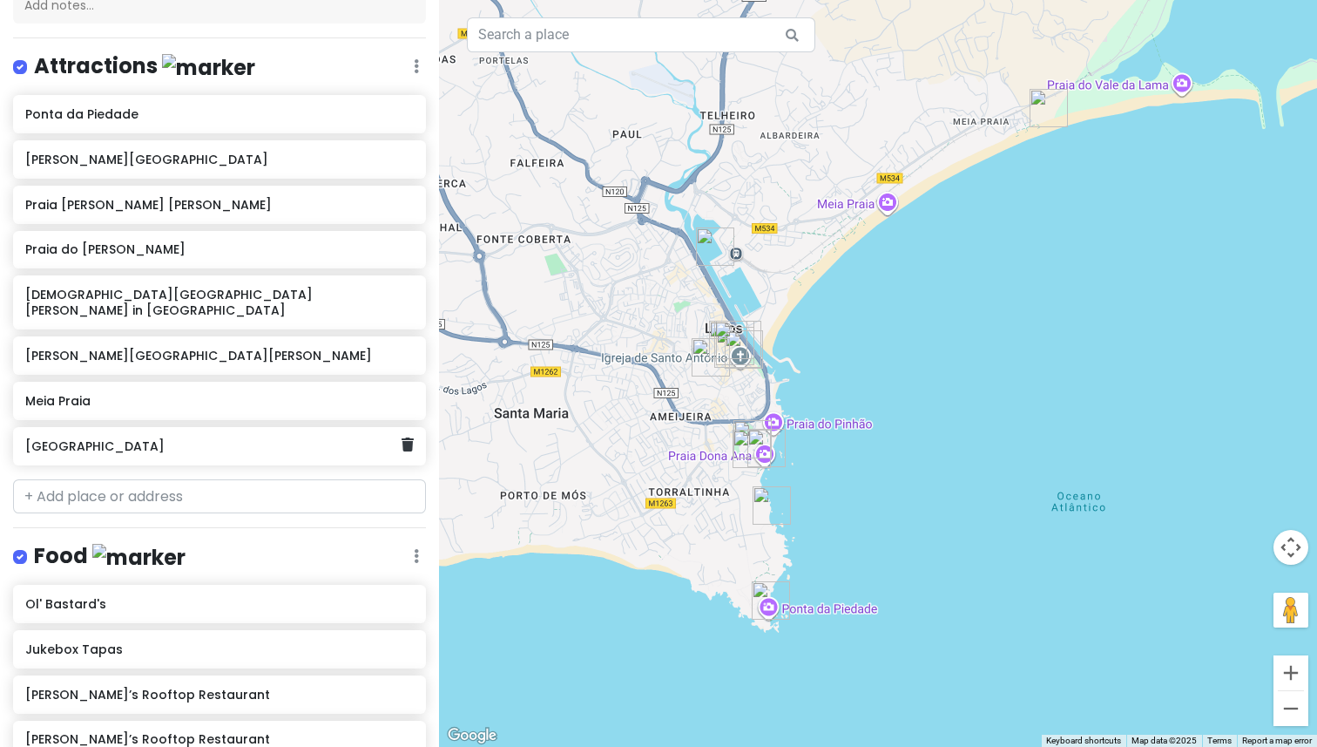
scroll to position [207, 0]
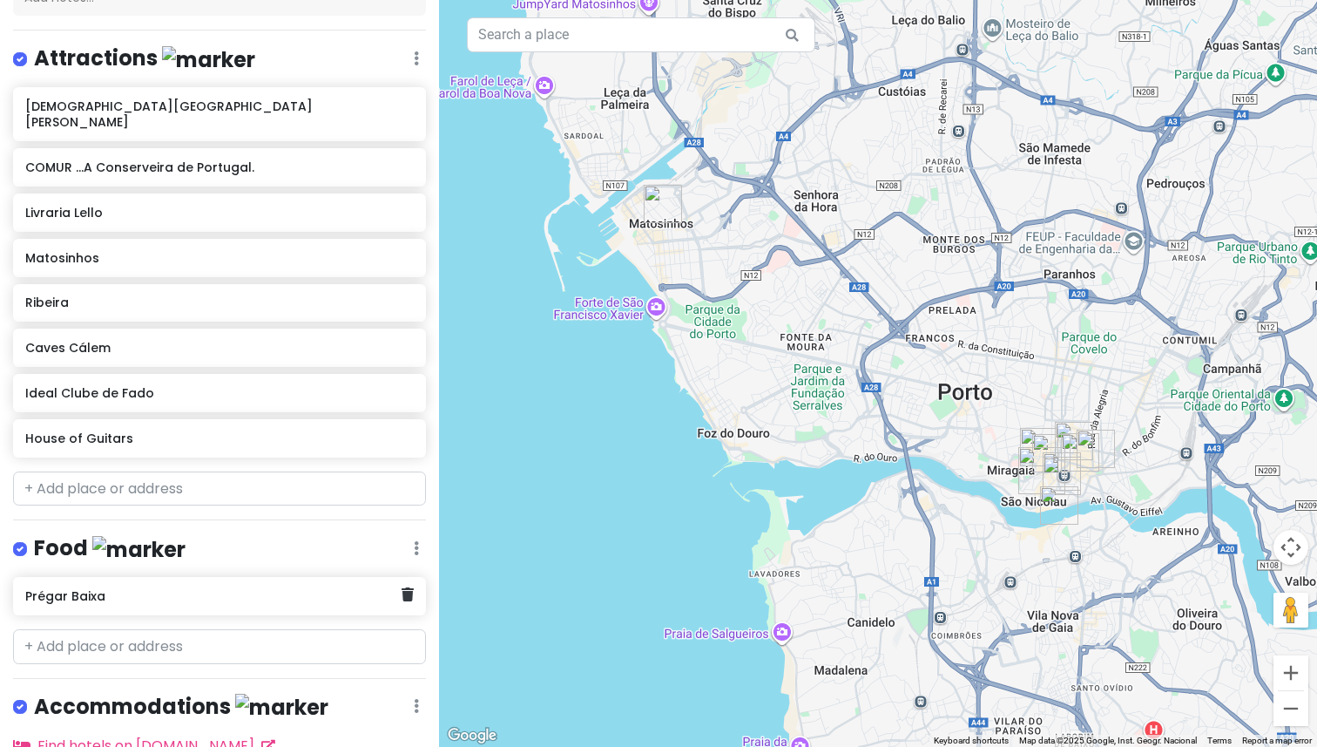
scroll to position [216, 0]
click at [95, 472] on input "text" at bounding box center [219, 489] width 413 height 35
paste input "Miradouro da Vitória"
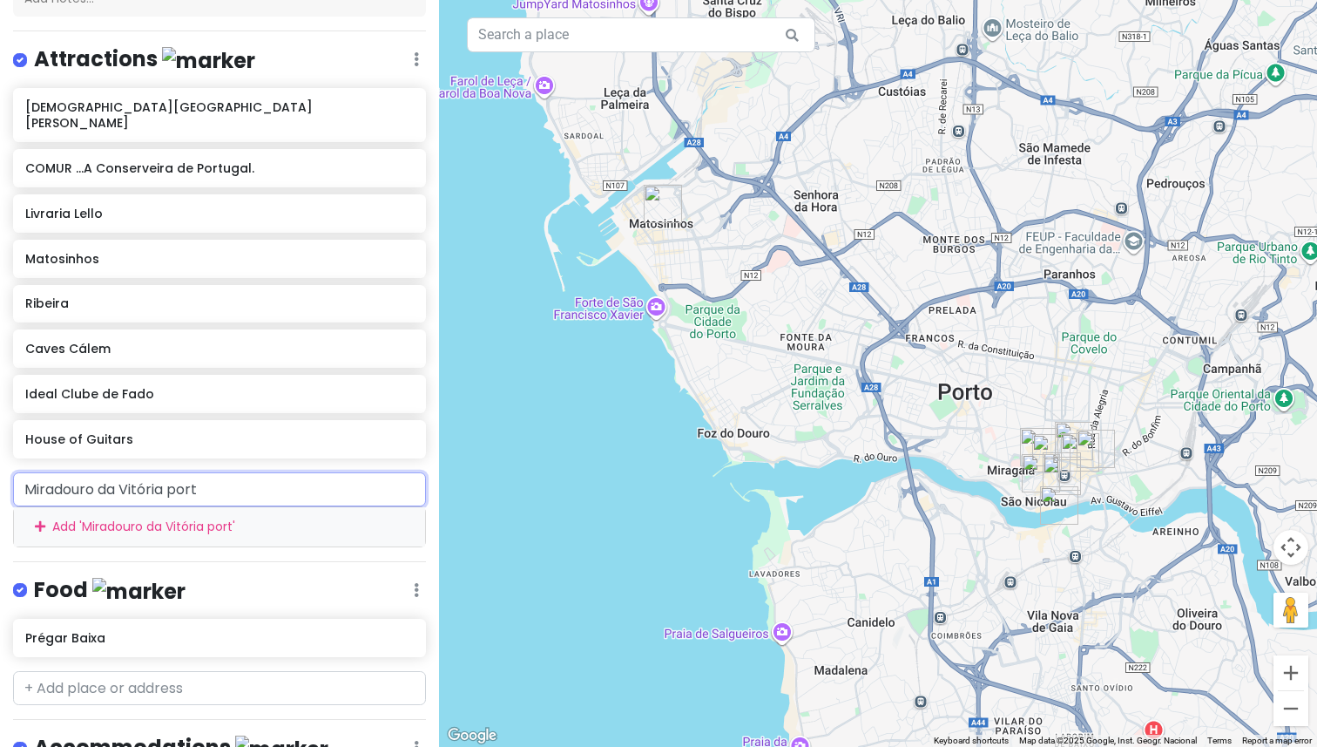
type input "Miradouro da Vitória porto"
click at [158, 521] on div "Add ' Miradouro da Vitória porto '" at bounding box center [219, 526] width 411 height 39
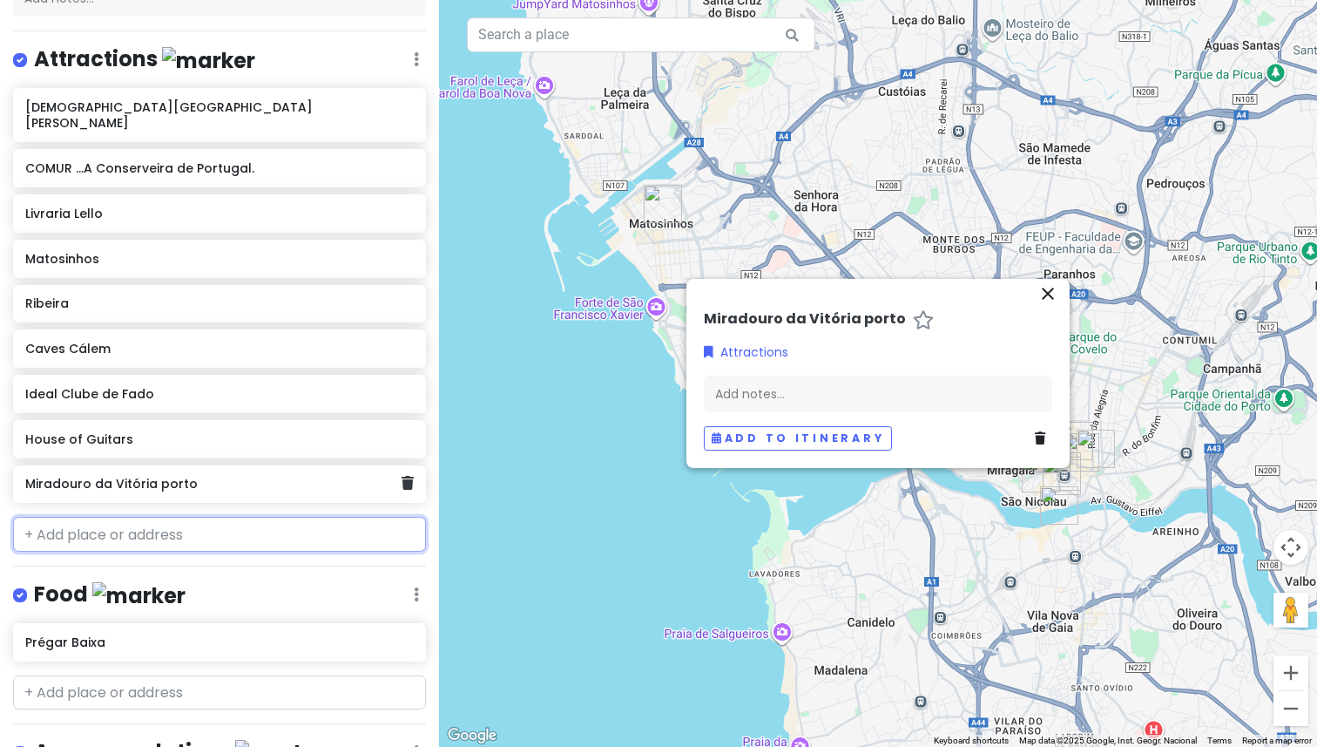
click at [155, 476] on h6 "Miradouro da Vitória porto" at bounding box center [212, 484] width 375 height 16
click at [169, 476] on h6 "Miradouro da Vitória porto" at bounding box center [212, 484] width 375 height 16
click at [221, 483] on div "Miradouro da Vitória porto" at bounding box center [219, 484] width 413 height 38
click at [240, 438] on div "House of Guitars" at bounding box center [219, 439] width 413 height 38
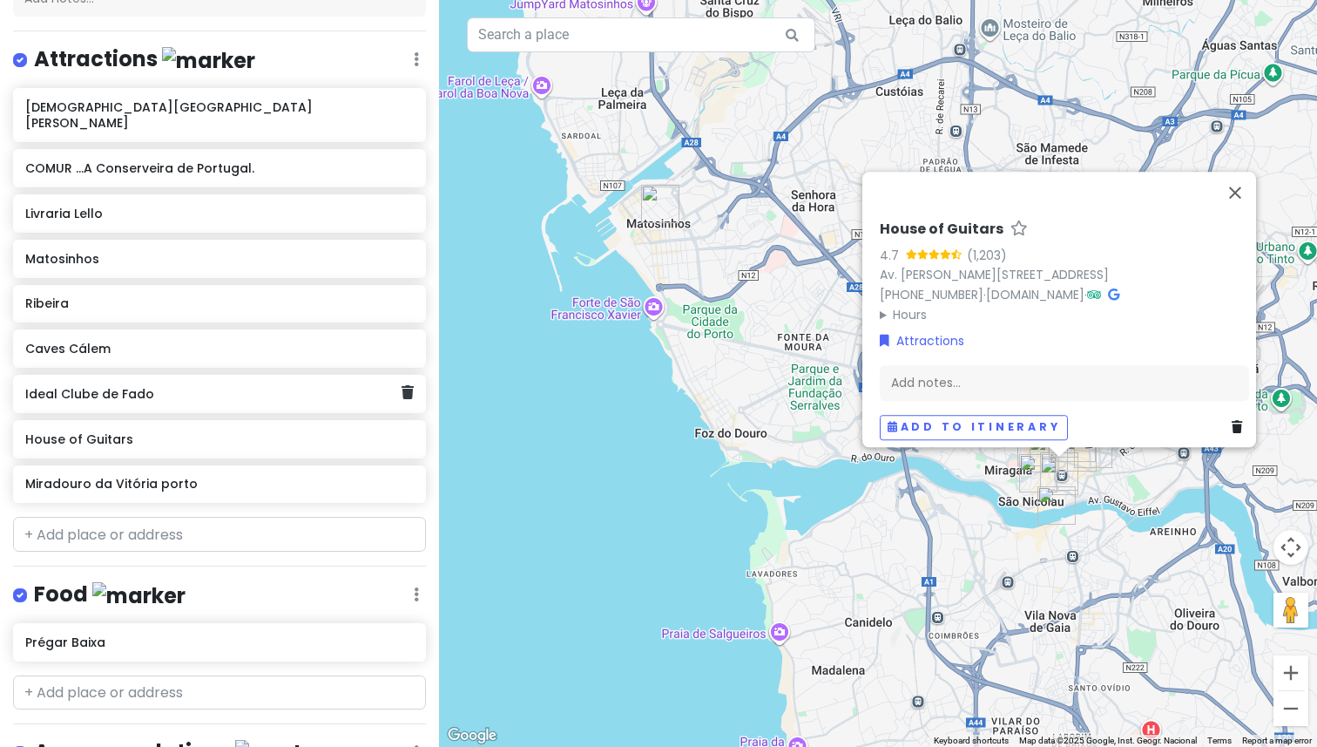
click at [240, 375] on div "Ideal Clube de Fado" at bounding box center [219, 394] width 413 height 38
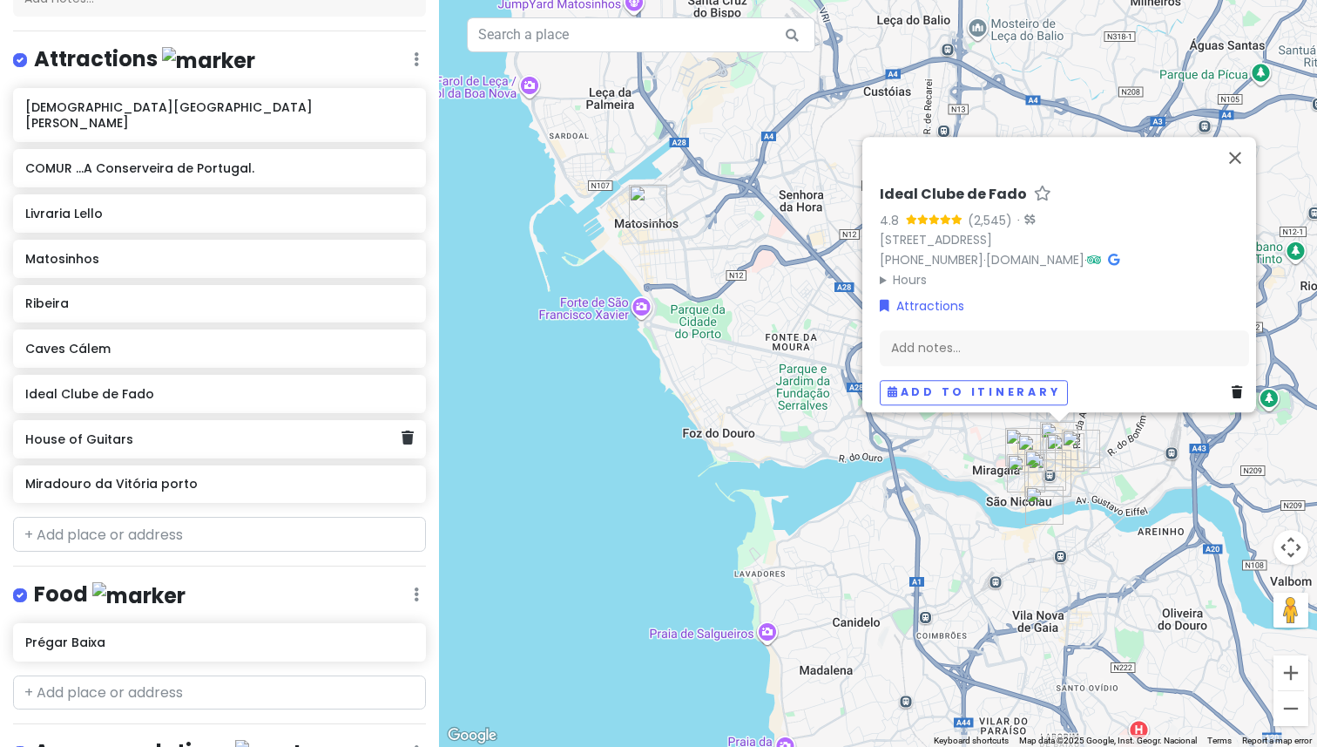
click at [230, 431] on h6 "House of Guitars" at bounding box center [212, 439] width 375 height 16
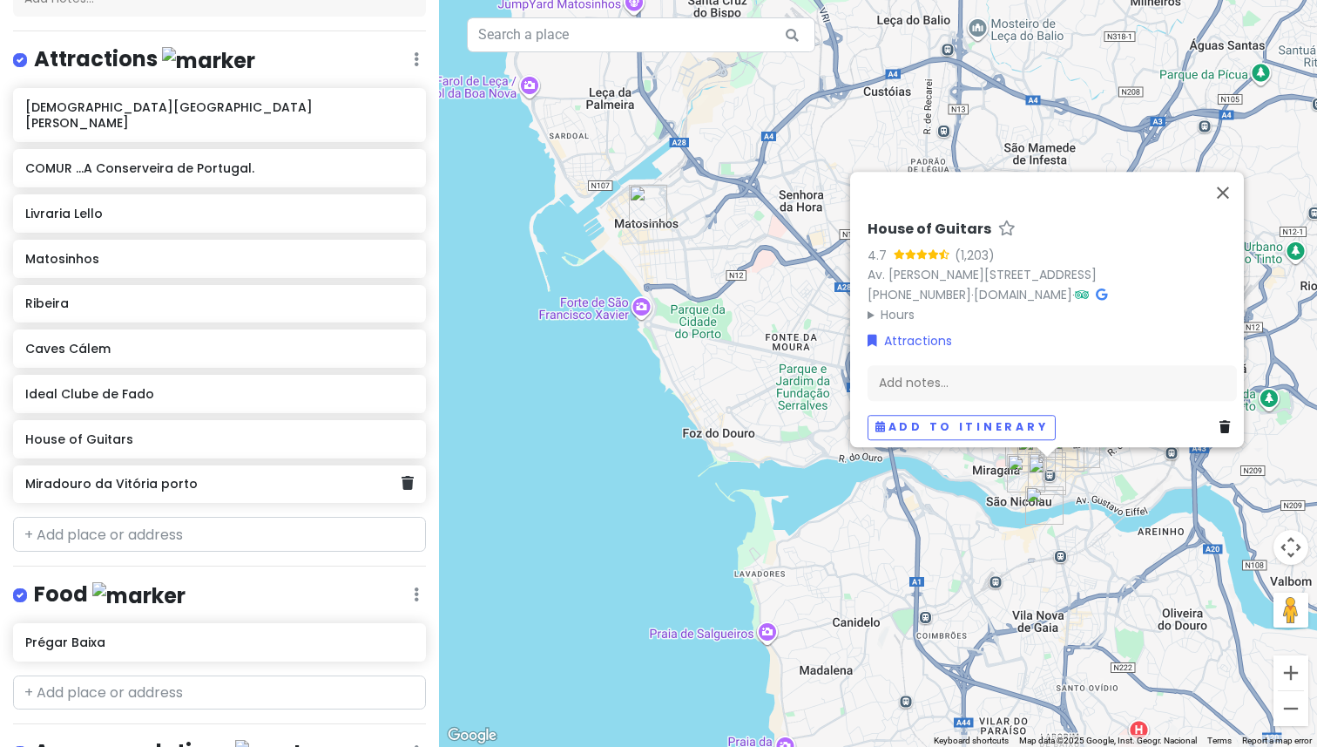
click at [221, 476] on h6 "Miradouro da Vitória porto" at bounding box center [212, 484] width 375 height 16
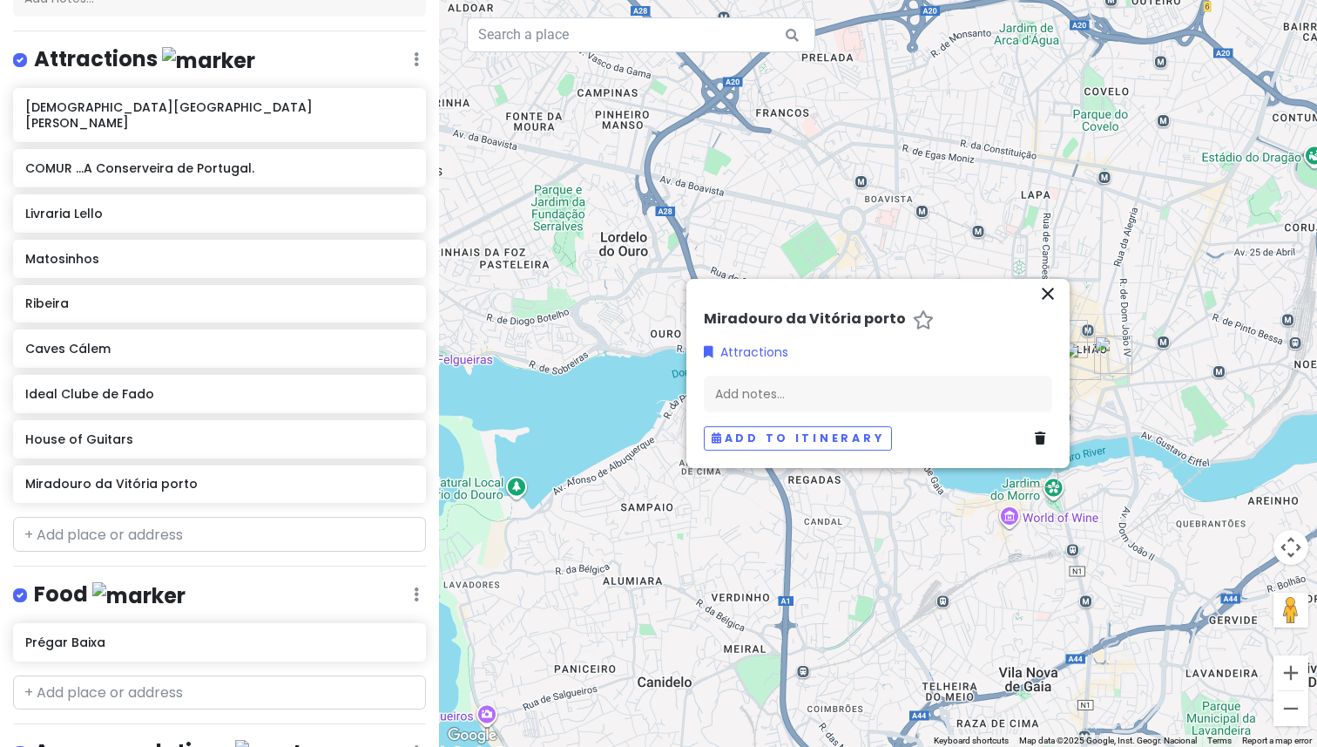
click at [1053, 279] on div at bounding box center [878, 373] width 878 height 747
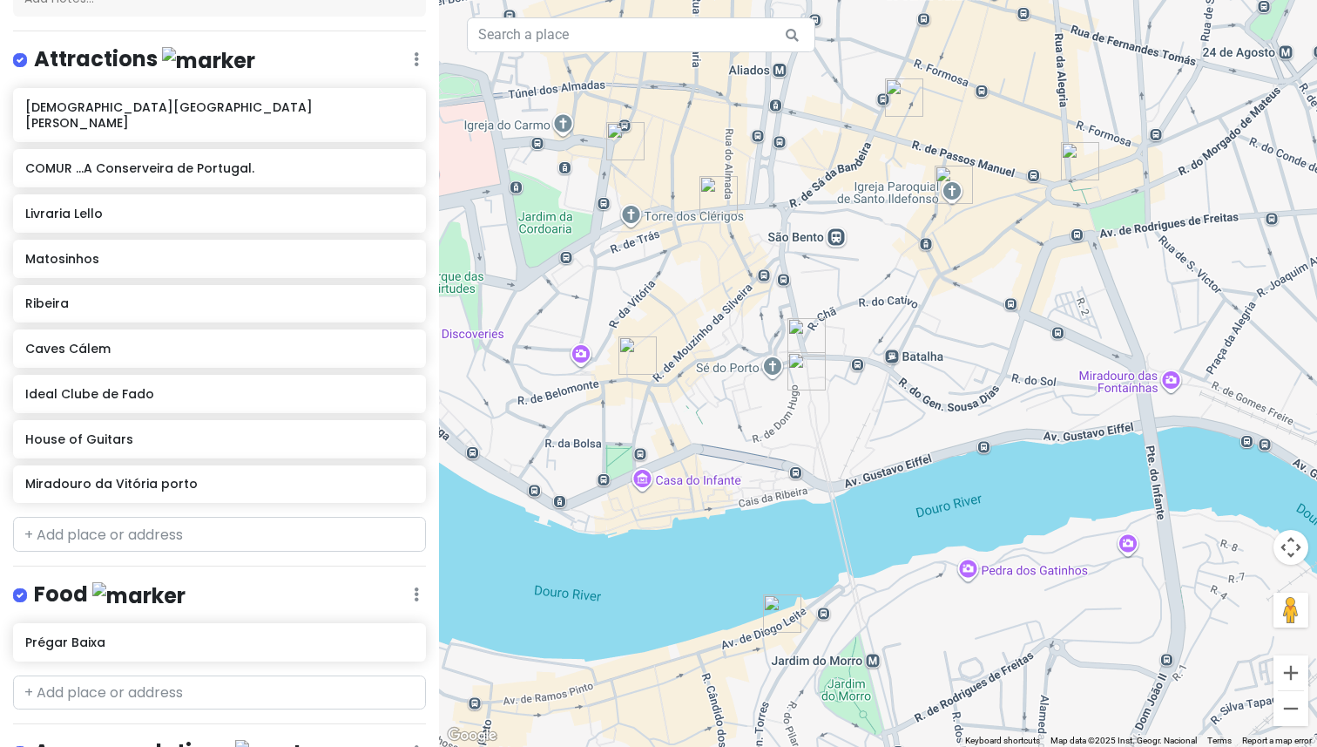
click at [932, 416] on div at bounding box center [878, 373] width 878 height 747
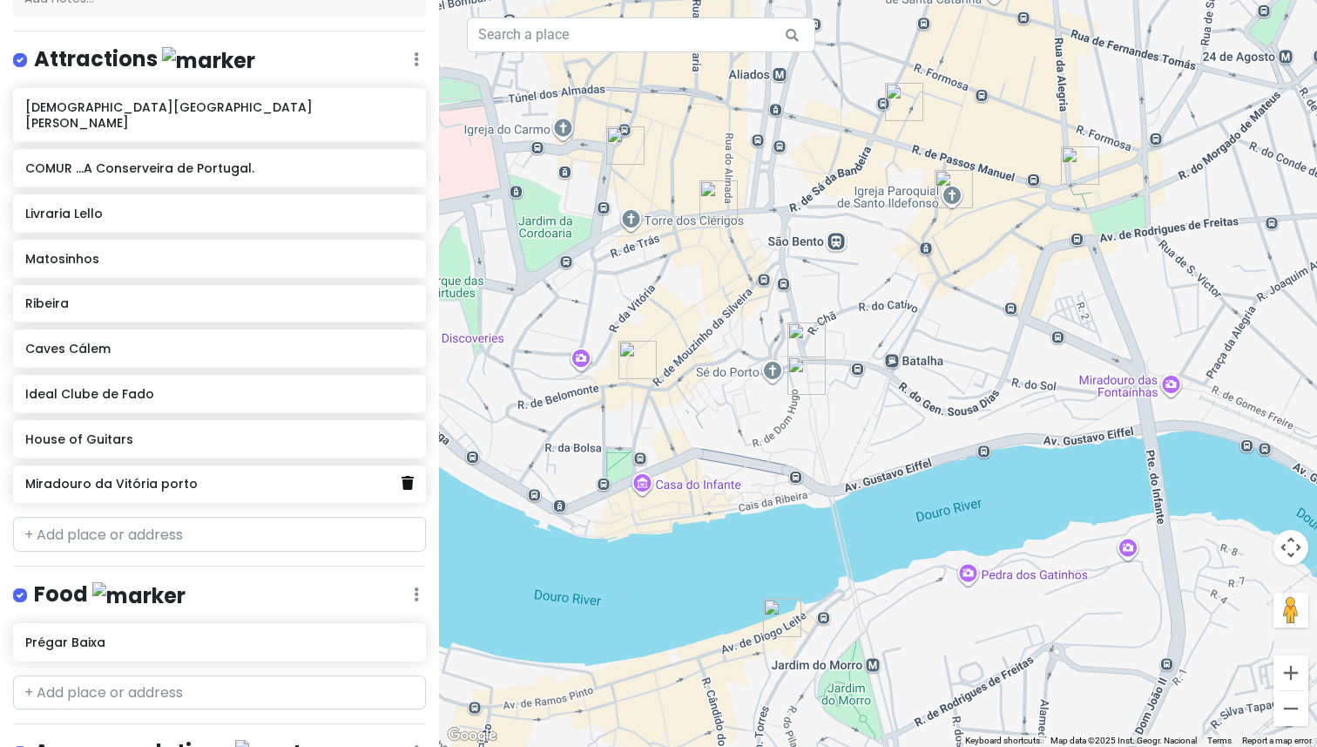
click at [403, 476] on icon at bounding box center [408, 483] width 12 height 14
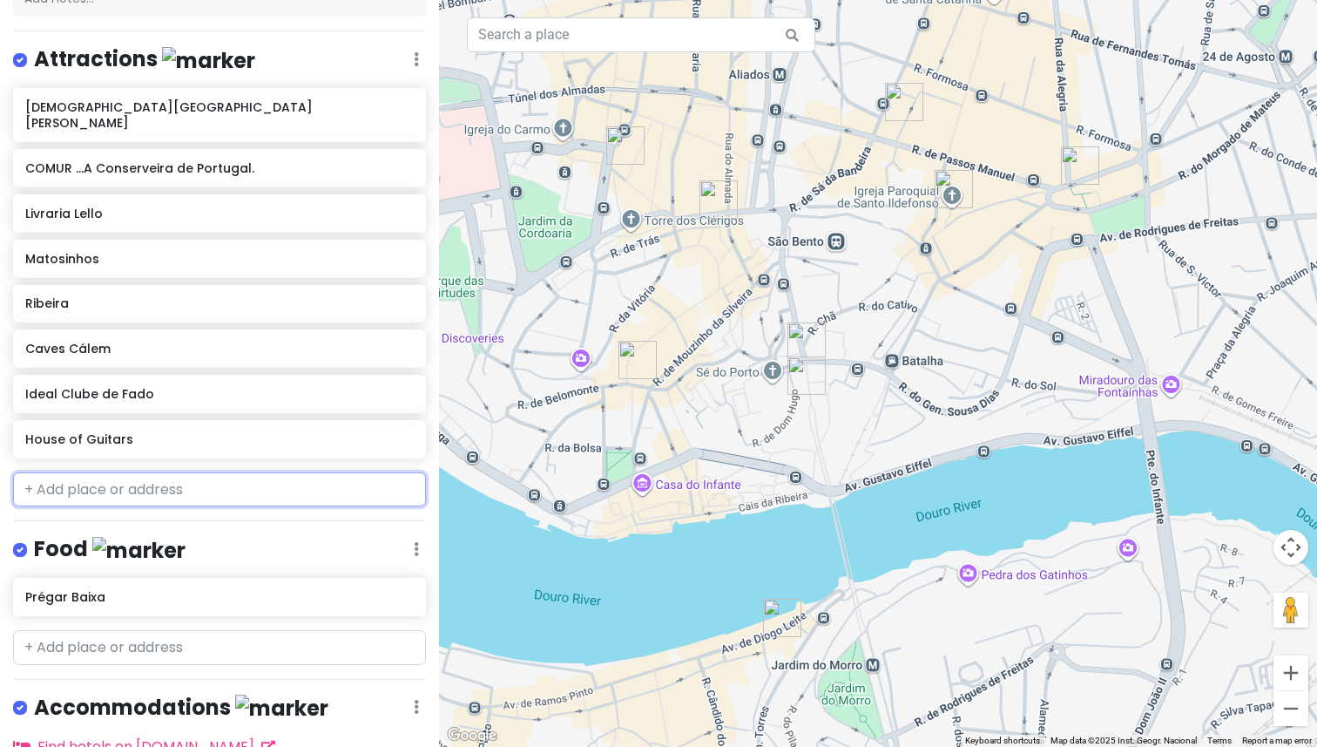
click at [234, 476] on input "text" at bounding box center [219, 489] width 413 height 35
paste input "Miradouro da Vitória"
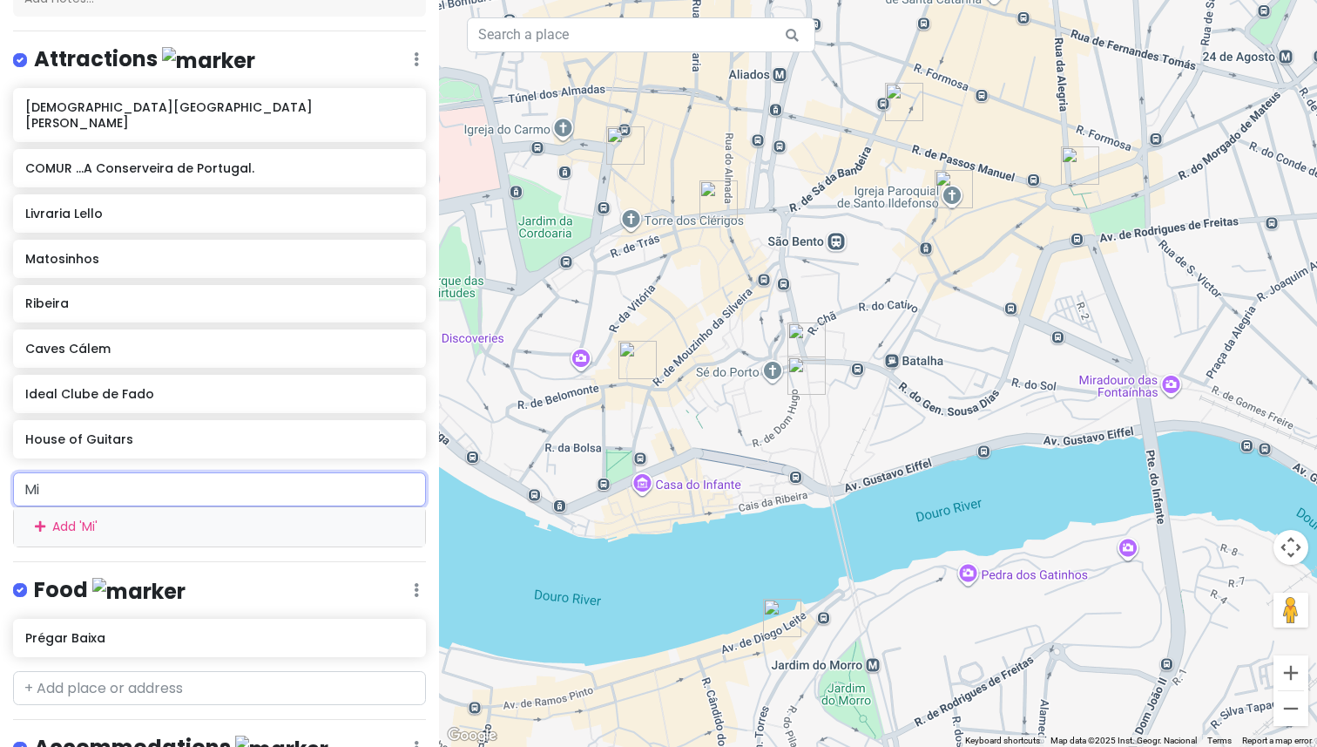
type input "M"
type input "livraria"
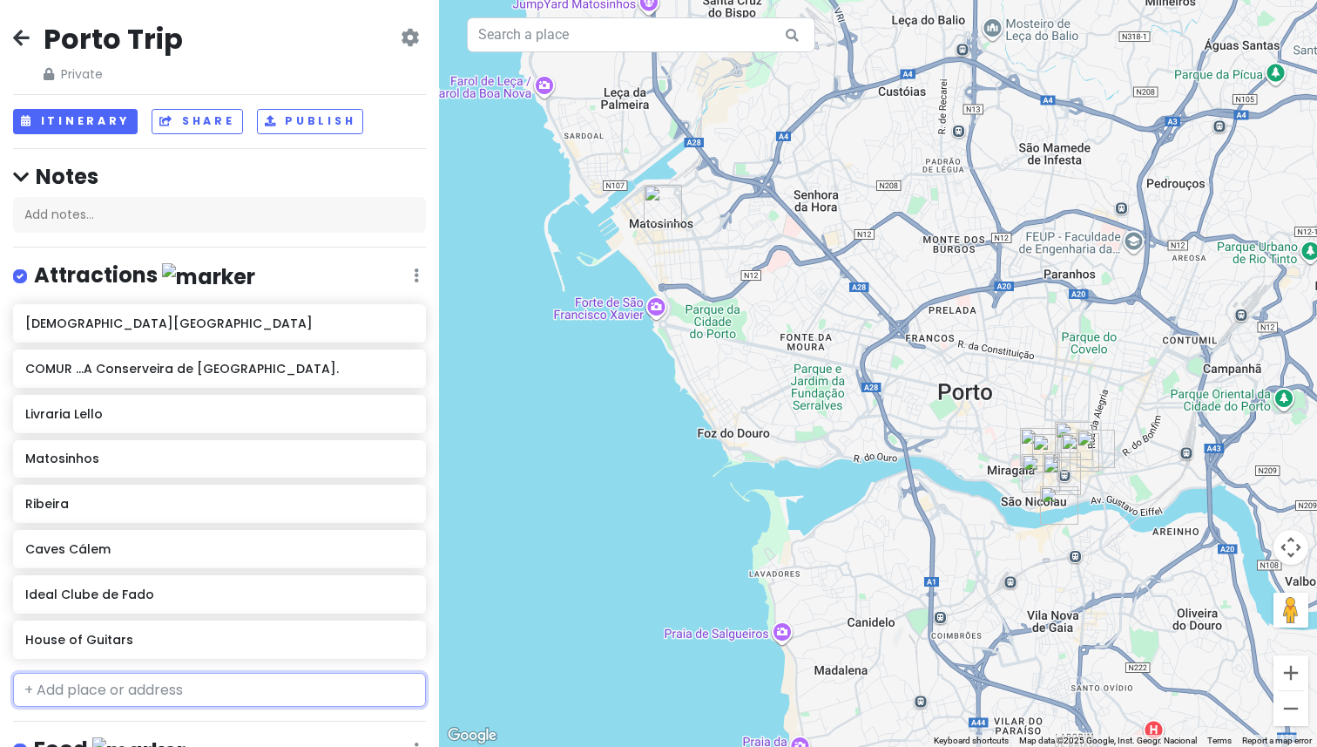
click at [91, 689] on input "text" at bounding box center [219, 690] width 413 height 35
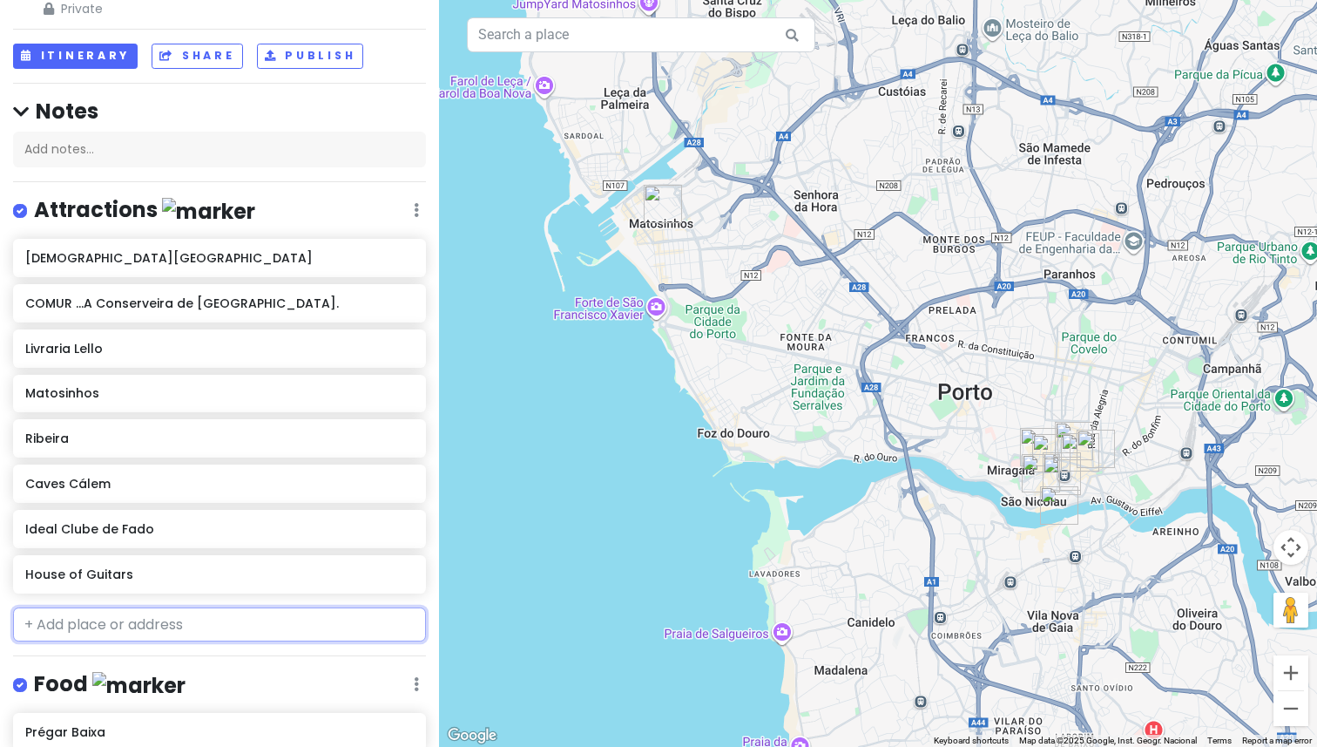
scroll to position [88, 0]
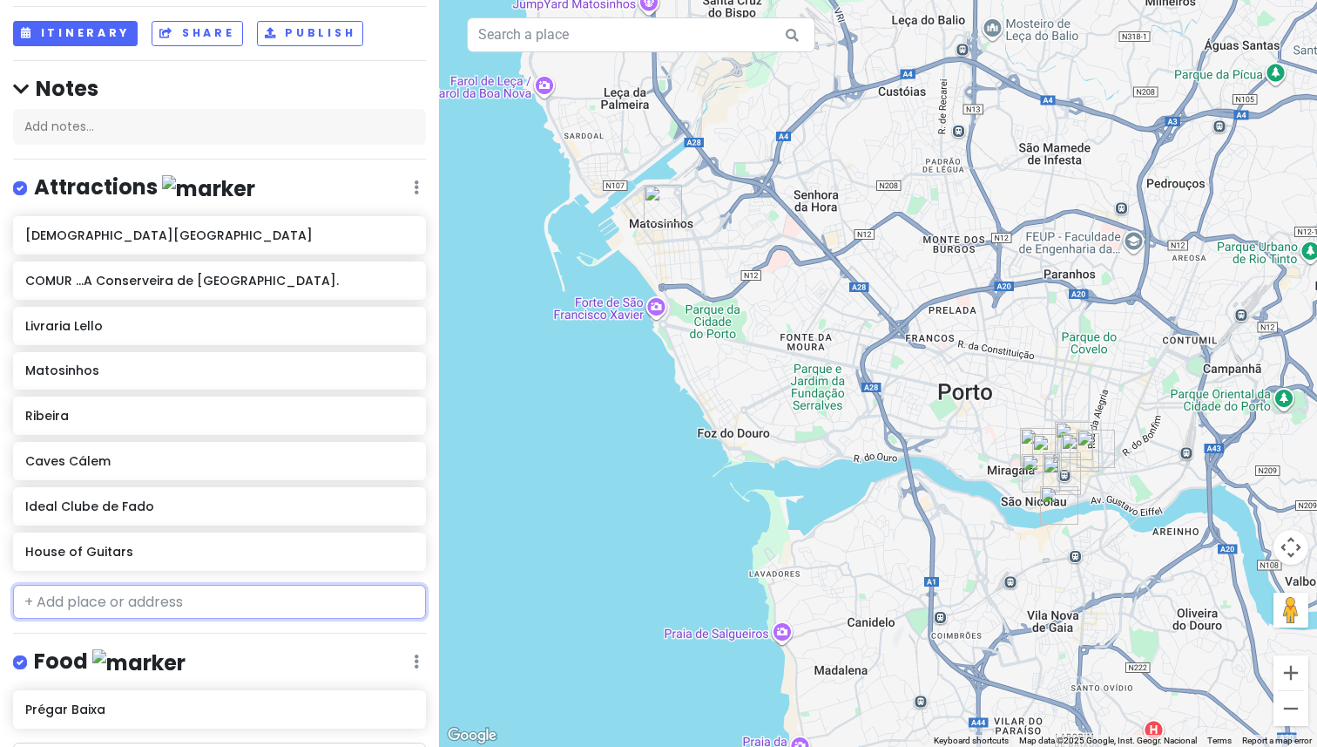
paste input "Miradouro da Vitória"
type input "Miradouro da Vitória"
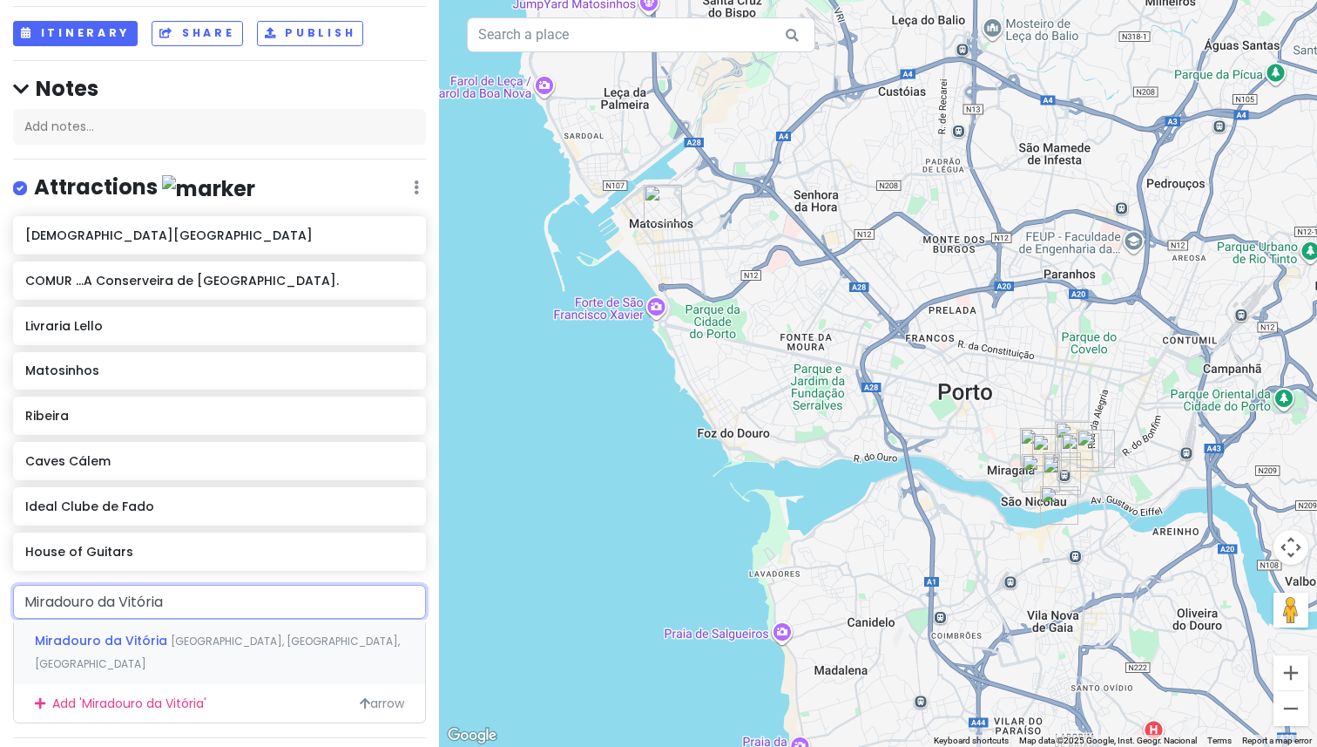
click at [115, 644] on span "Miradouro da Vitória" at bounding box center [103, 640] width 136 height 17
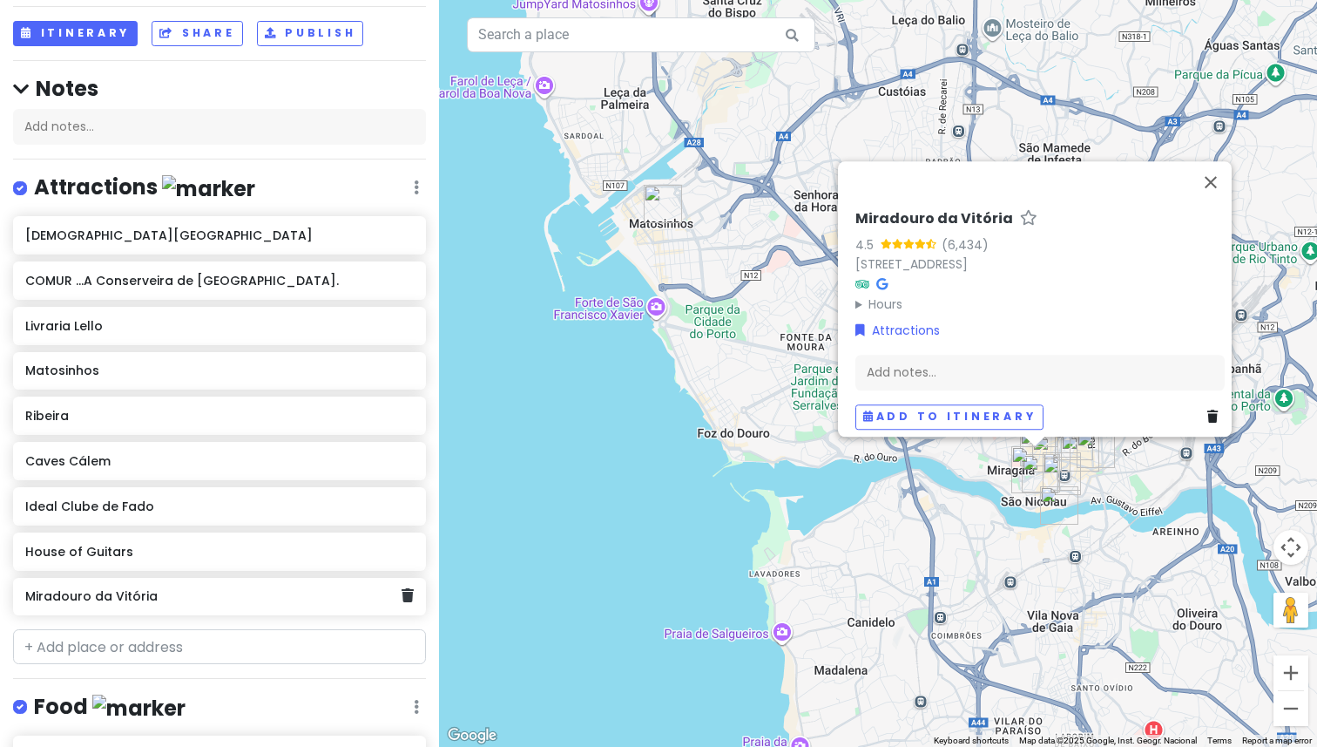
click at [119, 603] on div "Miradouro da Vitória" at bounding box center [212, 597] width 375 height 24
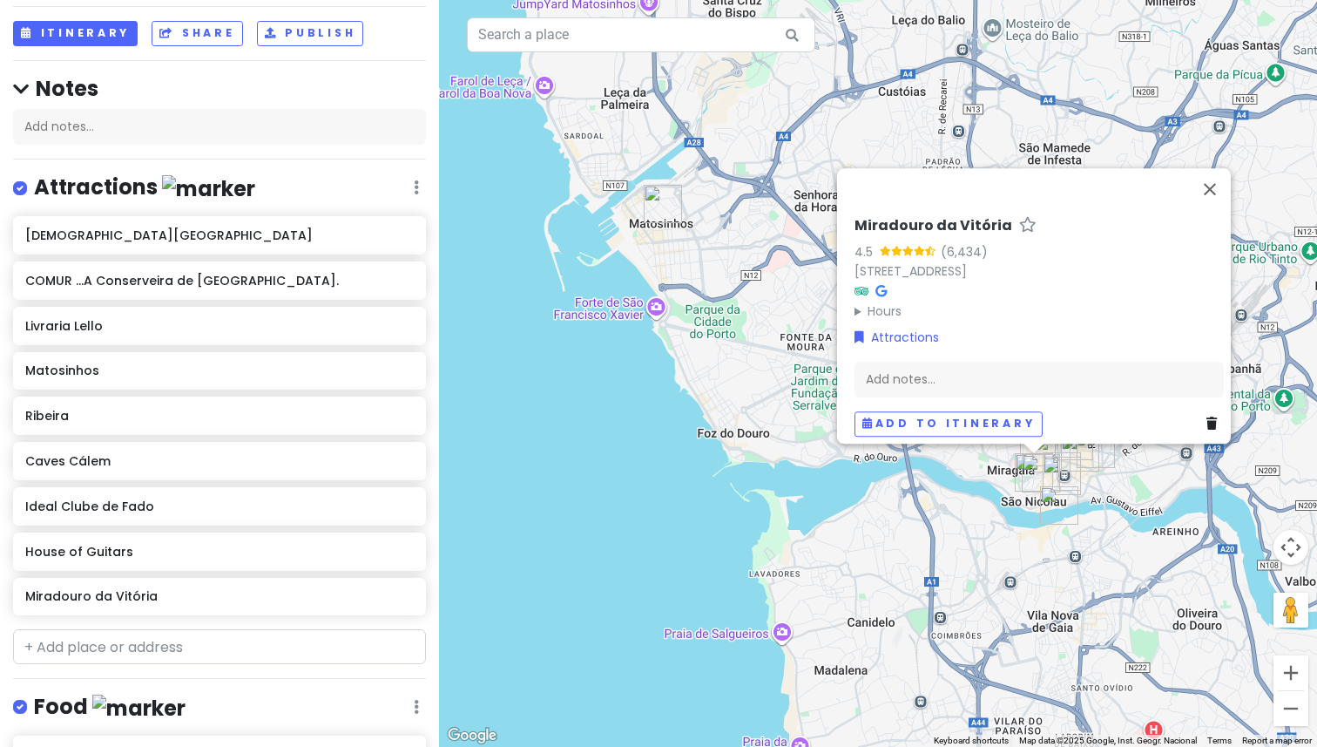
click at [892, 219] on h6 "Miradouro da Vitória" at bounding box center [934, 226] width 158 height 18
click at [856, 208] on input "Miradouro da Vitória" at bounding box center [1039, 221] width 369 height 27
type input "View Spot: Miradouro da Vitória"
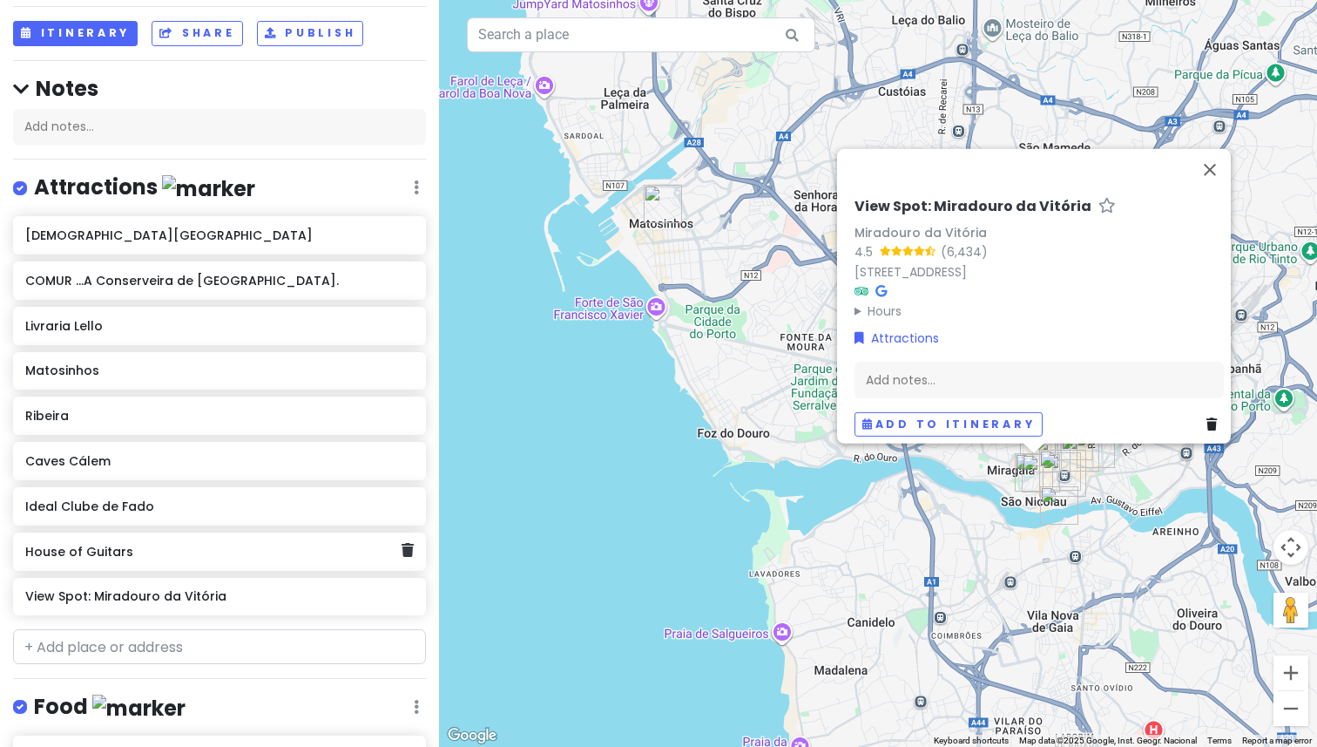
click at [57, 554] on h6 "House of Guitars" at bounding box center [212, 552] width 375 height 16
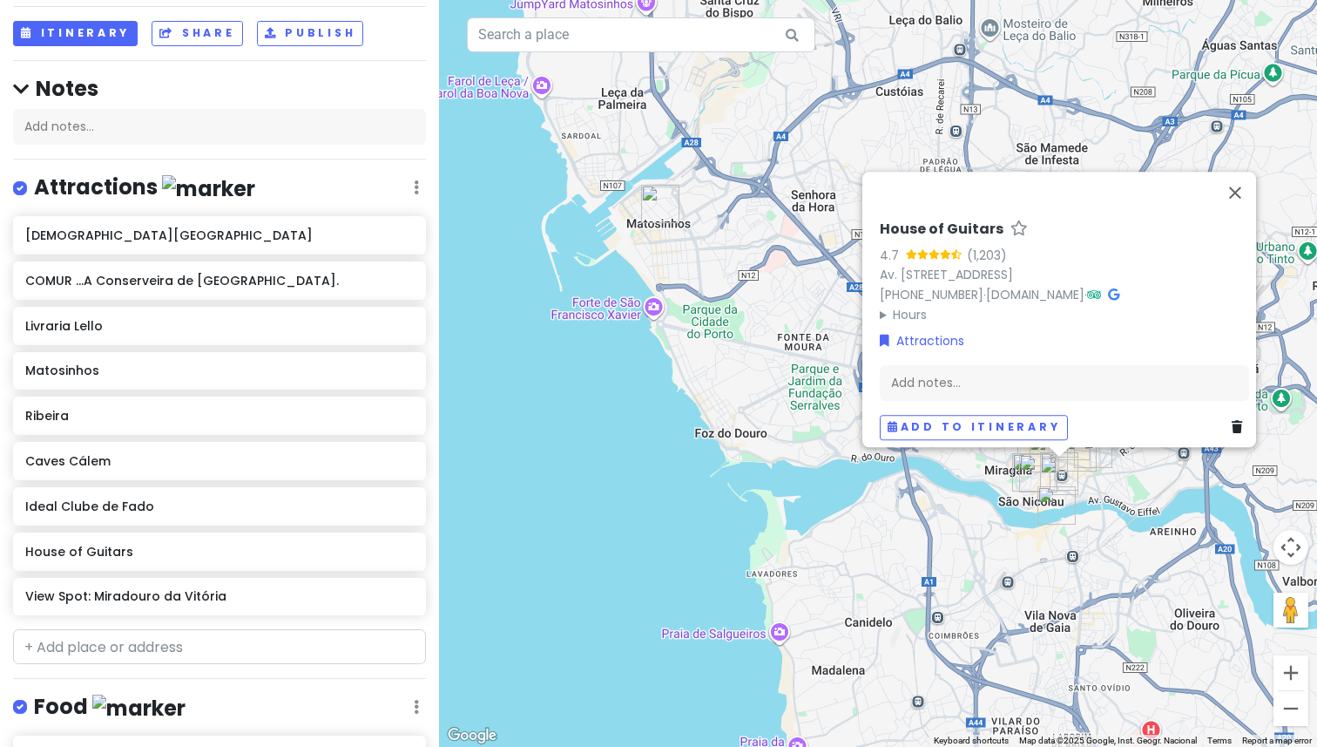
click at [909, 220] on h6 "House of Guitars" at bounding box center [942, 229] width 124 height 18
click at [909, 216] on input "House of Guitars" at bounding box center [1064, 225] width 369 height 27
click at [889, 220] on h6 "House of Guitars" at bounding box center [942, 229] width 124 height 18
click at [880, 214] on input "House of Guitars" at bounding box center [1064, 225] width 369 height 27
type input "Fado: House of Guitars"
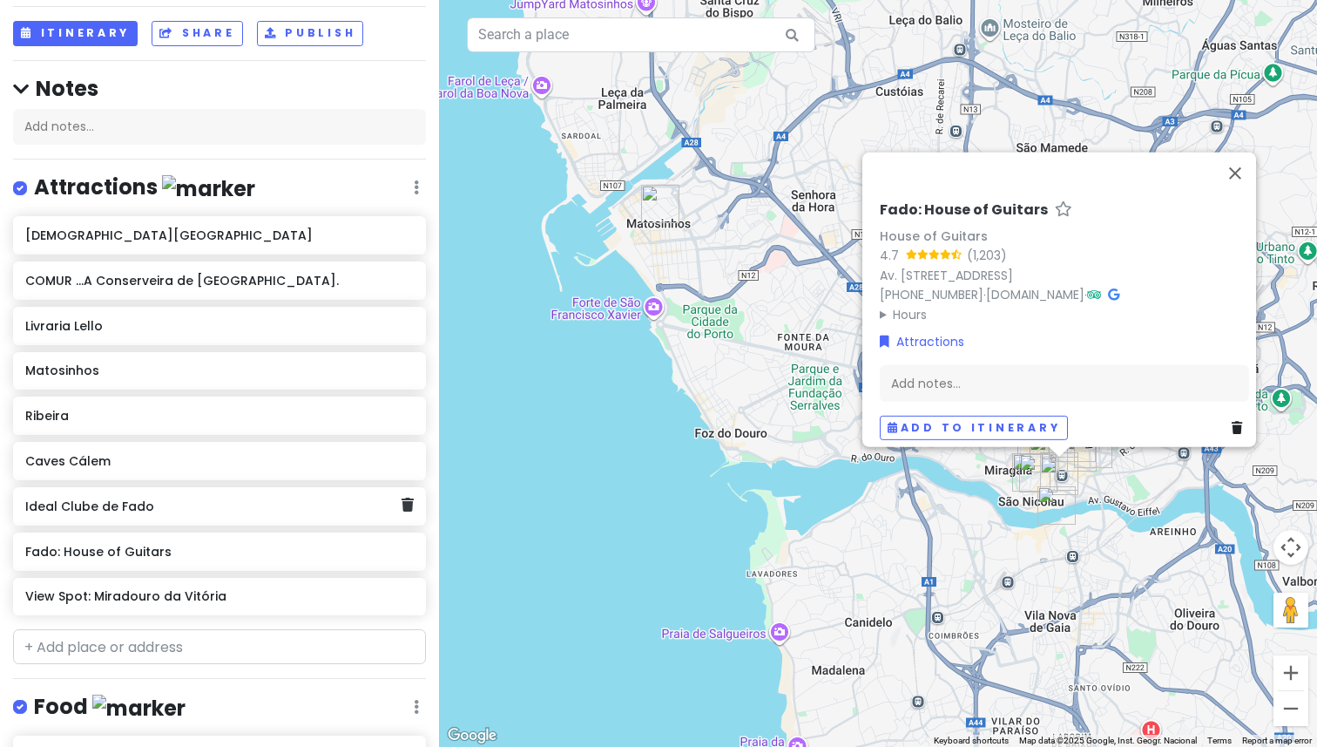
click at [114, 518] on div "Ideal Clube de Fado" at bounding box center [219, 506] width 413 height 38
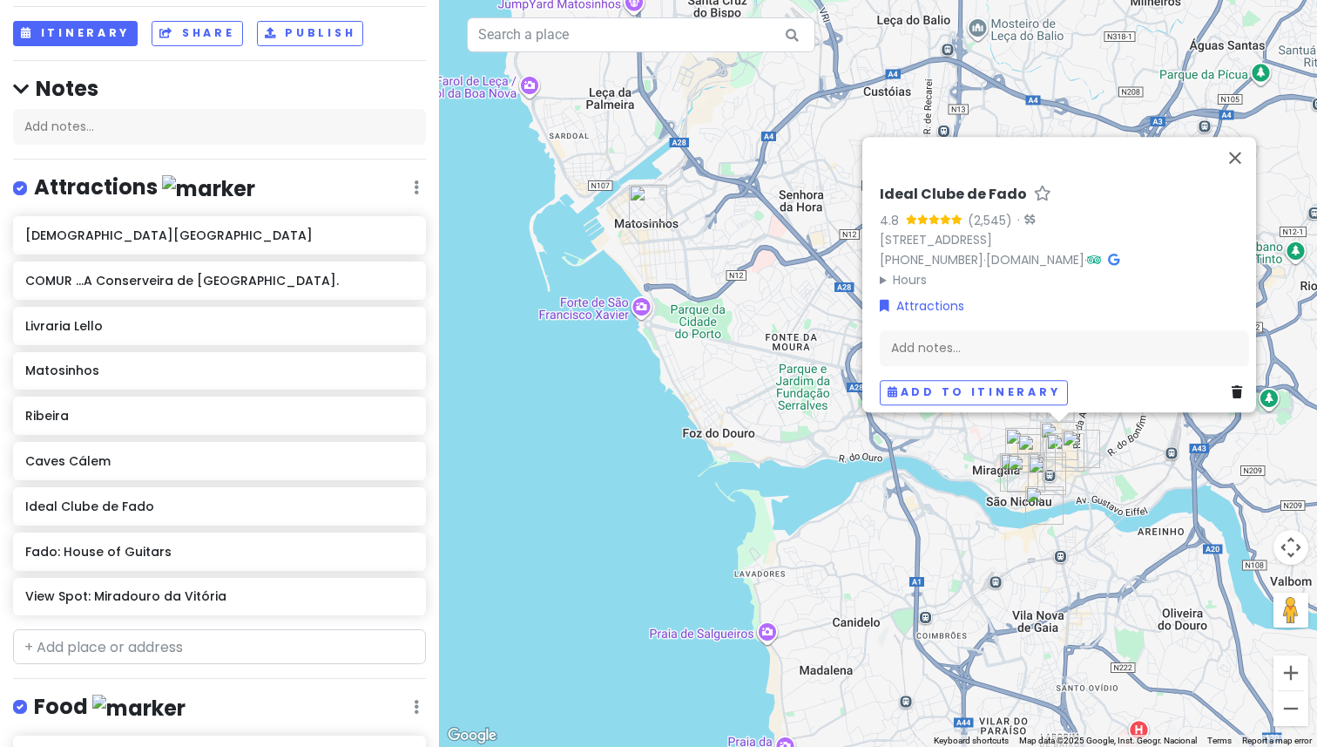
click at [880, 186] on h6 "Ideal Clube de Fado" at bounding box center [953, 195] width 147 height 18
click at [880, 177] on input "Ideal Clube de Fado" at bounding box center [1064, 190] width 369 height 27
type input "Fado: Ideal Clube de Fado"
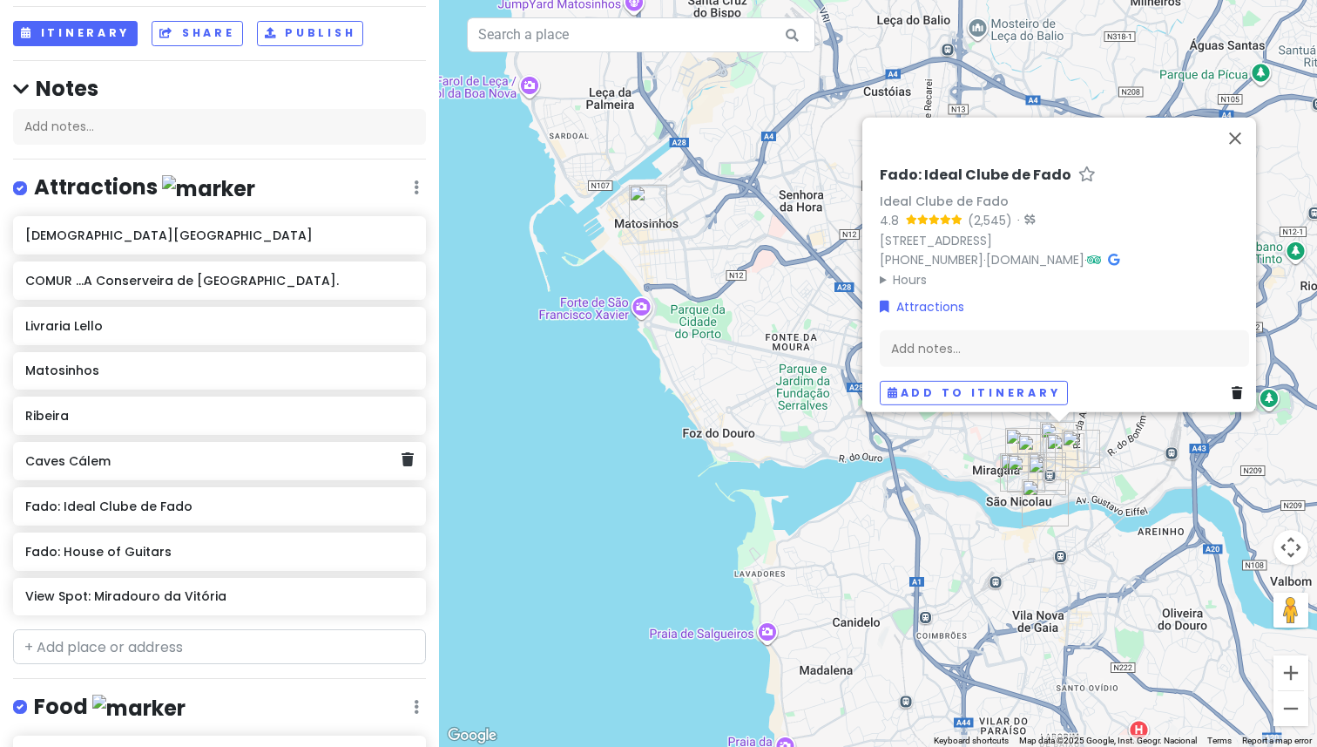
click at [130, 461] on h6 "Caves Cálem" at bounding box center [212, 461] width 375 height 16
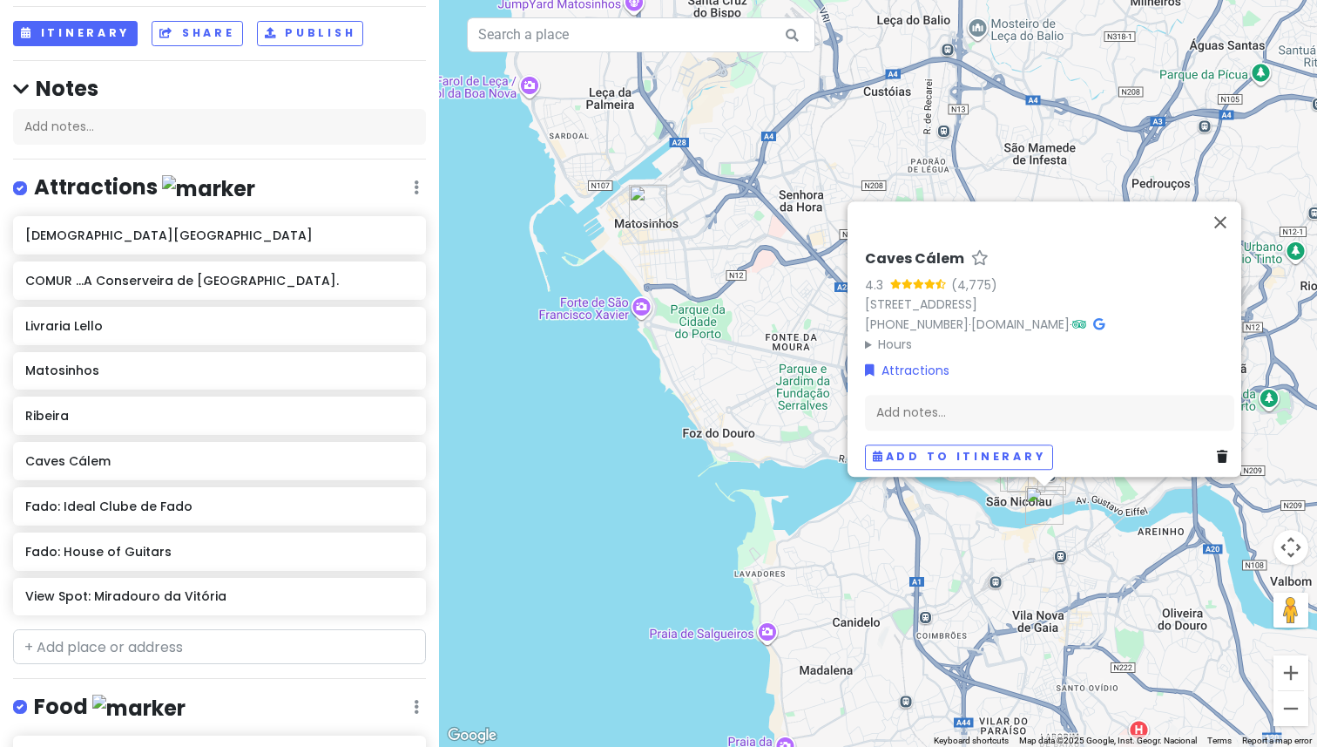
click at [894, 254] on h6 "Caves Cálem" at bounding box center [914, 259] width 99 height 18
click at [876, 249] on input "Caves Cálem" at bounding box center [1049, 254] width 369 height 27
type input "Port Wein: Caves Cálem"
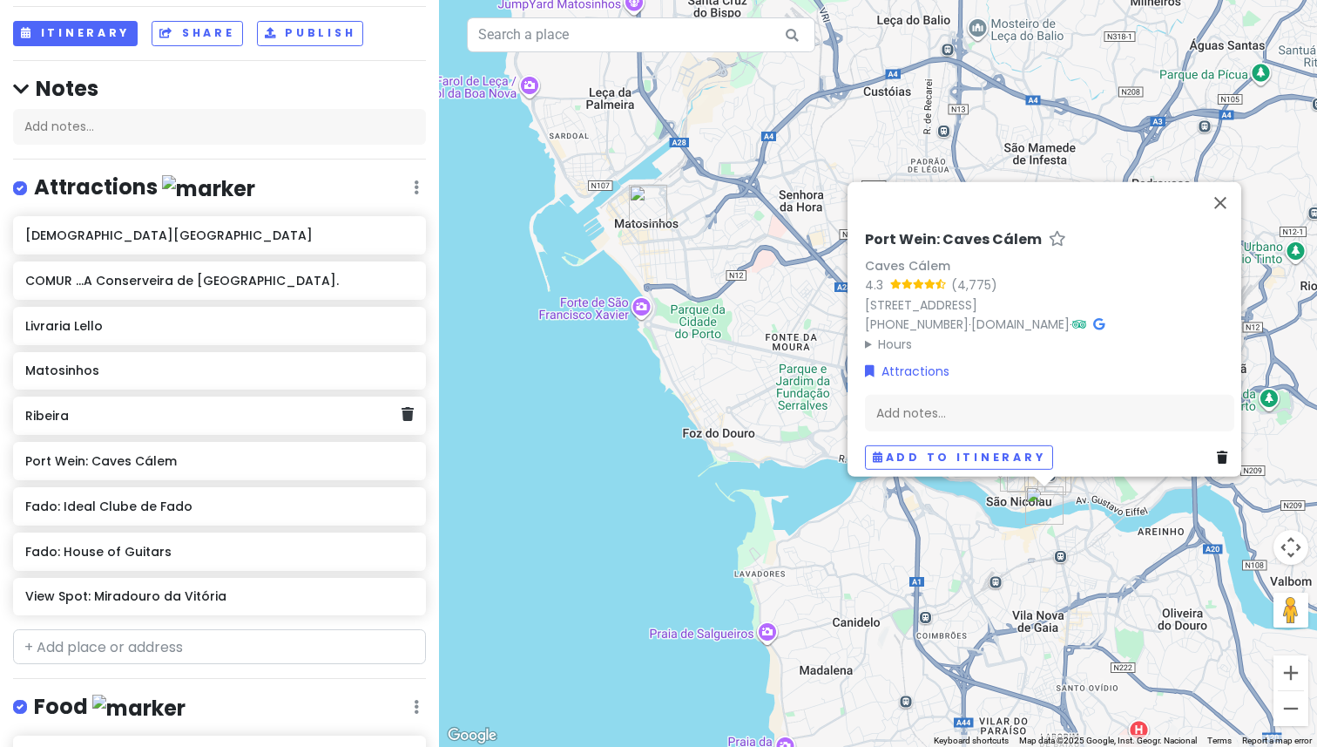
click at [98, 410] on h6 "Ribeira" at bounding box center [212, 416] width 375 height 16
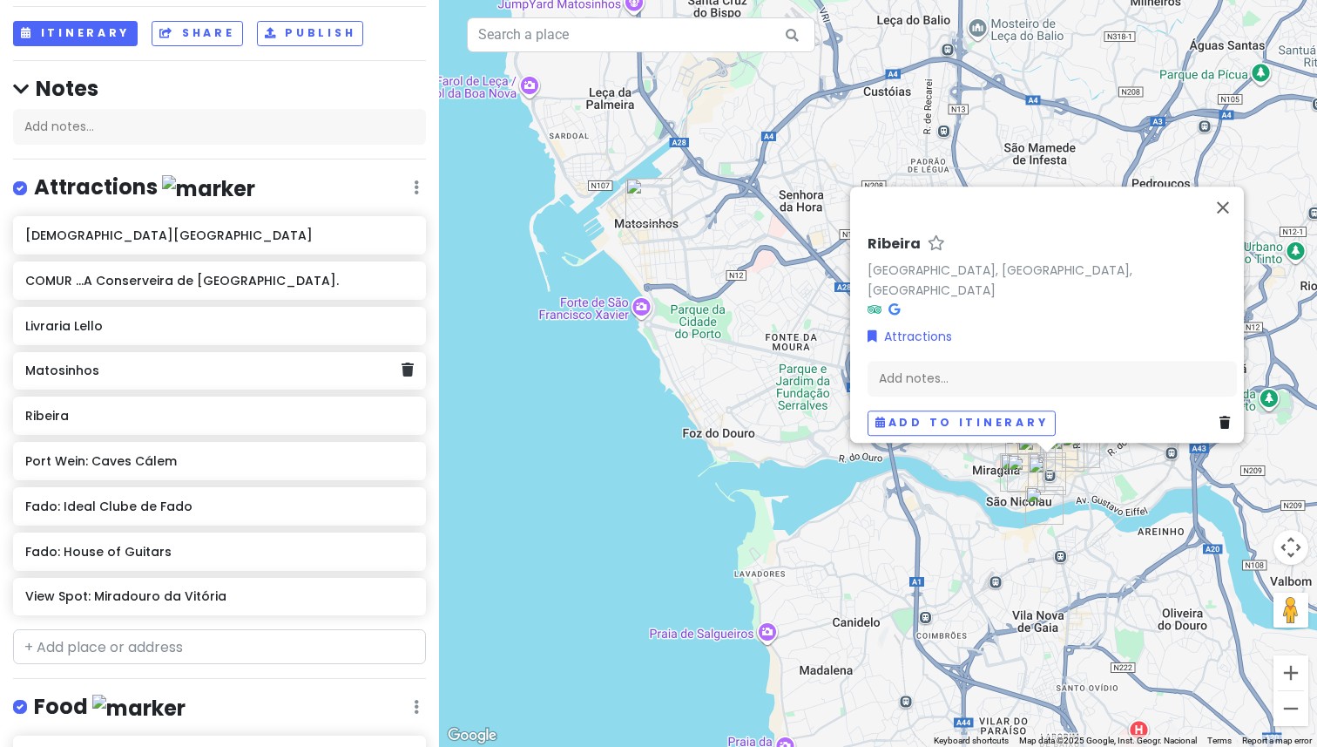
click at [139, 375] on h6 "Matosinhos" at bounding box center [212, 370] width 375 height 16
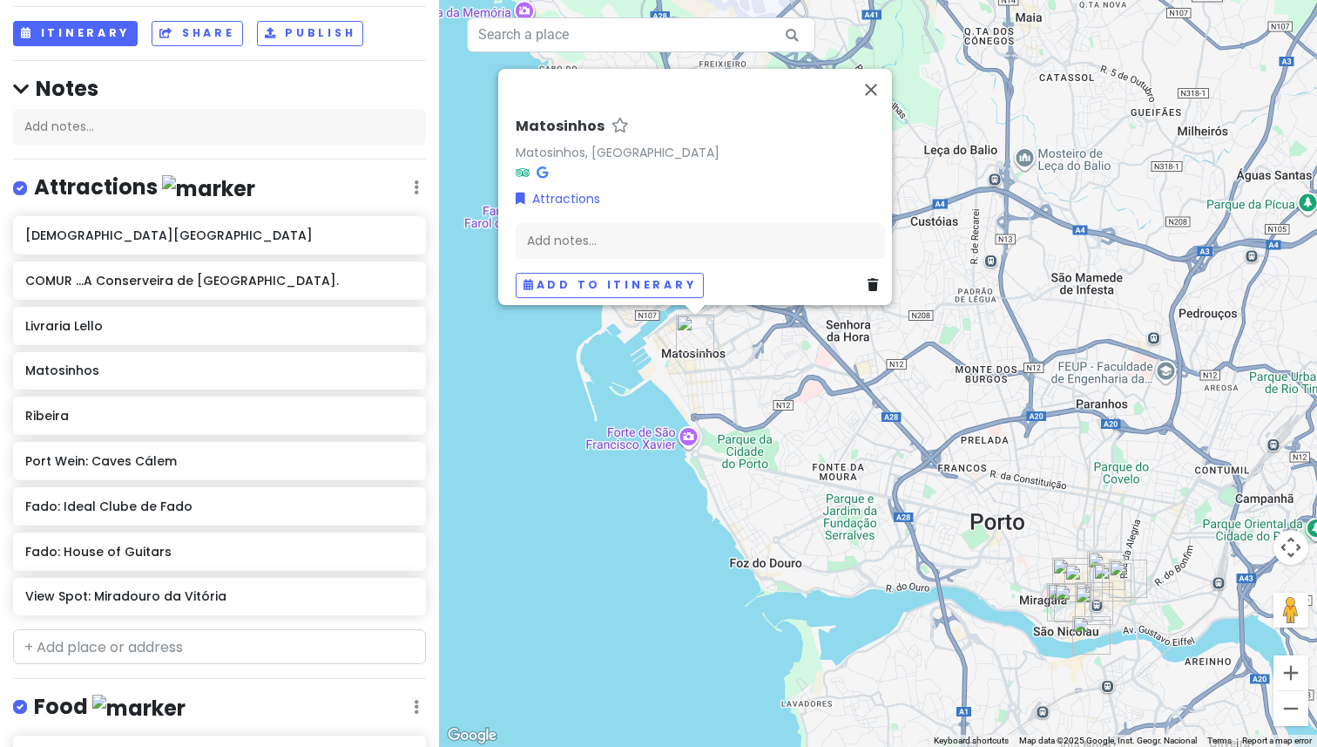
click at [552, 118] on h6 "Matosinhos" at bounding box center [560, 127] width 89 height 18
click at [552, 116] on input "Matosinhos" at bounding box center [700, 121] width 369 height 27
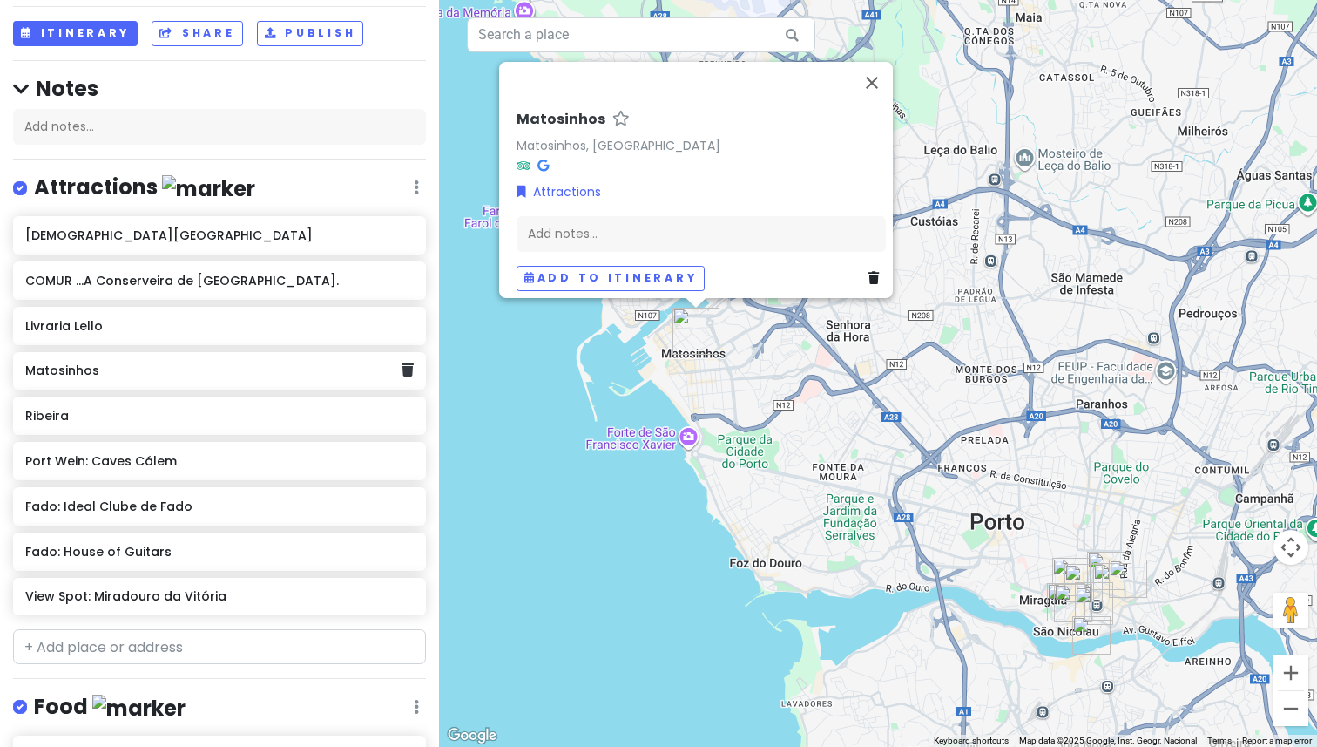
click at [122, 376] on div "Matosinhos" at bounding box center [212, 371] width 375 height 24
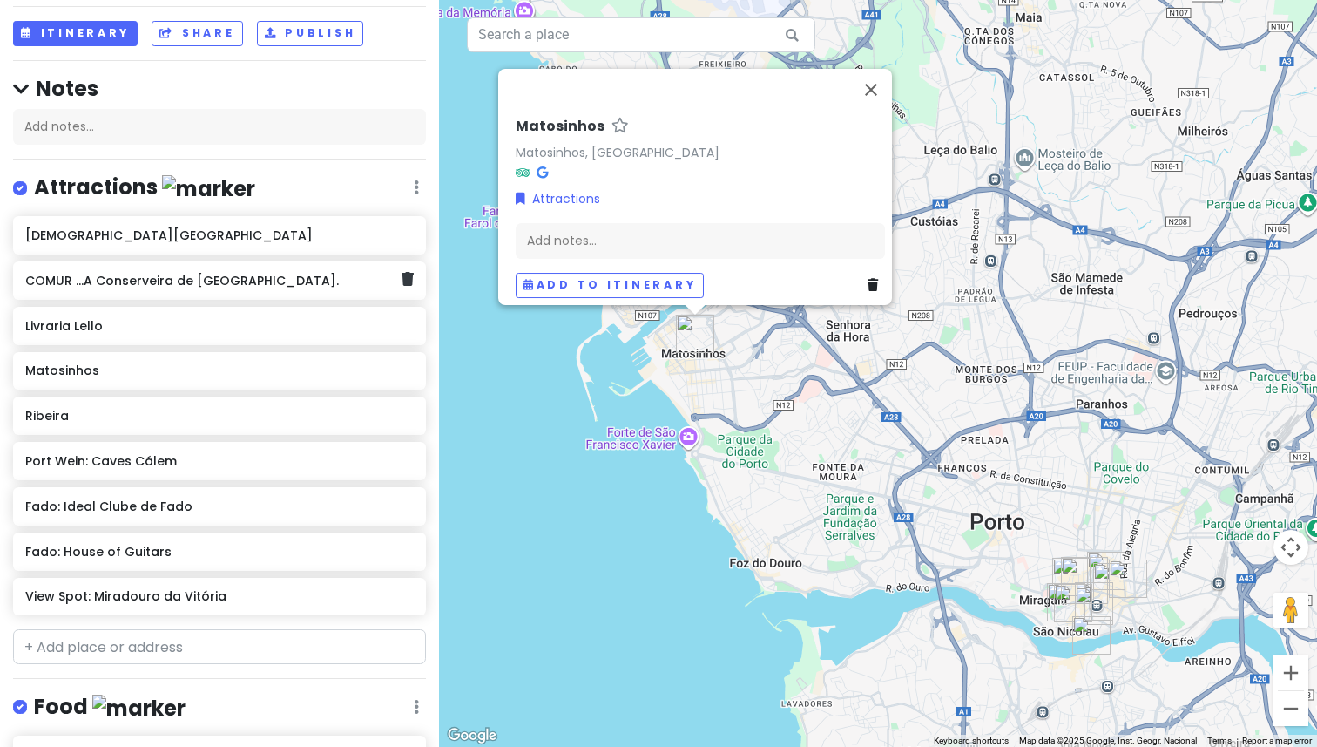
click at [190, 281] on h6 "COMUR ...A Conserveira de Portugal." at bounding box center [212, 281] width 375 height 16
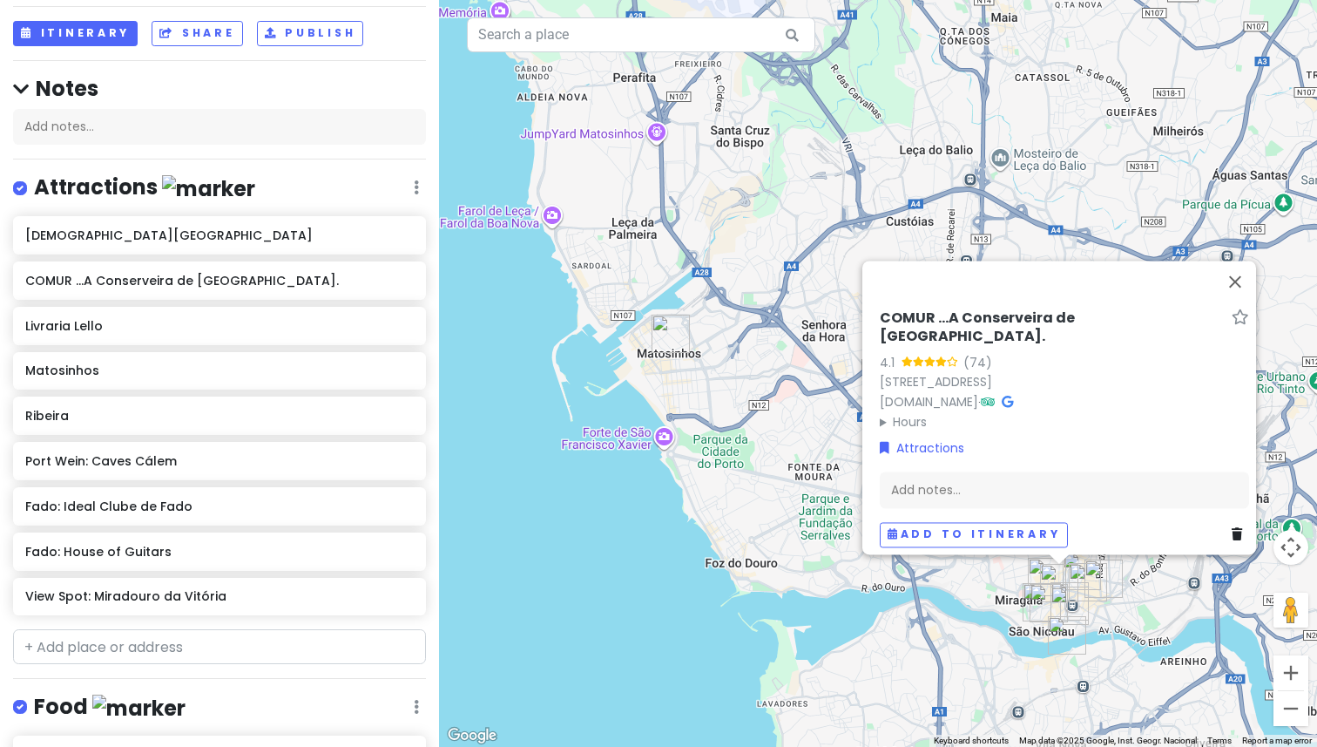
click at [972, 327] on h6 "COMUR ...A Conserveira de Portugal." at bounding box center [1052, 327] width 345 height 37
click at [972, 327] on input "COMUR ...A Conserveira de Portugal." at bounding box center [1064, 332] width 369 height 27
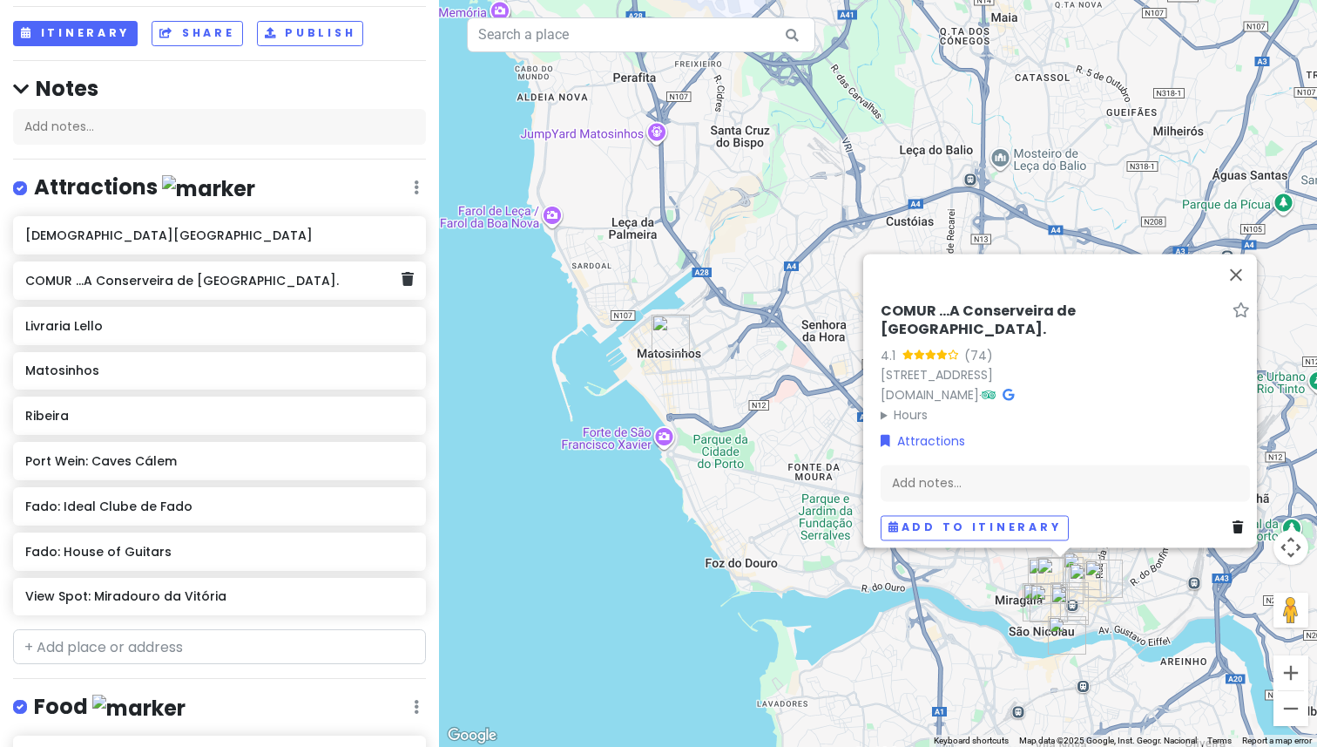
click at [177, 287] on div "COMUR ...A Conserveira de Portugal." at bounding box center [212, 280] width 375 height 24
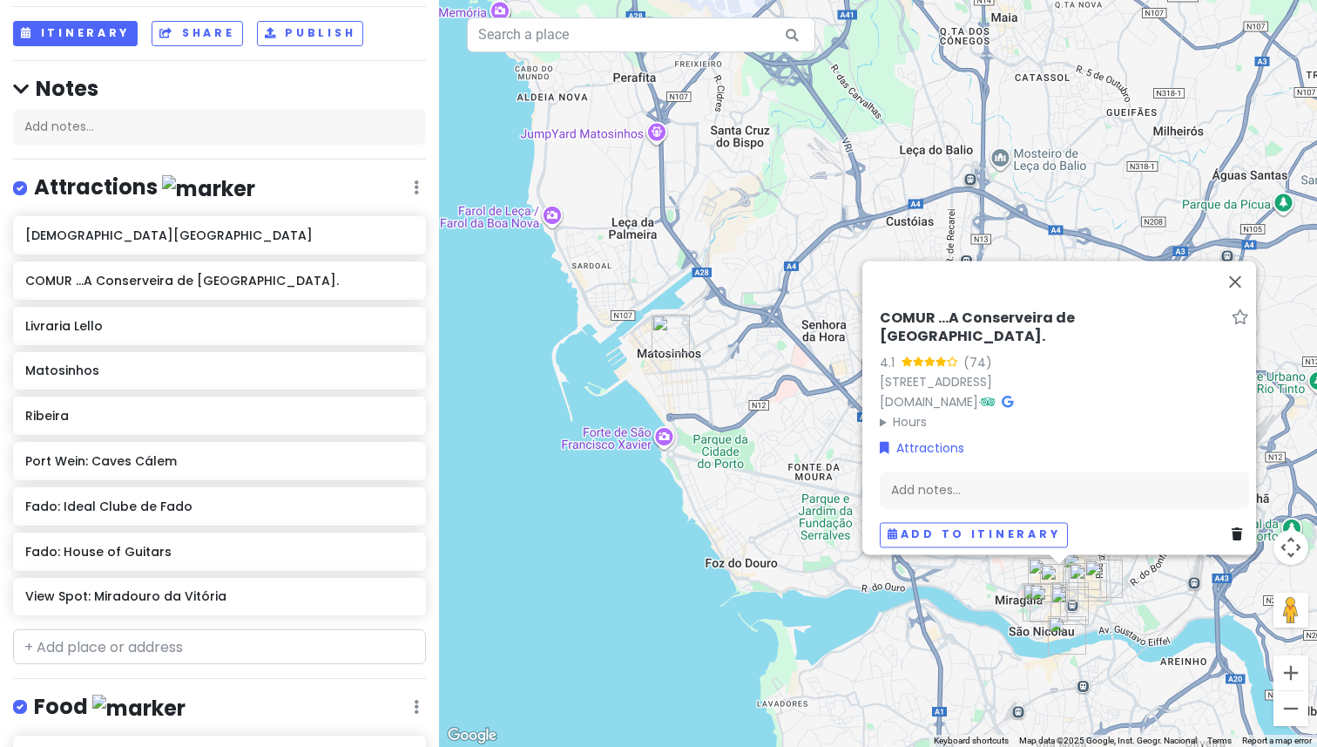
click at [891, 322] on h6 "COMUR ...A Conserveira de Portugal." at bounding box center [1052, 327] width 345 height 37
type input "Concerve store: COMUR ...A Conserveira de Portugal."
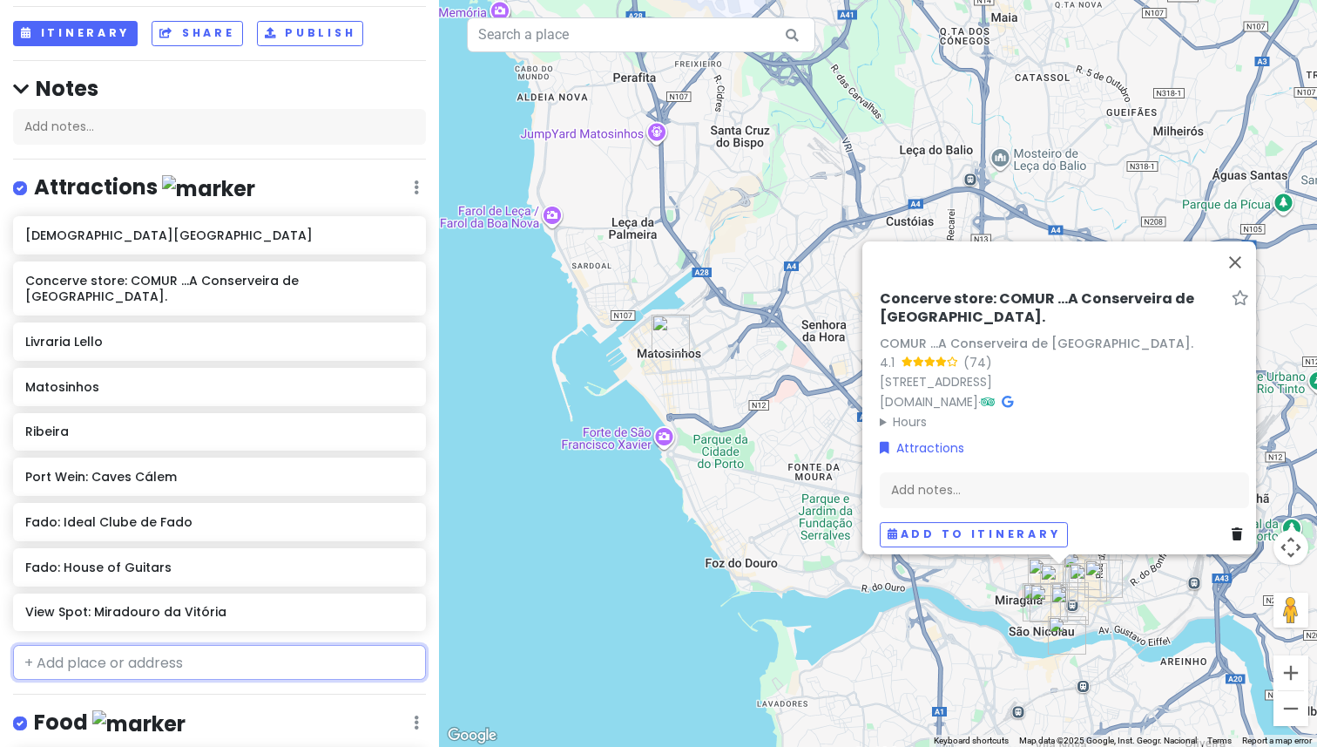
click at [122, 659] on input "text" at bounding box center [219, 662] width 413 height 35
paste input "jardim de morro"
type input "jardim de morro"
click at [91, 693] on span "Jardim do Morro" at bounding box center [106, 701] width 143 height 17
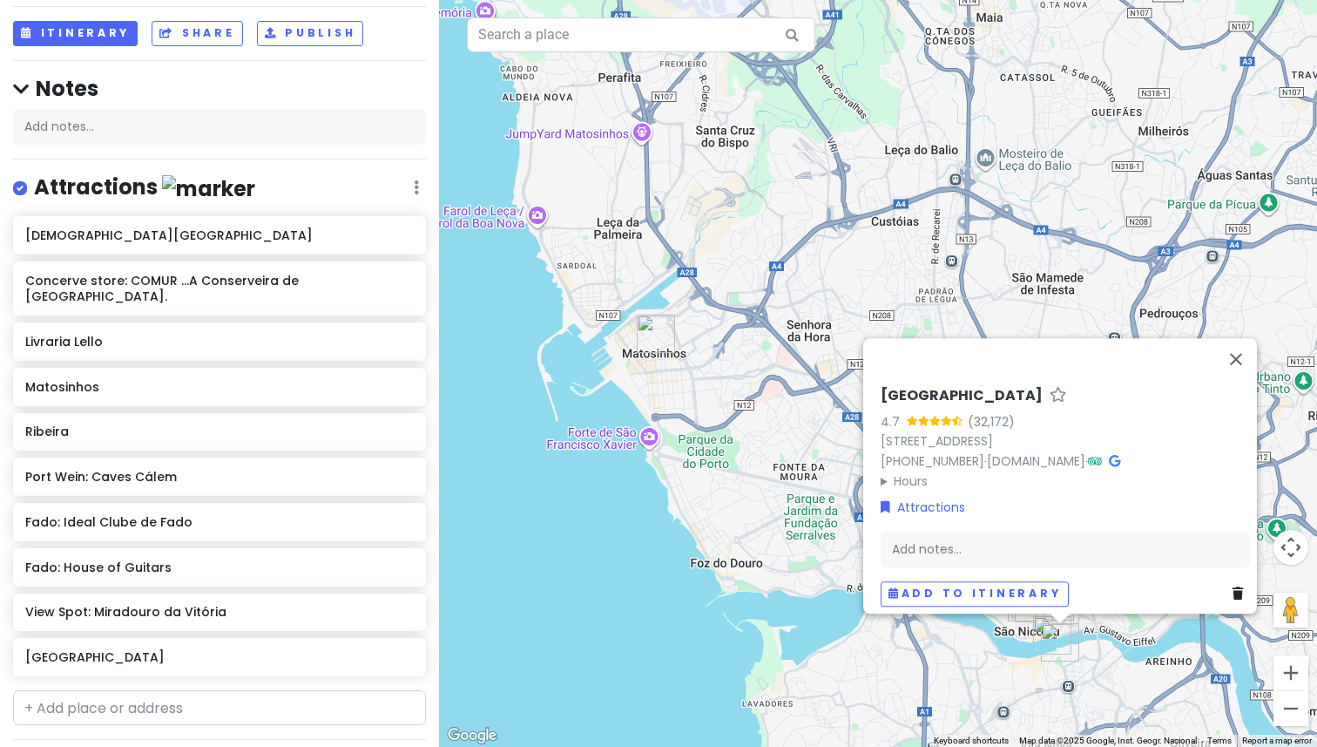
click at [911, 387] on h6 "Jardim do Morro" at bounding box center [962, 396] width 162 height 18
click at [911, 387] on input "Jardim do Morro" at bounding box center [1065, 391] width 369 height 27
type input "Park with a view: Jardim do Morro"
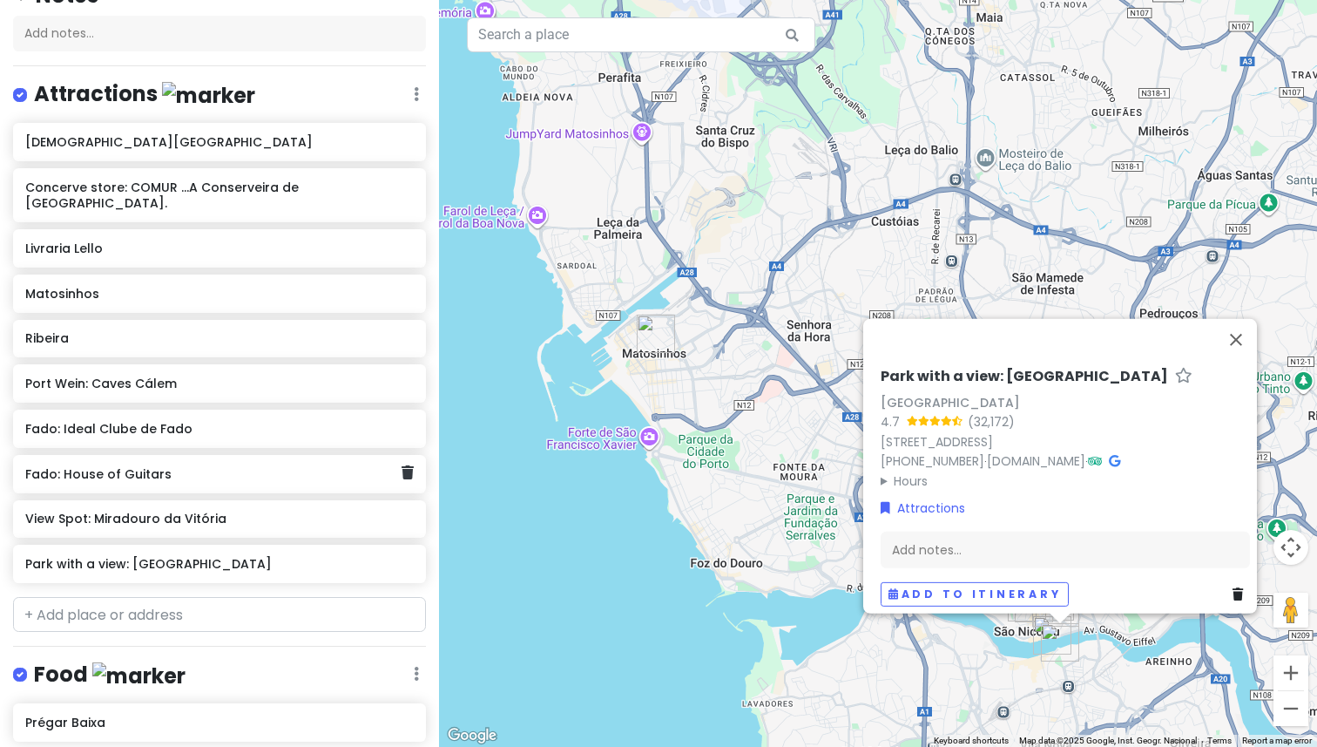
scroll to position [462, 0]
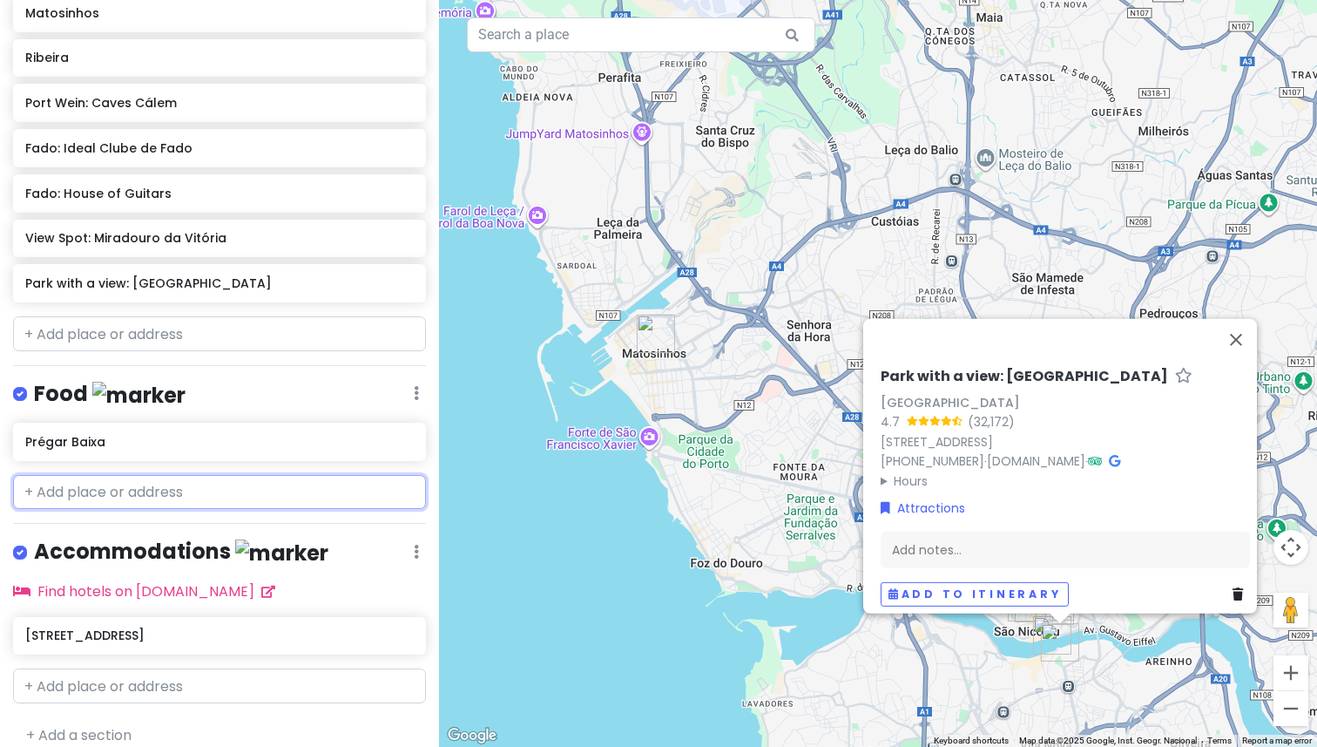
click at [162, 477] on input "text" at bounding box center [219, 492] width 413 height 35
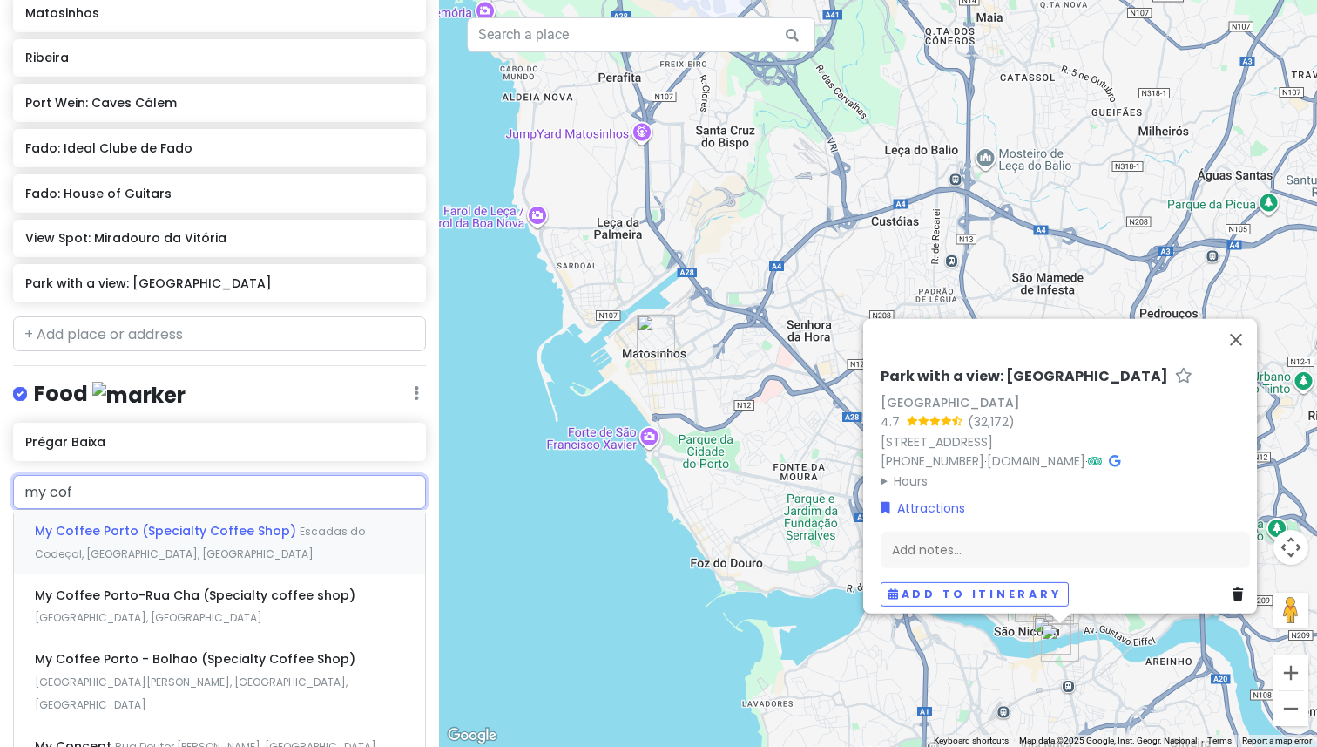
type input "my coff"
click at [151, 522] on span "My Coffee Porto (Specialty Coffee Shop)" at bounding box center [167, 530] width 265 height 17
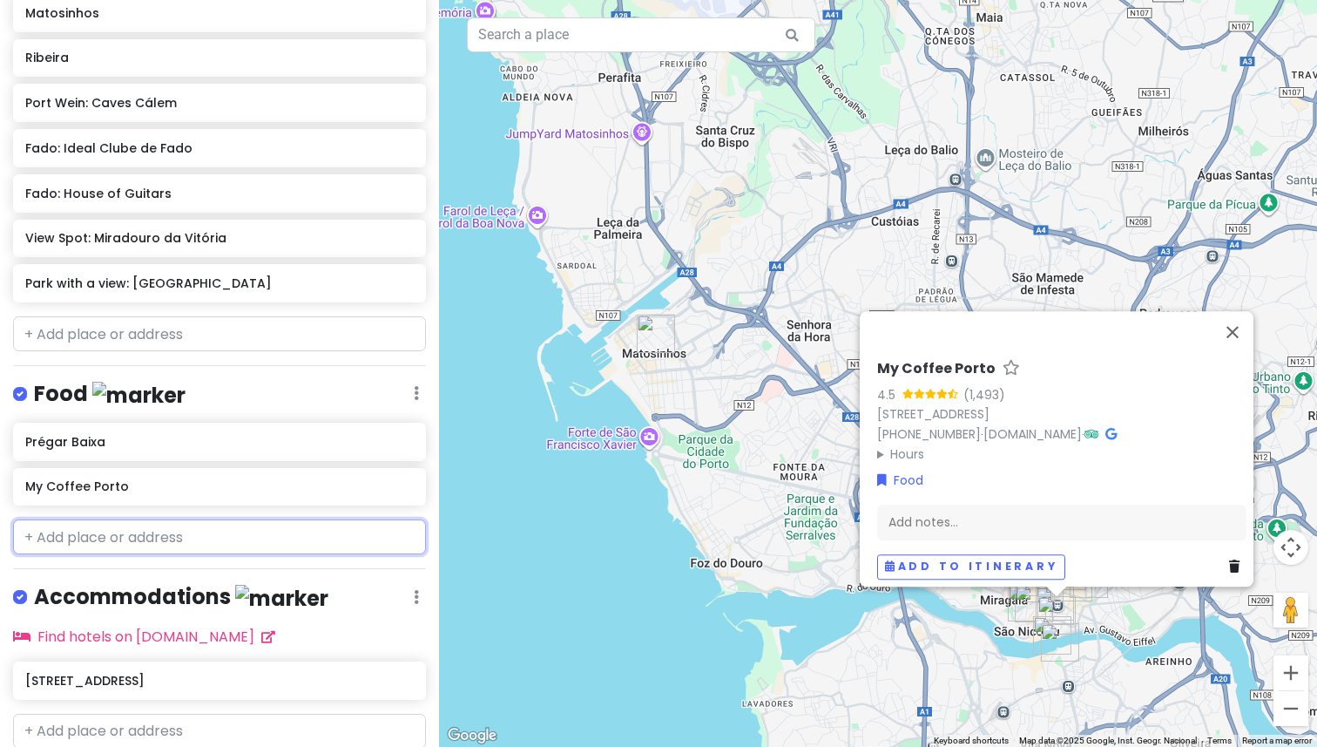
click at [117, 519] on input "text" at bounding box center [219, 536] width 413 height 35
paste input "Gazela Cachorrinhos Da Batalha"
type input "Gazela Cachorrinhos Da Batalha"
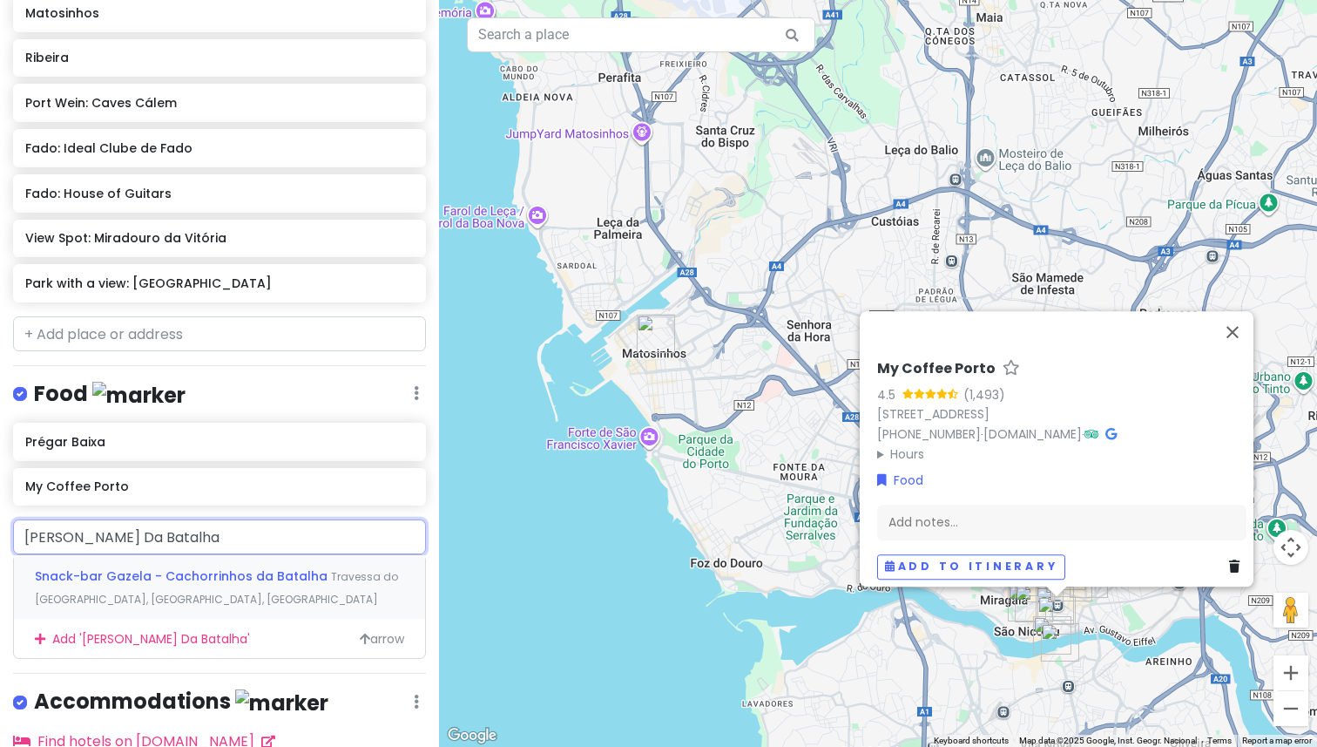
click at [180, 576] on span "Travessa do Cimo de Vila, Porto, Portugal" at bounding box center [216, 587] width 363 height 37
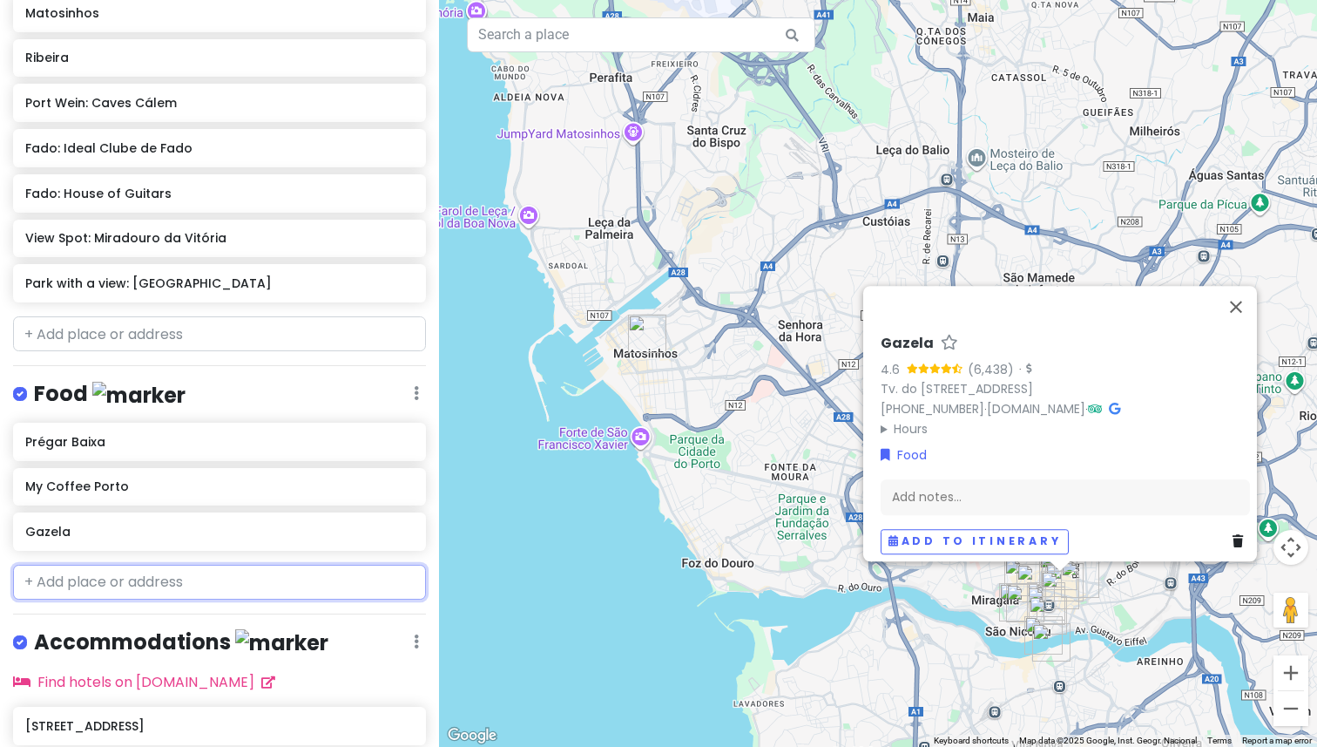
click at [194, 565] on input "text" at bounding box center [219, 582] width 413 height 35
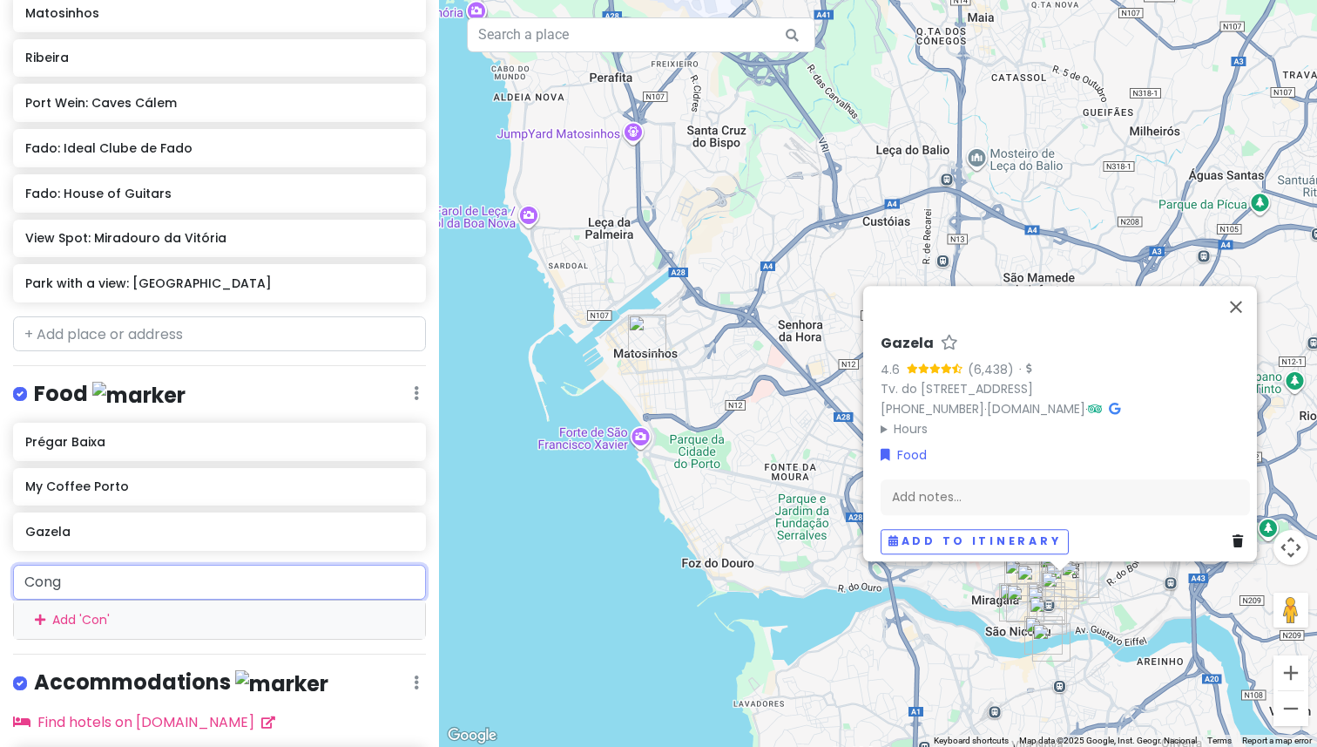
type input "Conga"
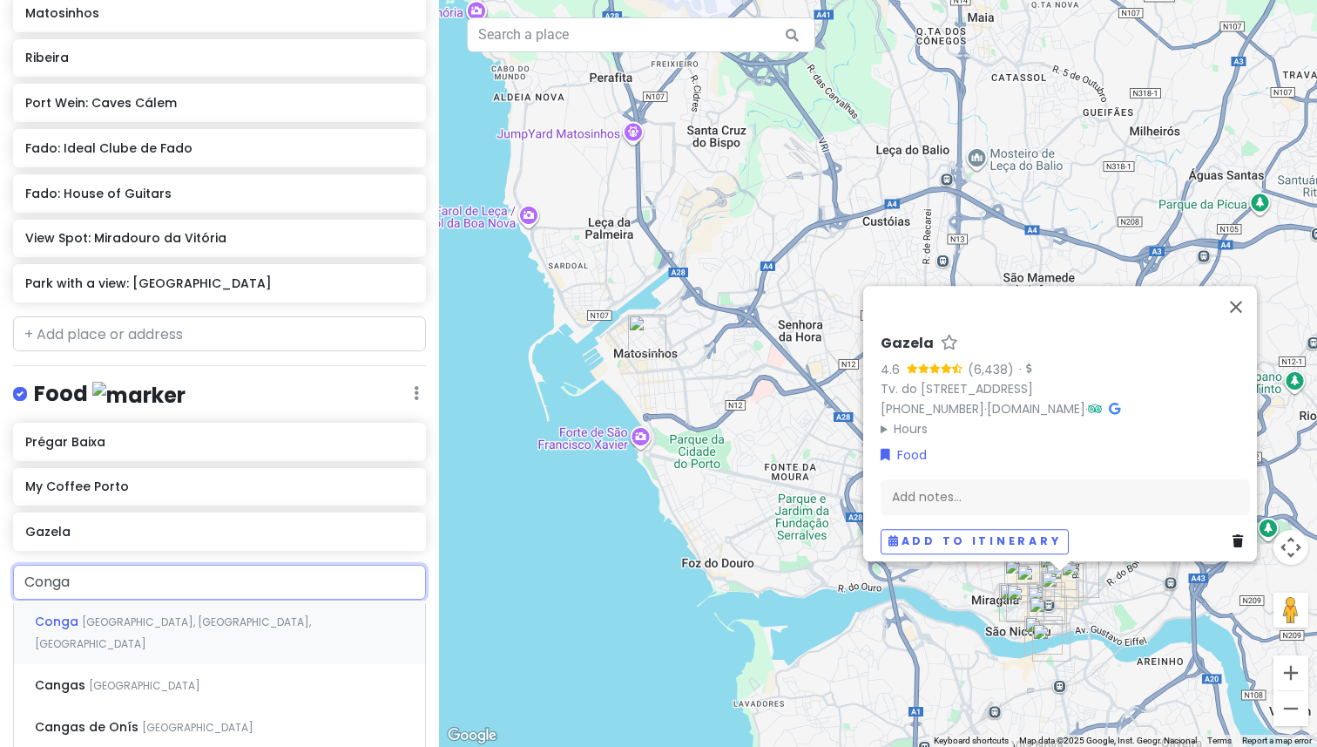
click at [297, 602] on div "Conga Rua do Bonjardim, Porto, Portugal" at bounding box center [219, 632] width 411 height 64
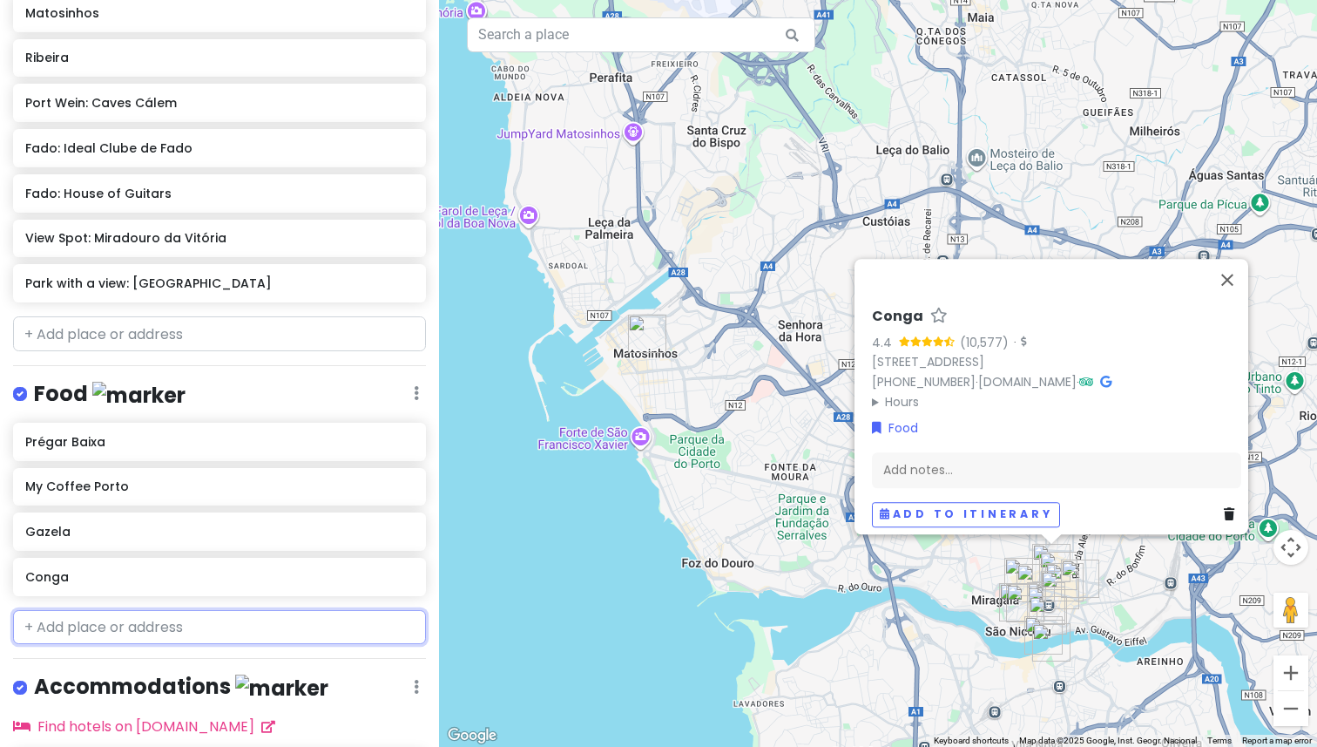
click at [152, 621] on input "text" at bounding box center [219, 627] width 413 height 35
paste input "Casa Guedes Tradicional"
type input "Casa Guedes Tradicional"
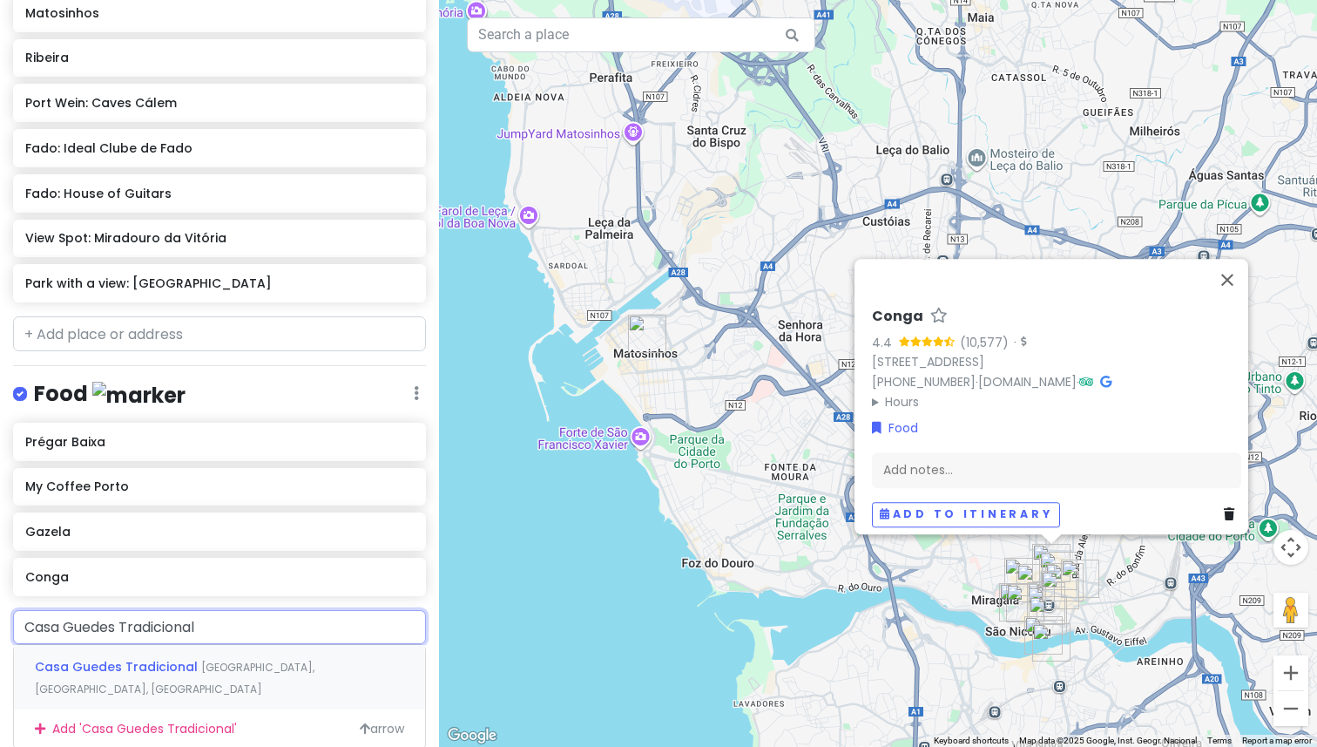
click at [166, 658] on span "Casa Guedes Tradicional" at bounding box center [118, 666] width 166 height 17
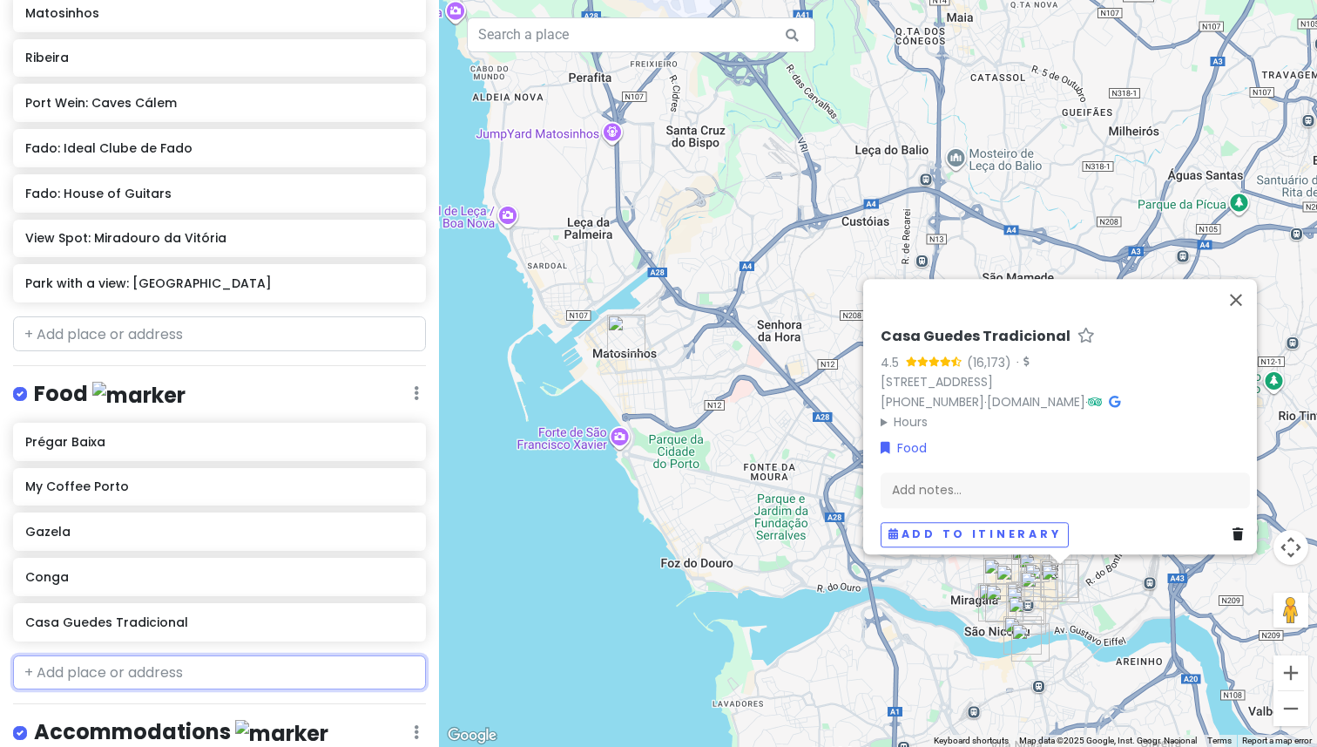
click at [159, 655] on input "text" at bounding box center [219, 672] width 413 height 35
paste input "Castro - Atelier De Pastéis De Nata"
type input "Castro - Atelier De Pastéis De Nata"
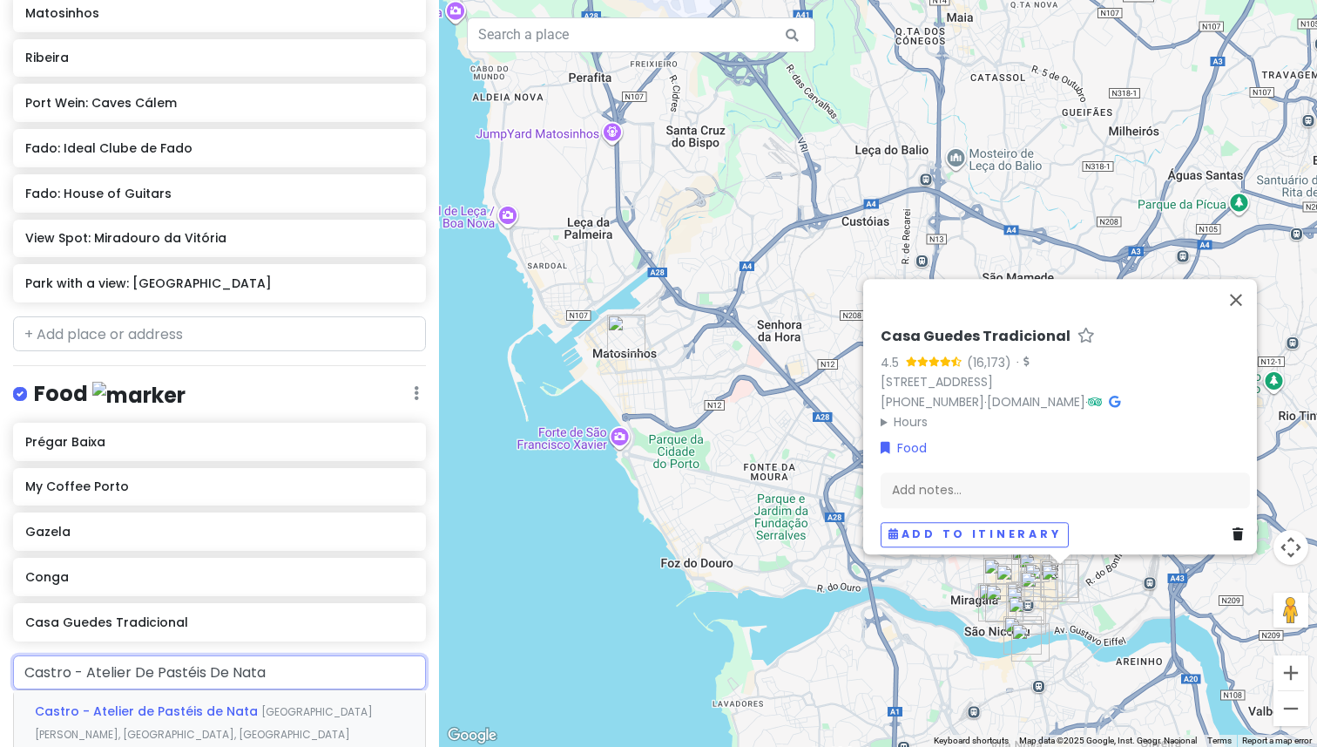
click at [176, 701] on div "Castro - Atelier de Pastéis de Nata Rua de Mouzinho da Silveira, Porto, Portugal" at bounding box center [219, 722] width 411 height 64
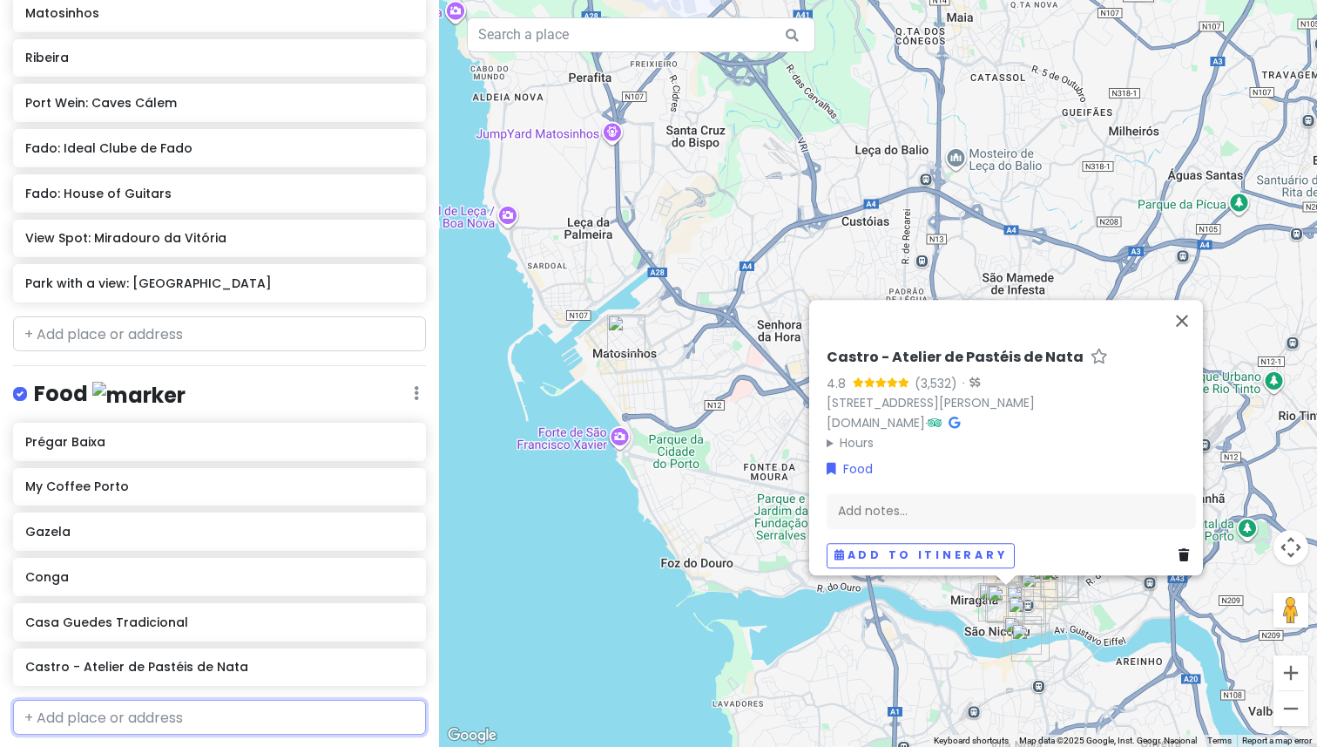
click at [126, 700] on input "text" at bounding box center [219, 717] width 413 height 35
paste input "Terraplana Cafe"
type input "Terraplana Cafe"
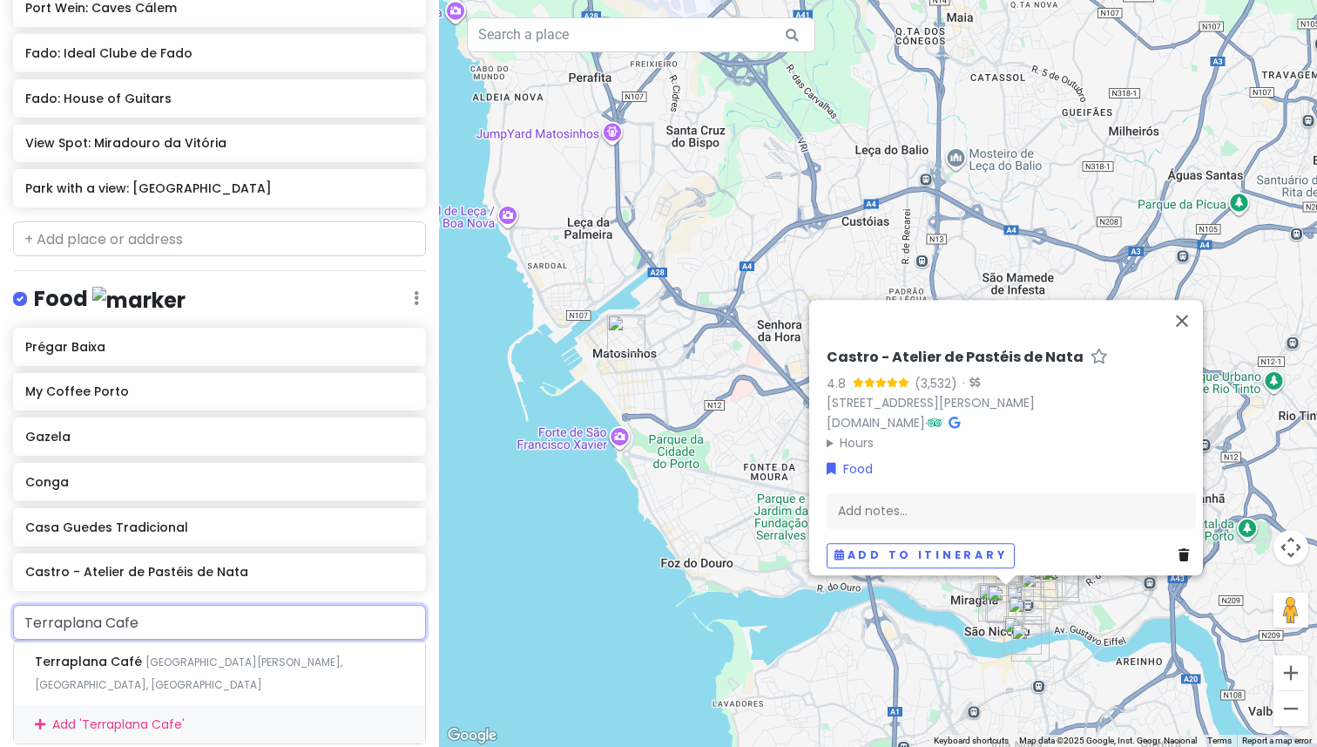
scroll to position [562, 0]
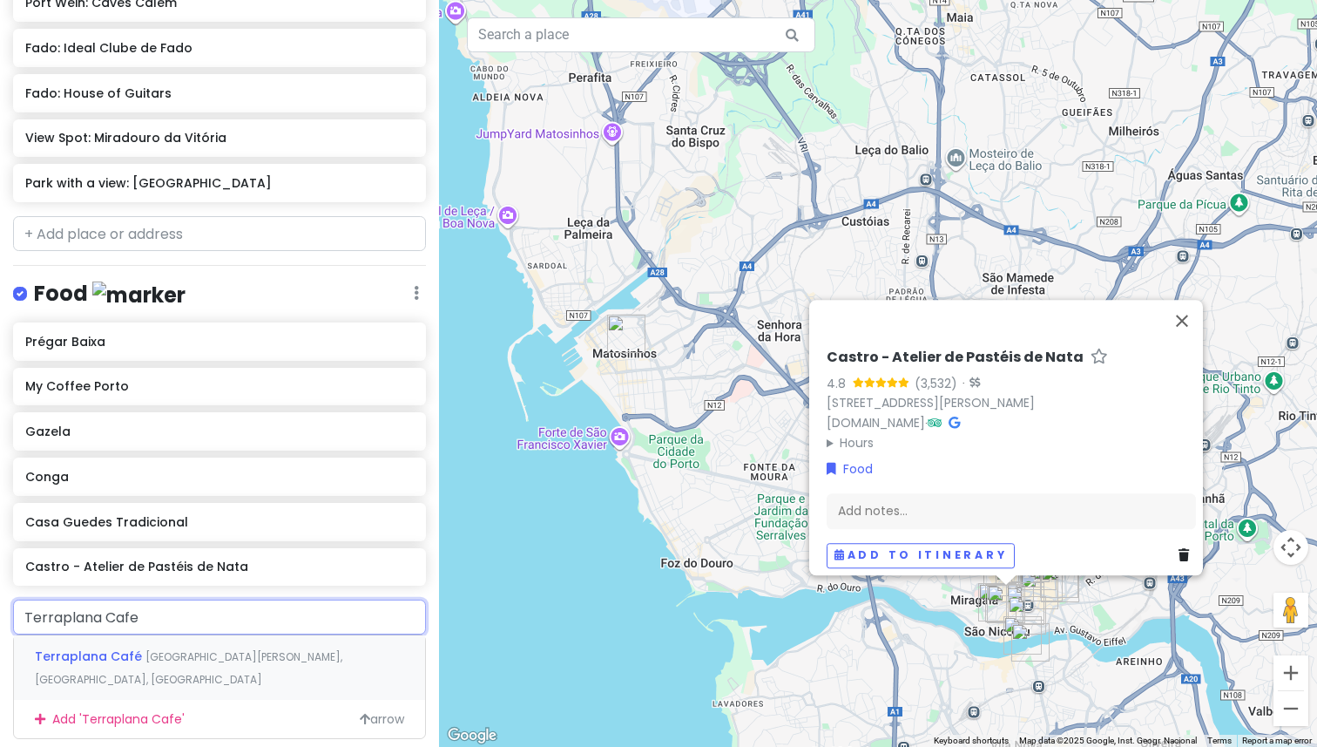
click at [188, 635] on div "Terraplana Café Avenida de Rodrigues de Freitas, Porto, Portugal" at bounding box center [219, 667] width 411 height 64
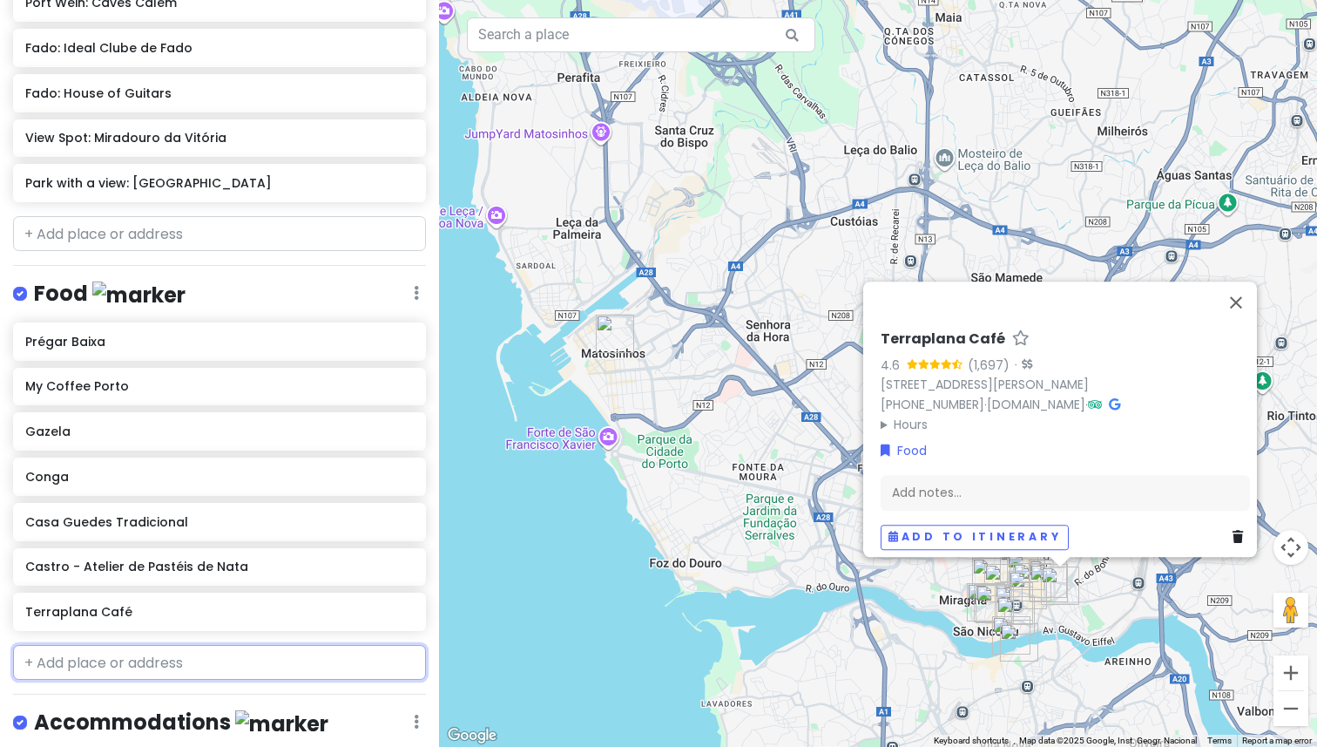
click at [184, 645] on input "text" at bounding box center [219, 662] width 413 height 35
paste input "Capela Incomum"
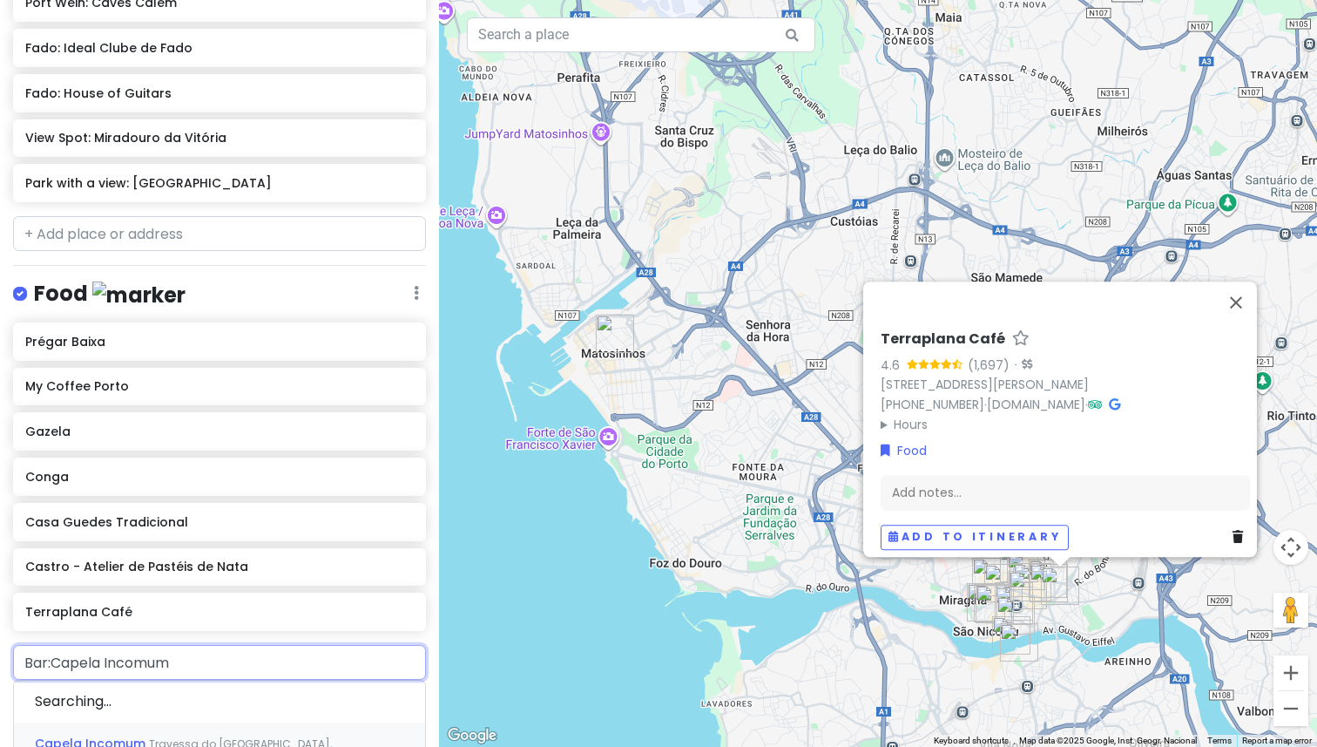
type input "Bar: Capela Incomum"
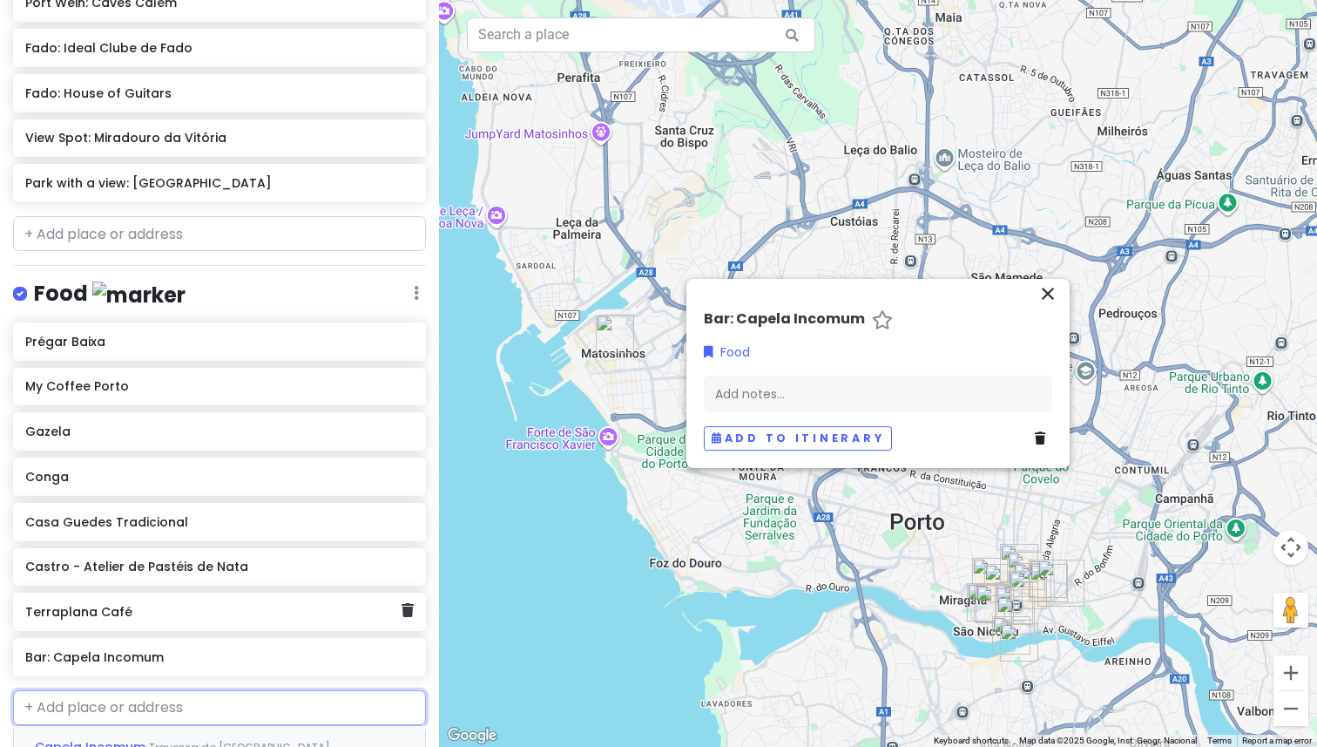
click at [80, 604] on h6 "Terraplana Café" at bounding box center [212, 612] width 375 height 16
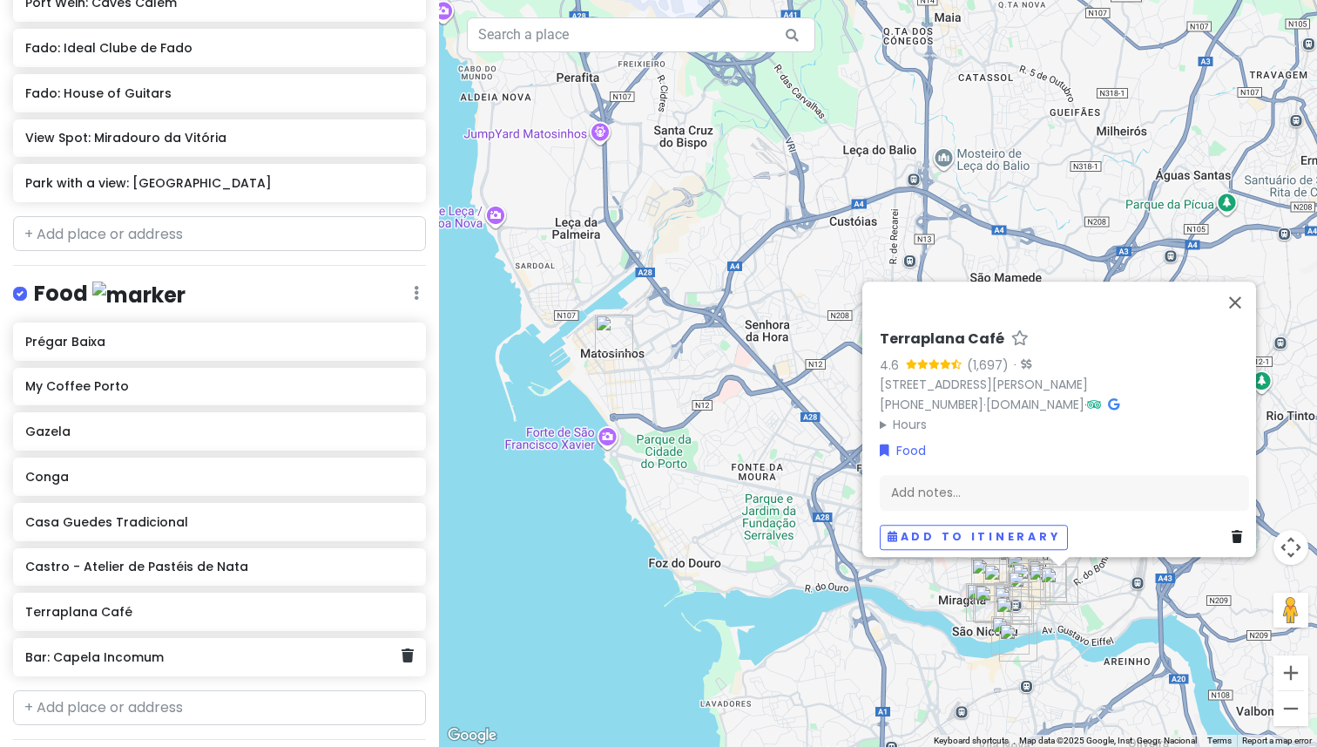
click at [75, 649] on h6 "Bar: Capela Incomum" at bounding box center [212, 657] width 375 height 16
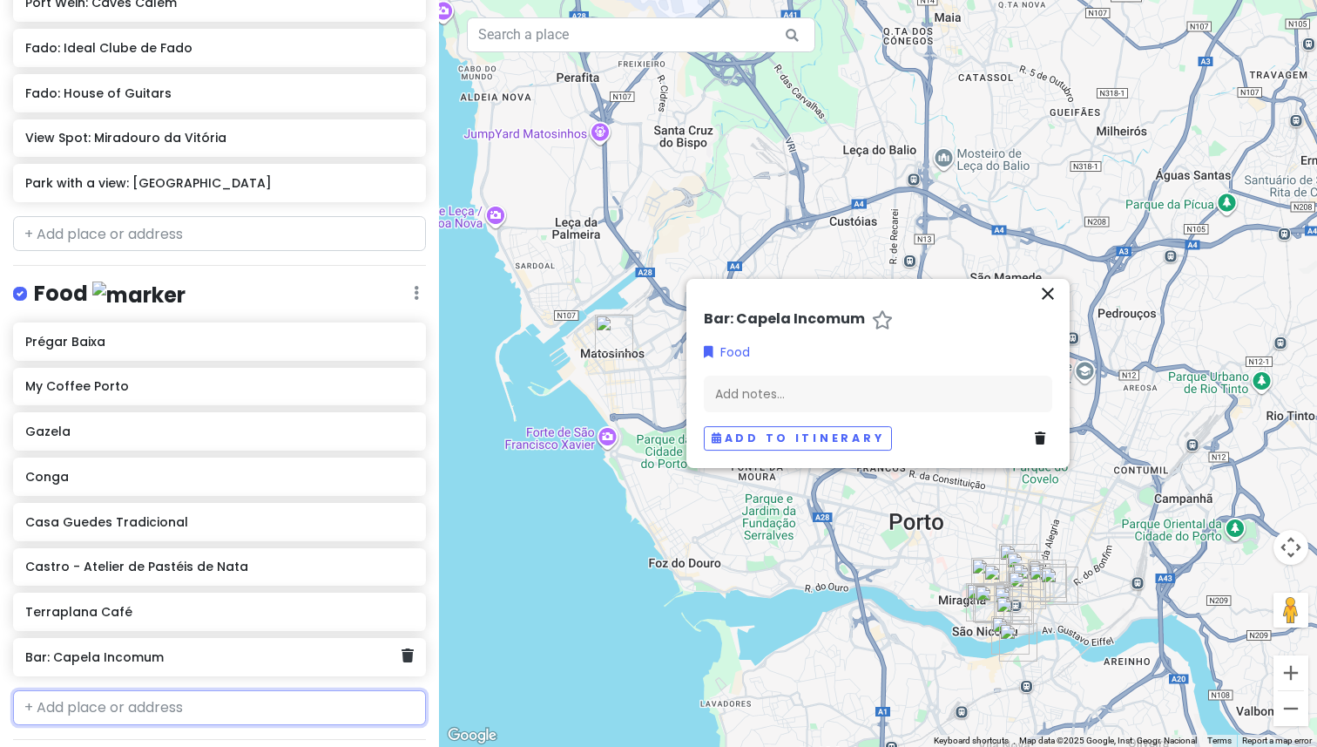
click at [75, 649] on h6 "Bar: Capela Incomum" at bounding box center [212, 657] width 375 height 16
click at [97, 649] on h6 "Bar: Capela Incomum" at bounding box center [212, 657] width 375 height 16
click at [61, 649] on h6 "Bar: Capela Incomum" at bounding box center [212, 657] width 375 height 16
click at [132, 613] on div "Prégar Baixa My Coffee Porto Gazela Conga Casa Guedes Tradicional Castro - Atel…" at bounding box center [219, 502] width 439 height 361
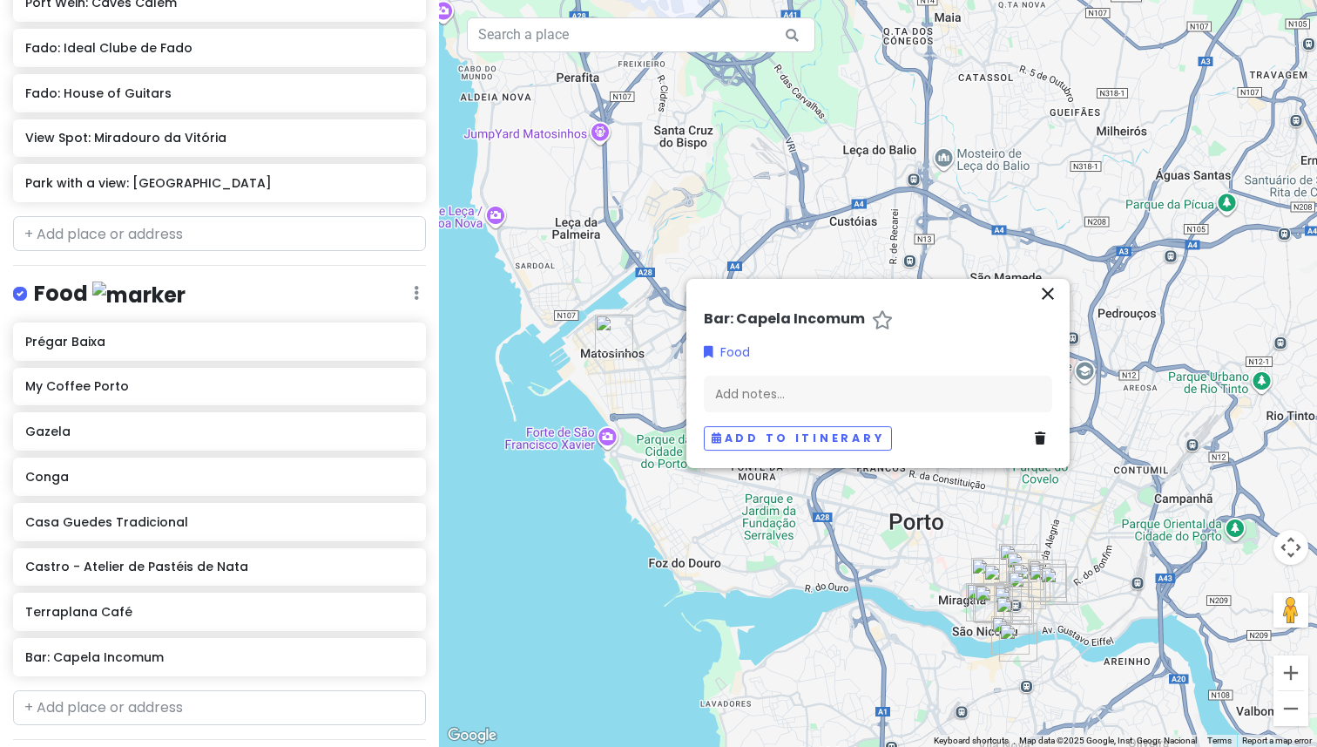
click at [128, 604] on h6 "Terraplana Café" at bounding box center [219, 612] width 388 height 16
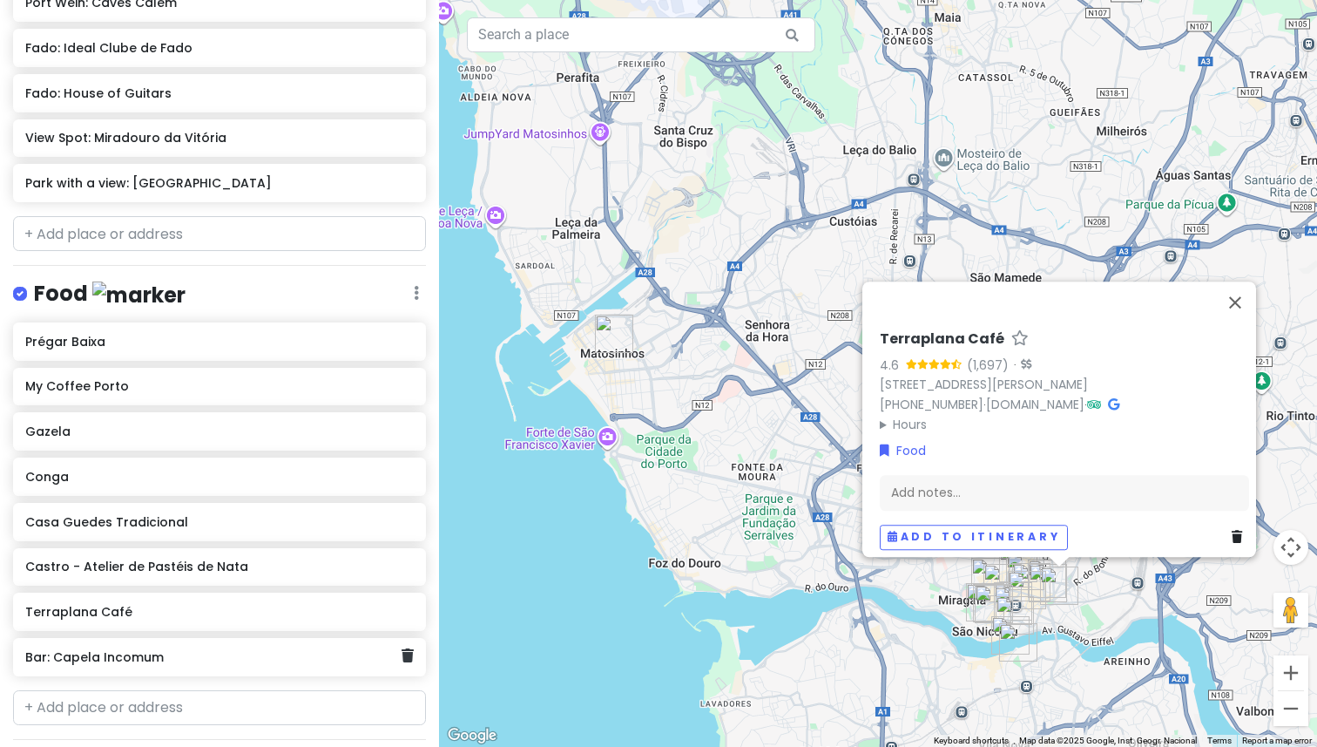
click at [128, 649] on h6 "Bar: Capela Incomum" at bounding box center [212, 657] width 375 height 16
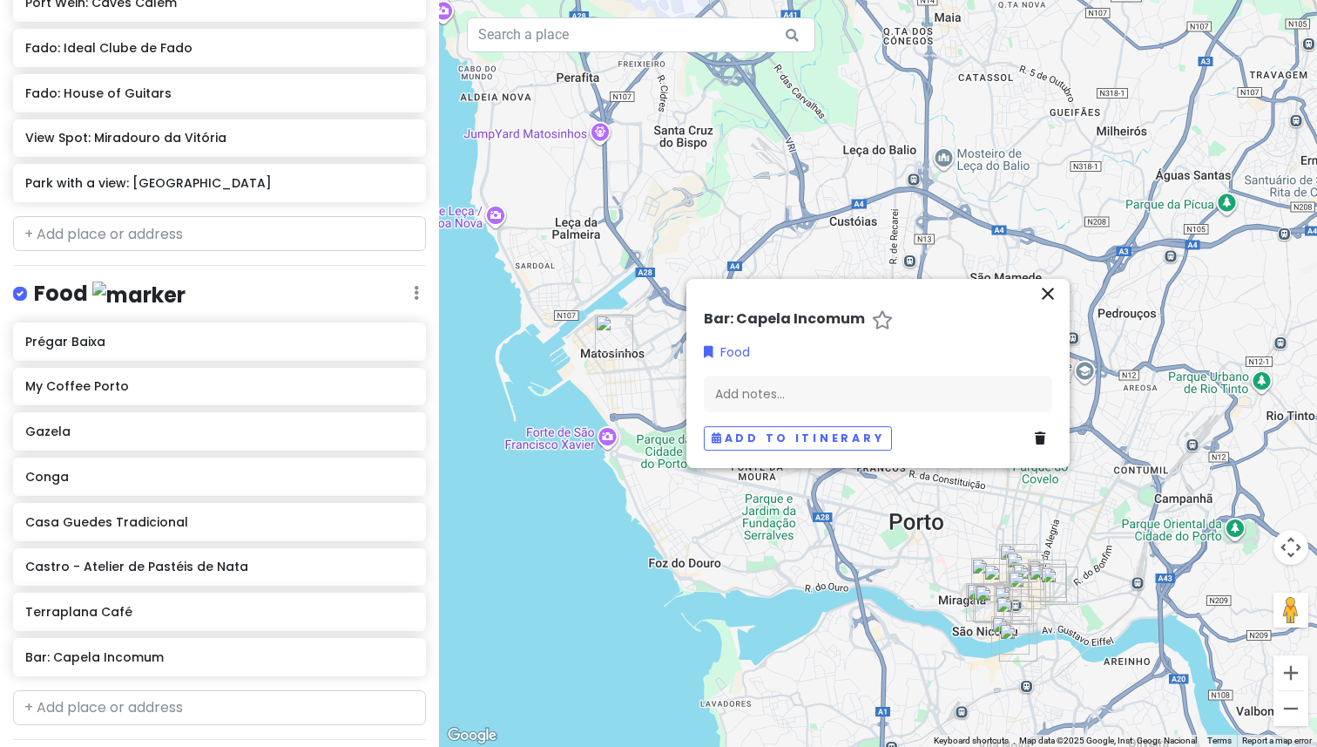
click at [739, 317] on h6 "Bar: Capela Incomum" at bounding box center [784, 319] width 161 height 18
click at [1048, 283] on icon "close" at bounding box center [1048, 293] width 21 height 21
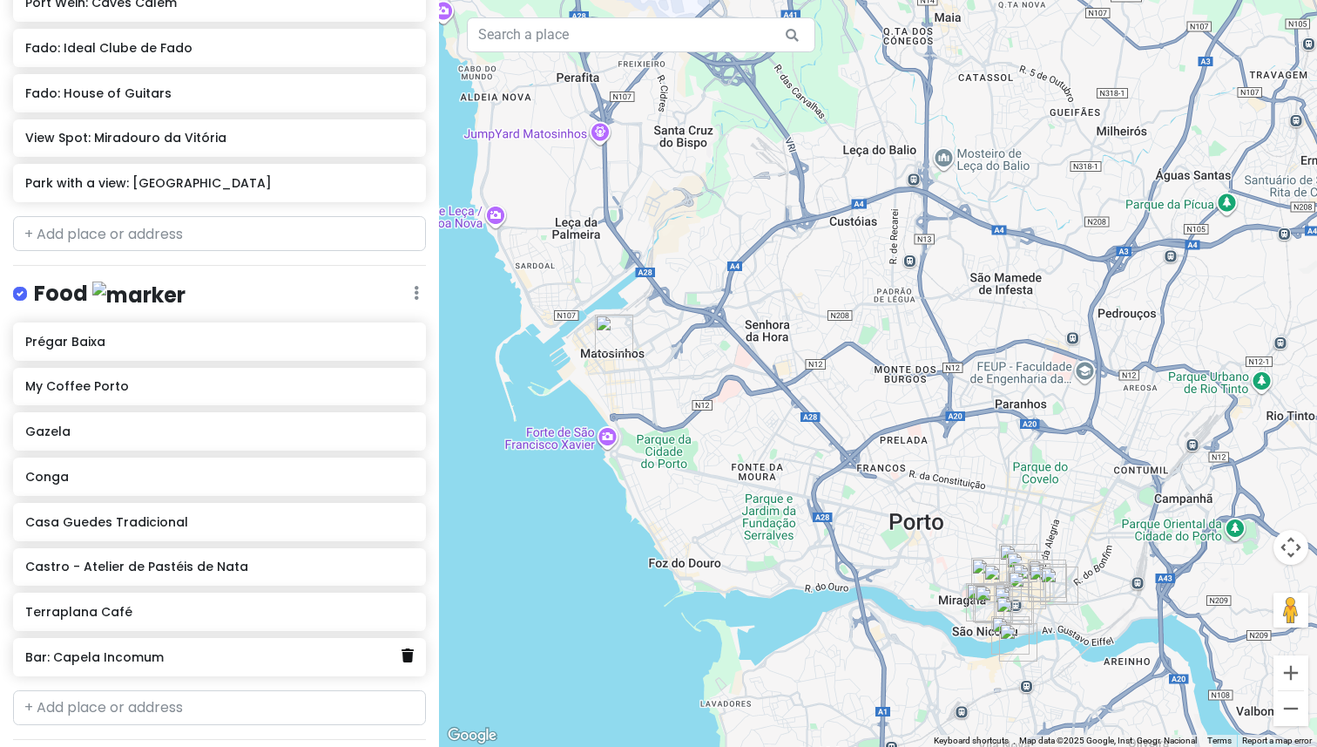
click at [413, 646] on link at bounding box center [408, 656] width 12 height 23
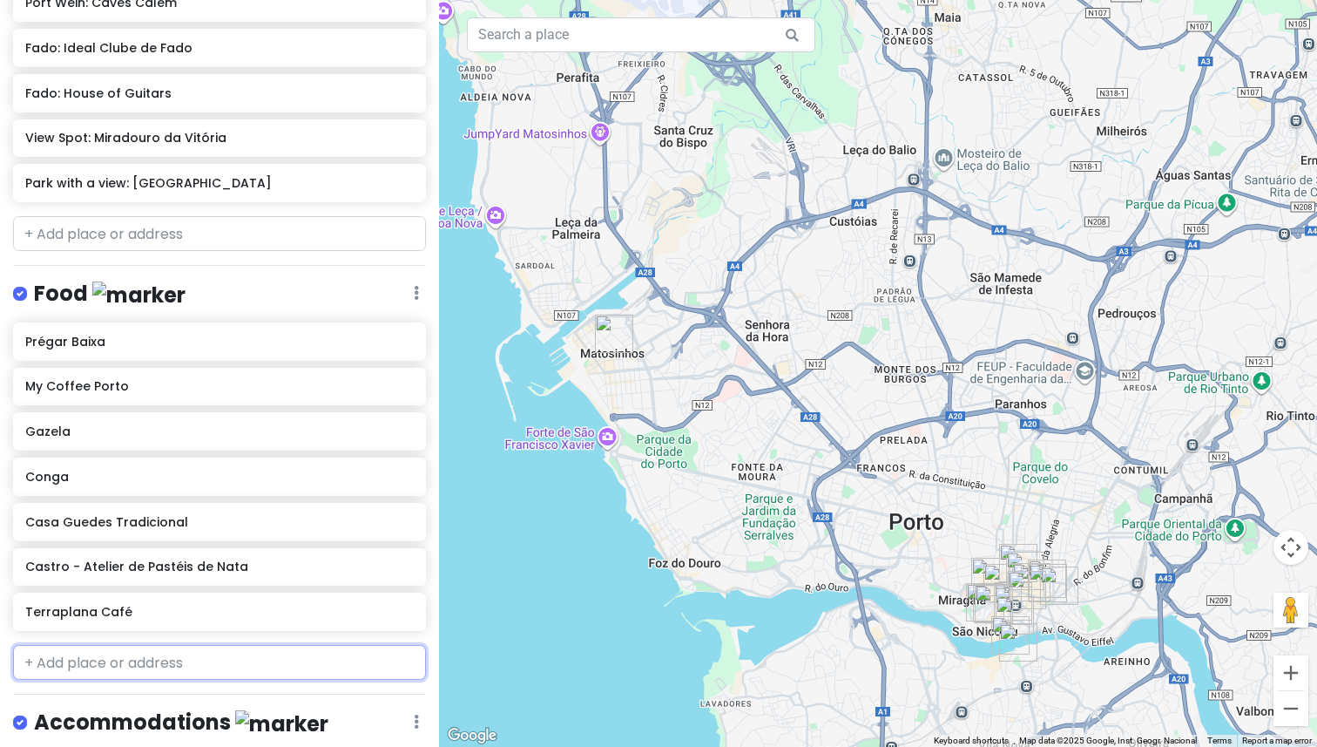
click at [249, 649] on input "text" at bounding box center [219, 662] width 413 height 35
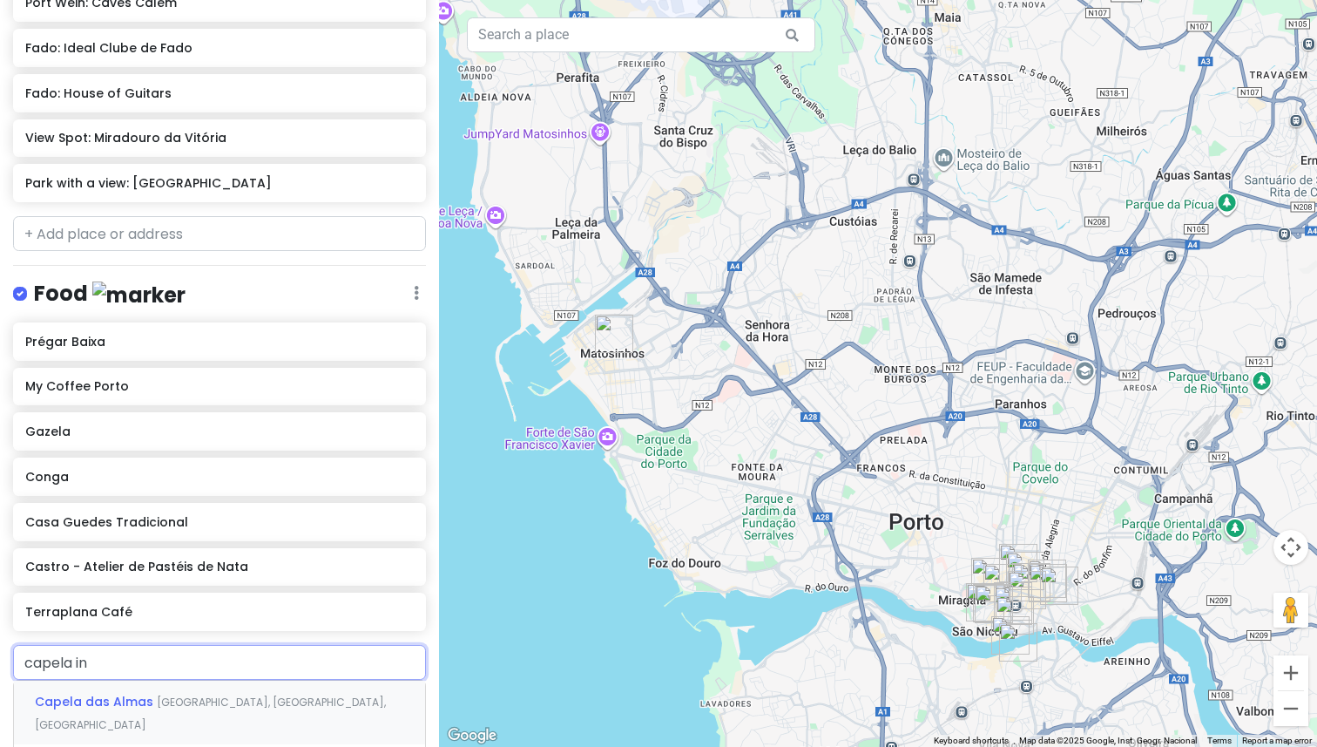
type input "capela inc"
click at [240, 697] on div "Capela Incomum Travessa do Carregal, Porto, Portugal" at bounding box center [219, 712] width 411 height 64
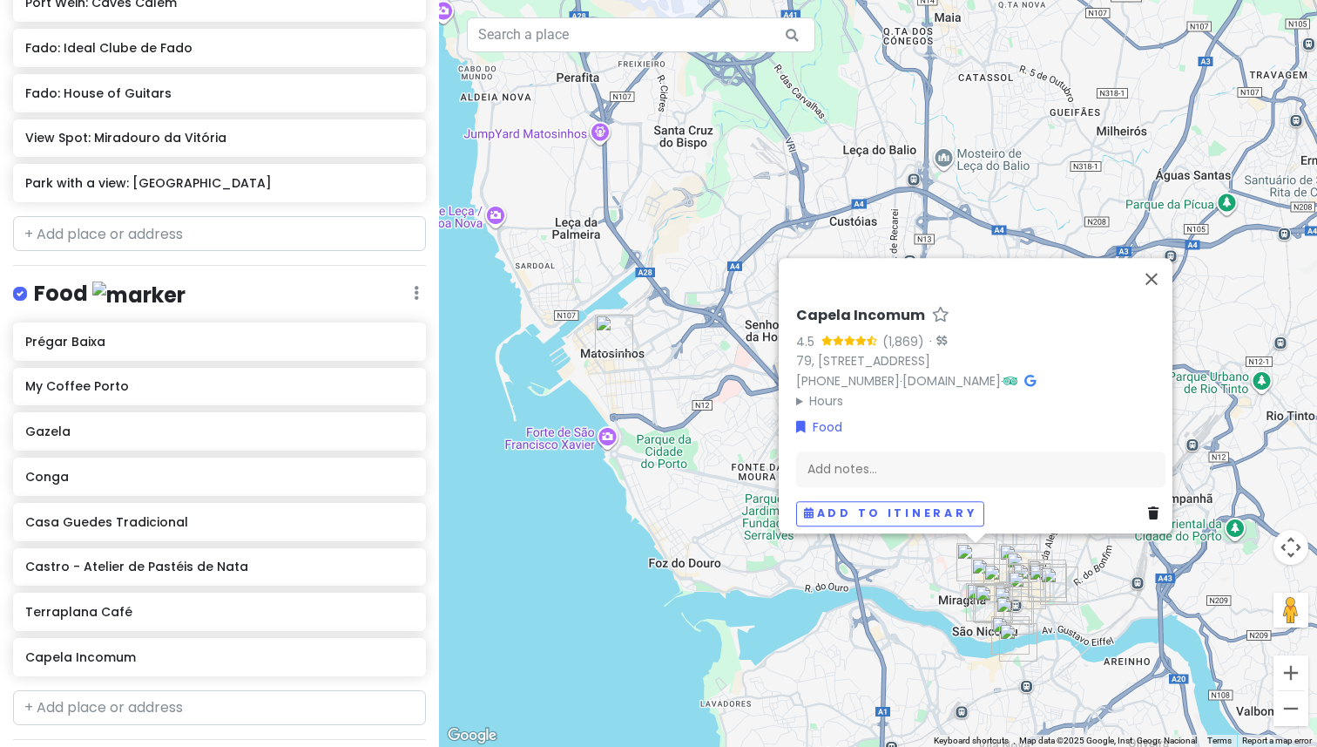
click at [865, 307] on h6 "Capela Incomum" at bounding box center [860, 316] width 129 height 18
type input "Bar: Capela Incomum"
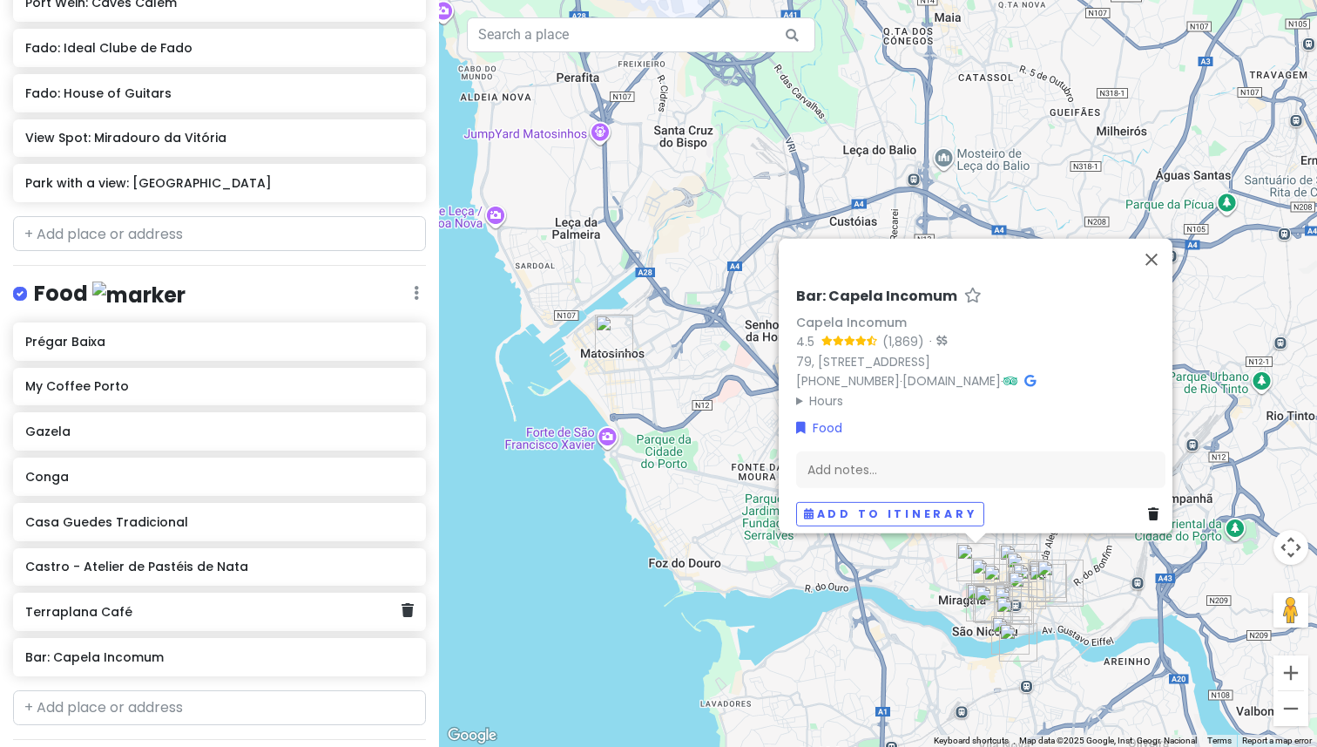
click at [166, 604] on h6 "Terraplana Café" at bounding box center [212, 612] width 375 height 16
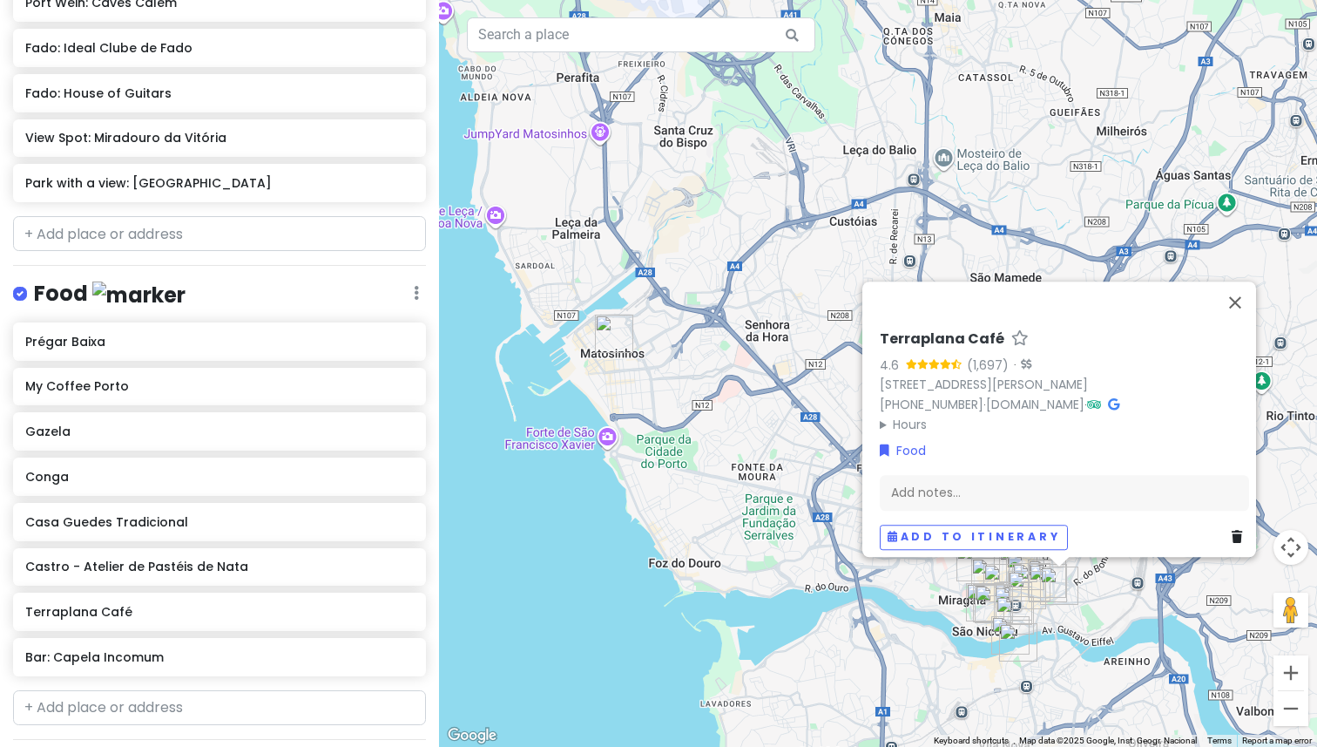
click at [880, 330] on h6 "Terraplana Café" at bounding box center [942, 339] width 125 height 18
type input "Bar: Terraplana Café"
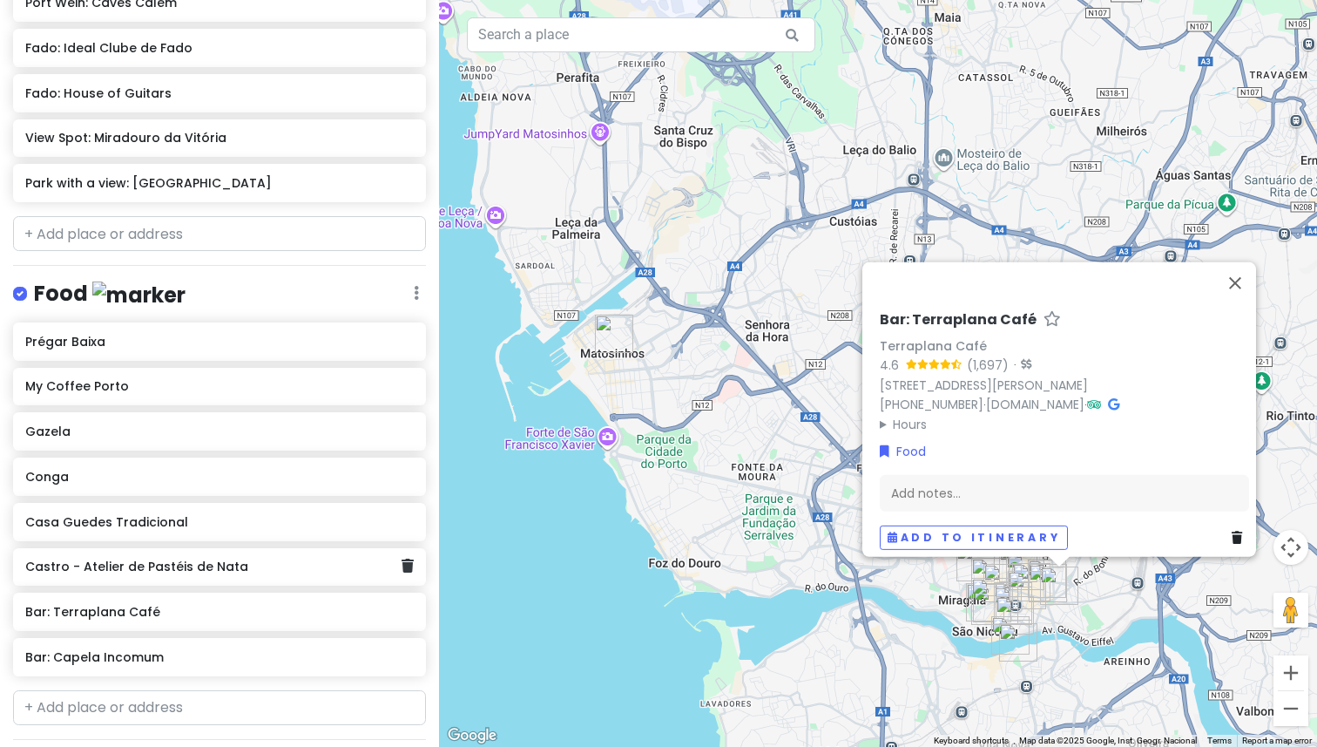
click at [252, 558] on div "Castro - Atelier de Pastéis de Nata" at bounding box center [212, 567] width 375 height 24
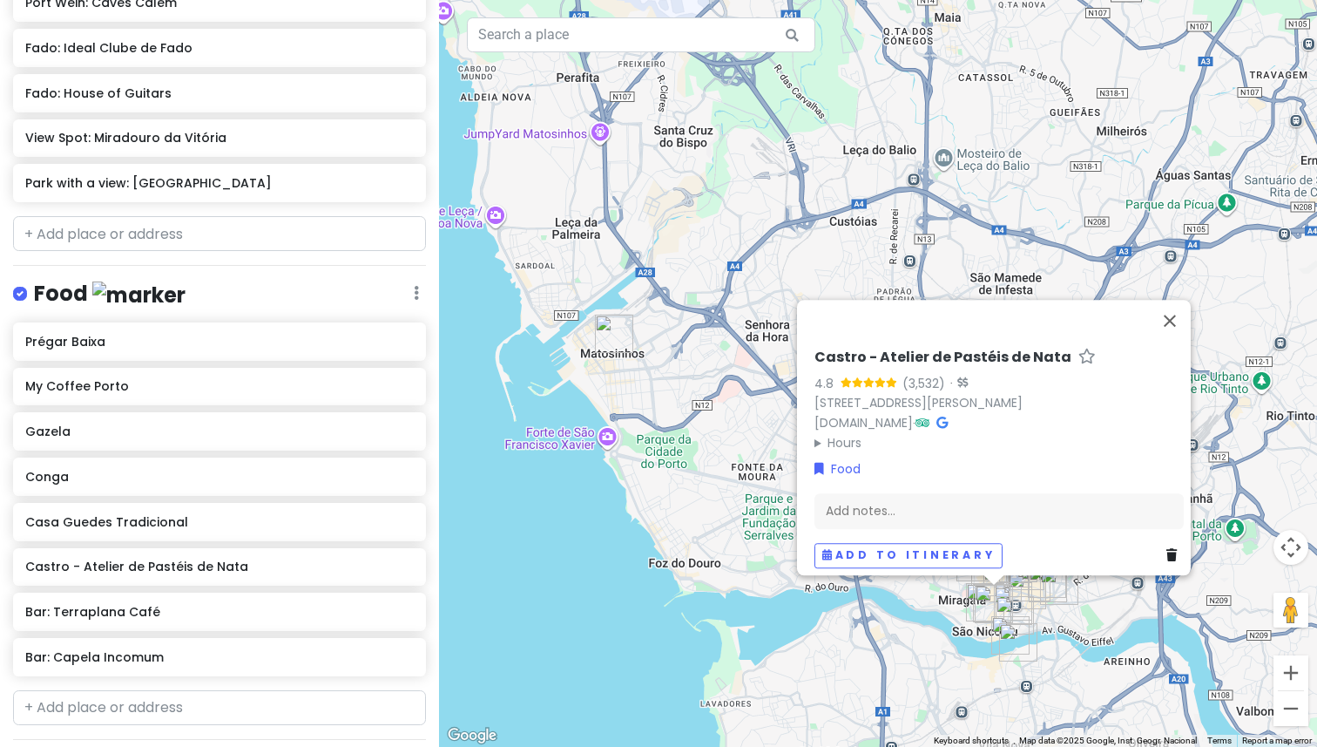
click at [842, 348] on h6 "Castro - Atelier de Pastéis de Nata" at bounding box center [943, 357] width 257 height 18
type input "Desert: Castro - Atelier de Pastéis de Nata"
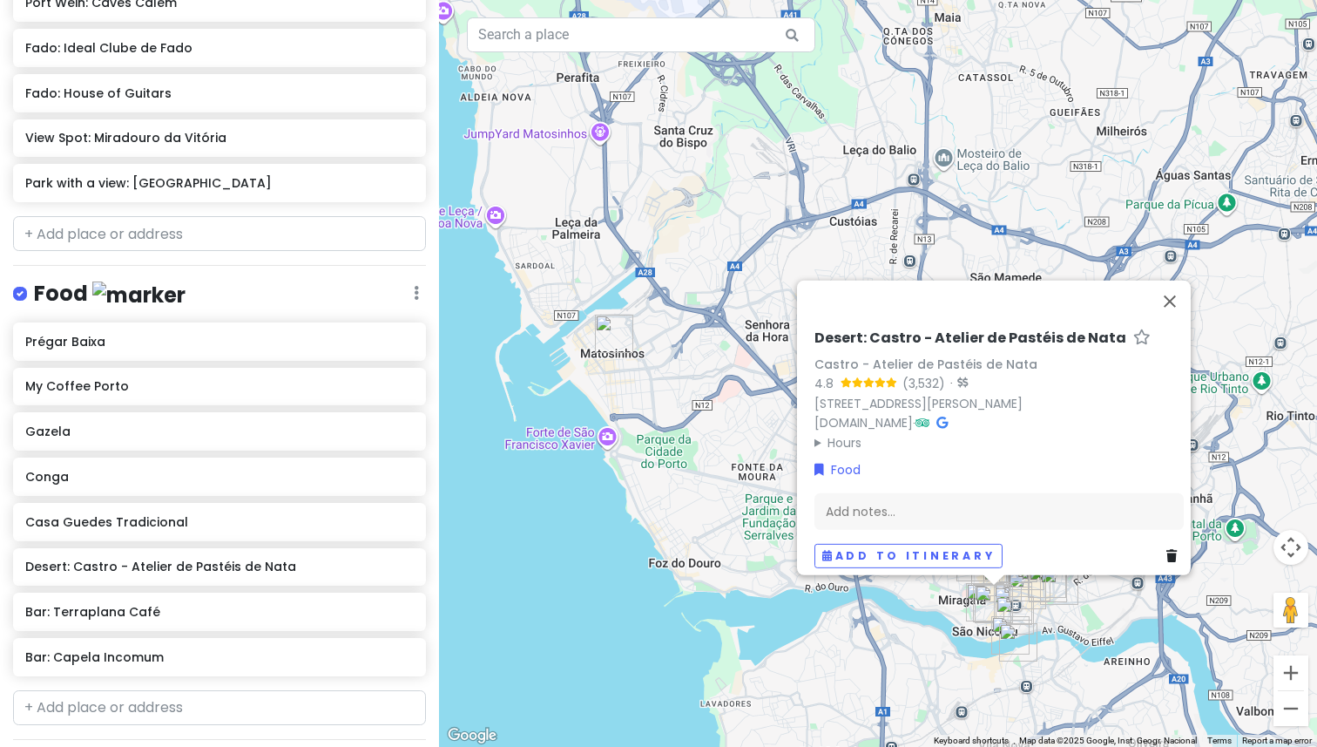
click at [829, 328] on h6 "Desert: Castro - Atelier de Pastéis de Nata" at bounding box center [971, 337] width 312 height 18
click at [829, 326] on input "Desert: Castro - Atelier de Pastéis de Nata" at bounding box center [999, 333] width 369 height 27
click at [544, 557] on div "Desert: Castro - Atelier de Pastéis de Nata Castro - Atelier de Pastéis de Nata…" at bounding box center [878, 373] width 878 height 747
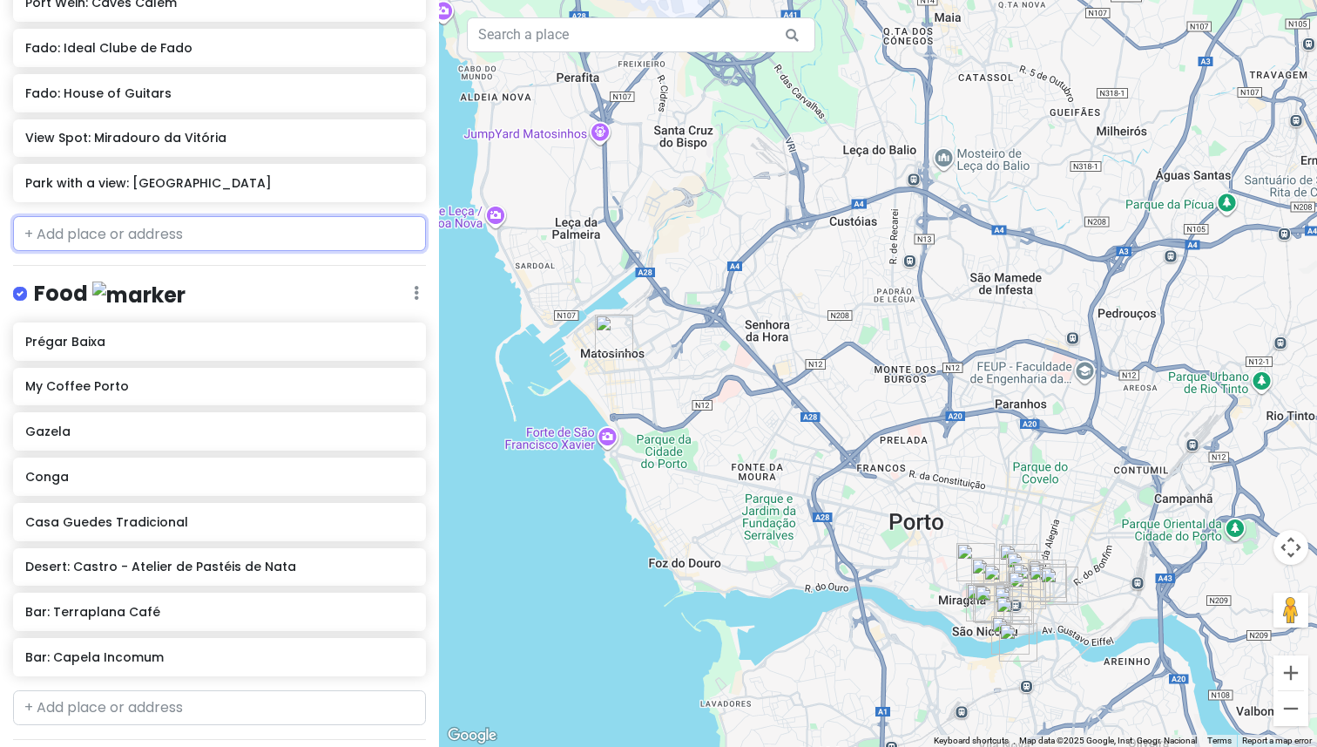
click at [161, 227] on input "text" at bounding box center [219, 233] width 413 height 35
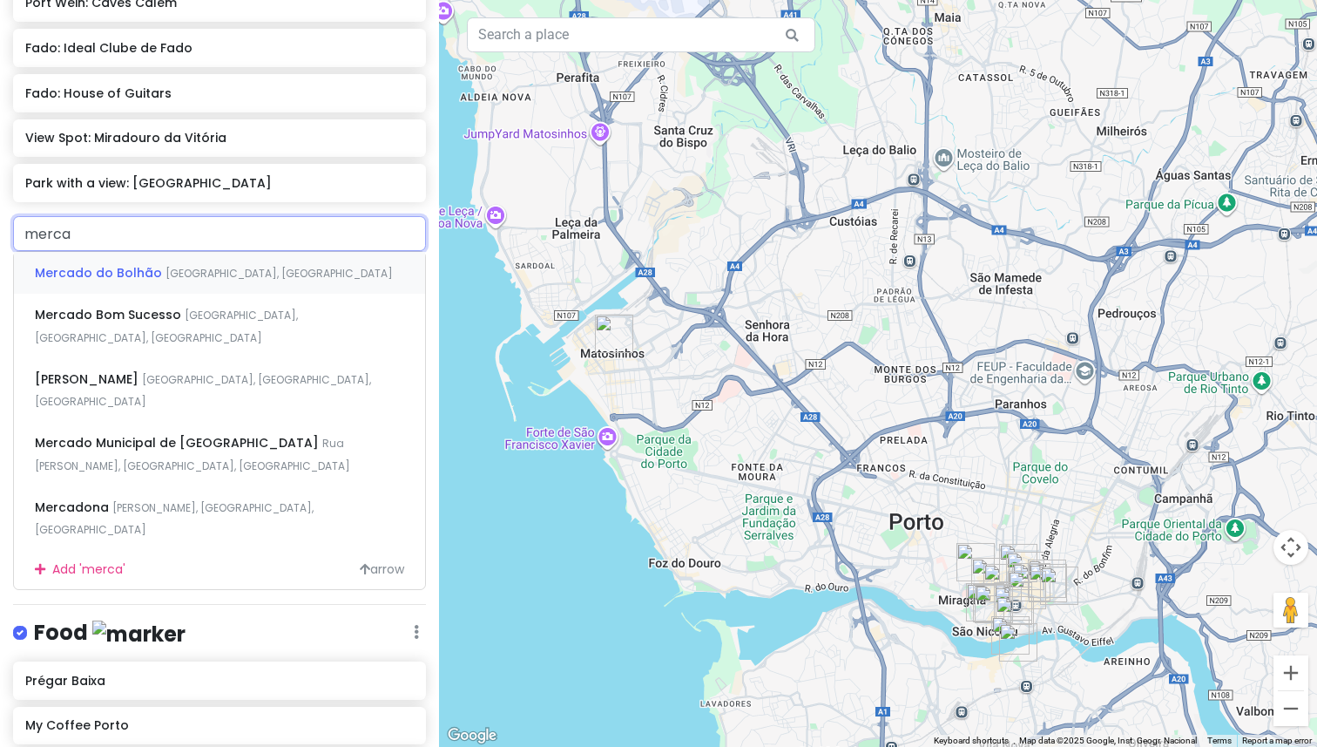
type input "mercad"
click at [157, 264] on span "Mercado do Bolhão" at bounding box center [100, 272] width 131 height 17
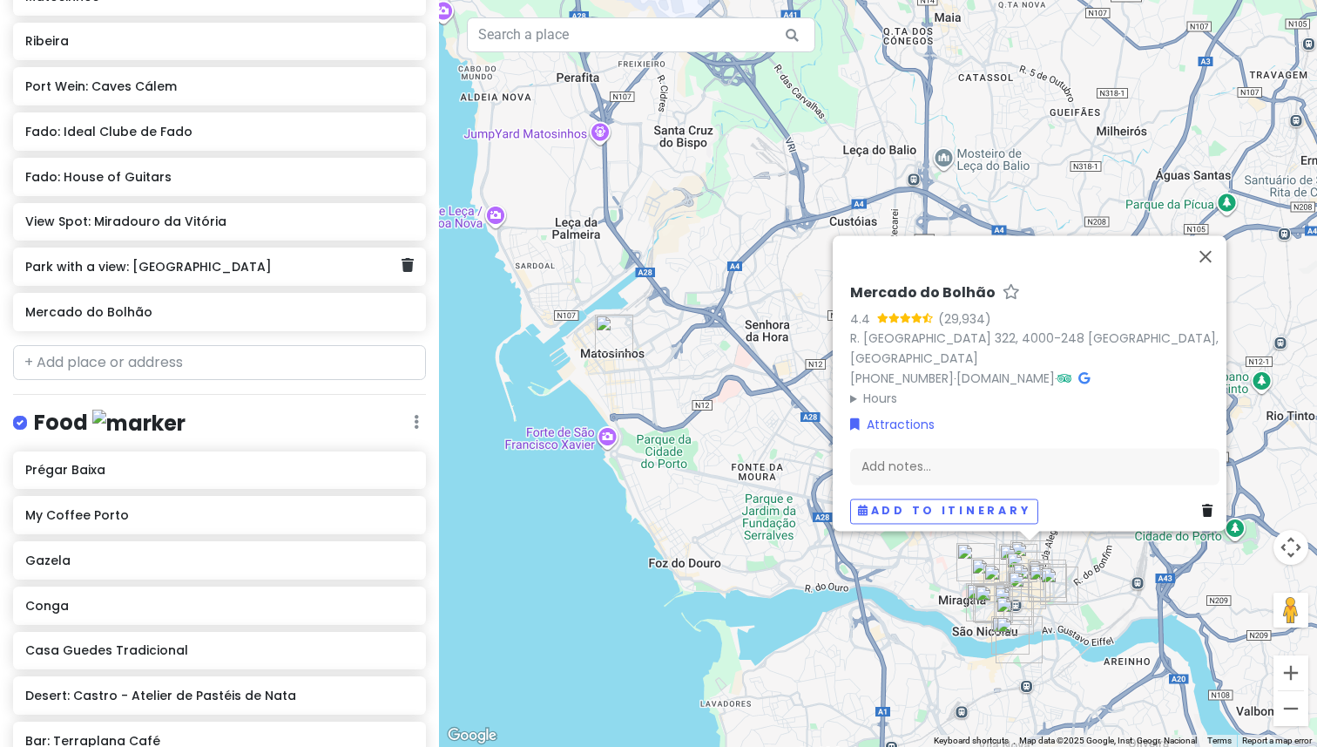
scroll to position [476, 0]
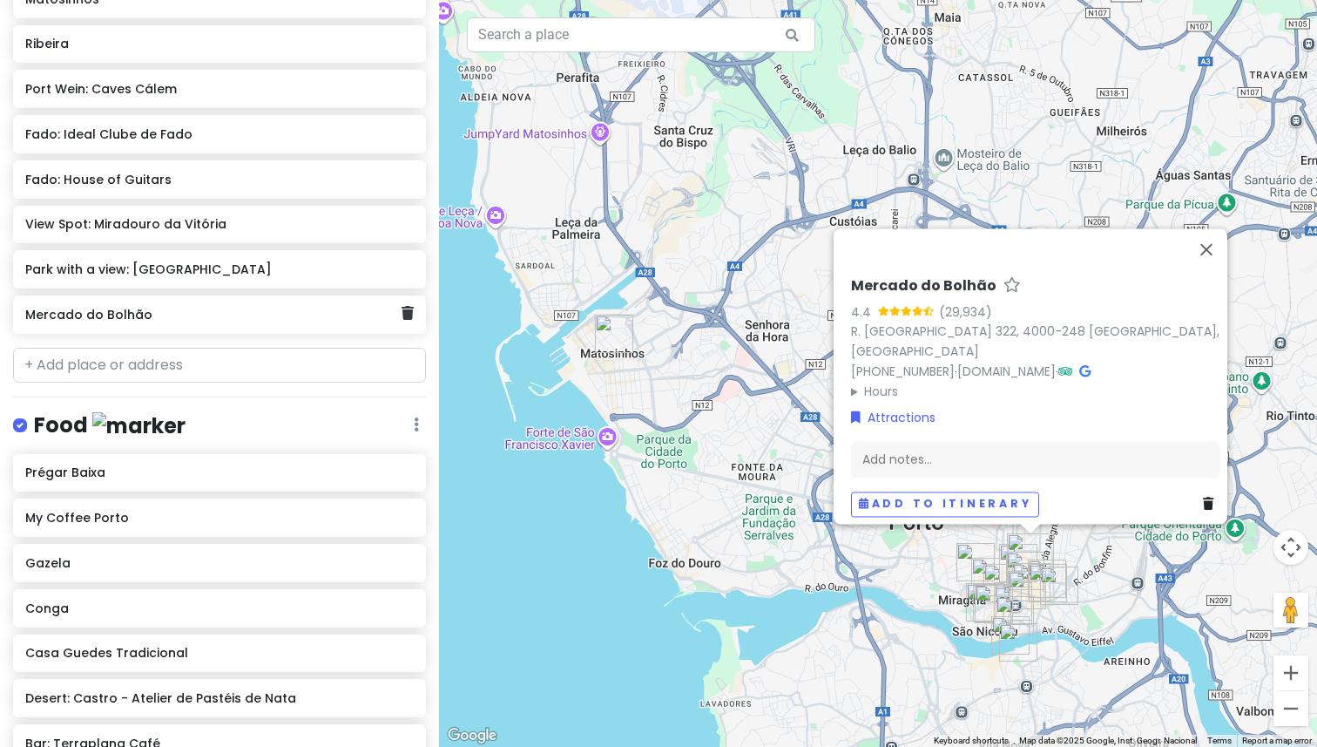
click at [103, 307] on h6 "Mercado do Bolhão" at bounding box center [212, 315] width 375 height 16
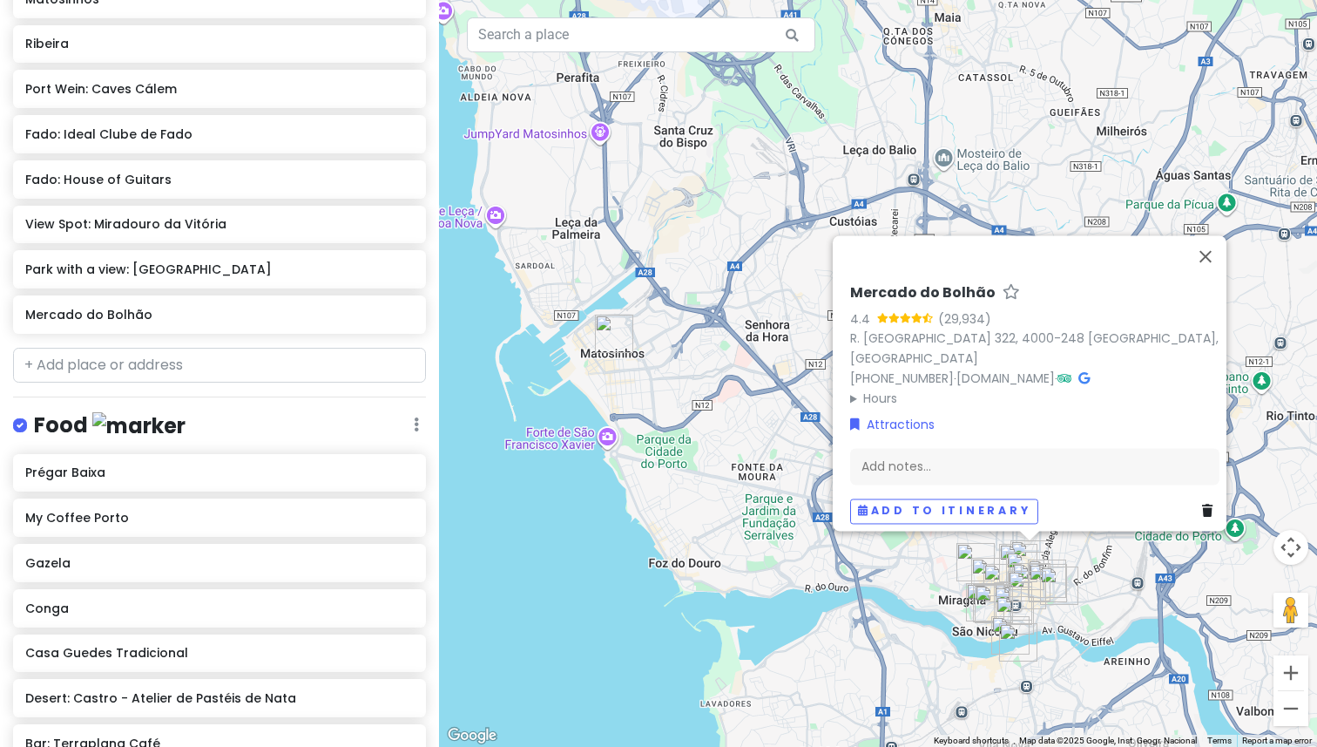
click at [850, 301] on h6 "Mercado do Bolhão" at bounding box center [922, 293] width 145 height 18
click at [850, 301] on input "Mercado do Bolhão" at bounding box center [1034, 288] width 369 height 27
type input "Market: Mercado do Bolhão"
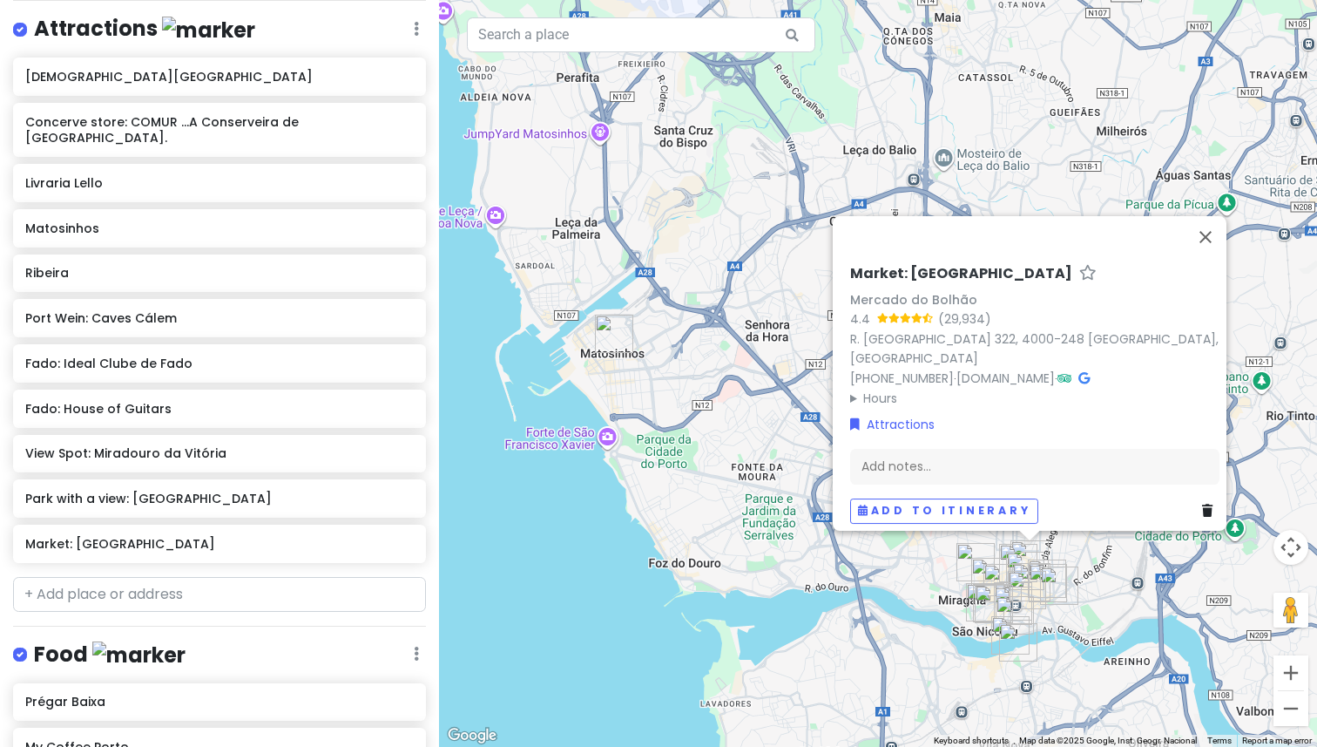
scroll to position [246, 0]
click at [144, 579] on input "text" at bounding box center [219, 595] width 413 height 35
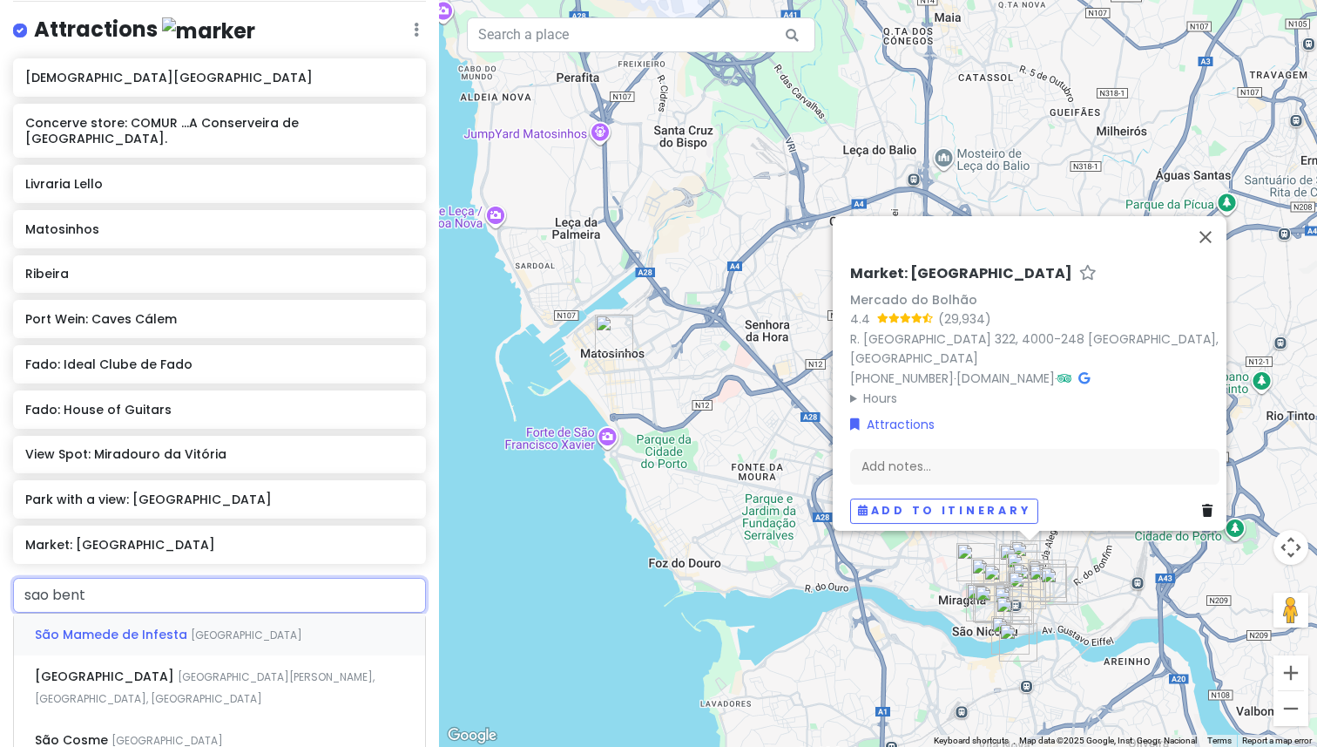
type input "sao bento"
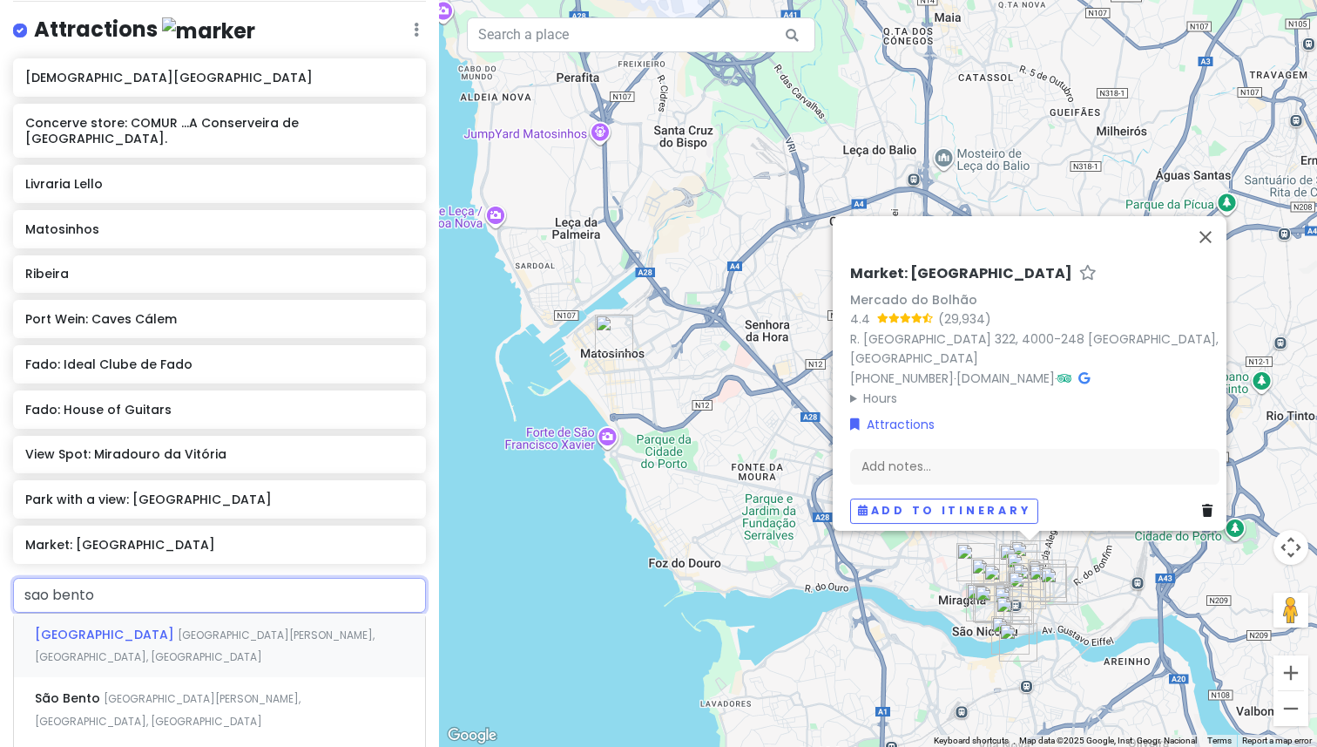
click at [232, 627] on span "Praça de Almeida Garrett, Porto, Portugal" at bounding box center [205, 645] width 340 height 37
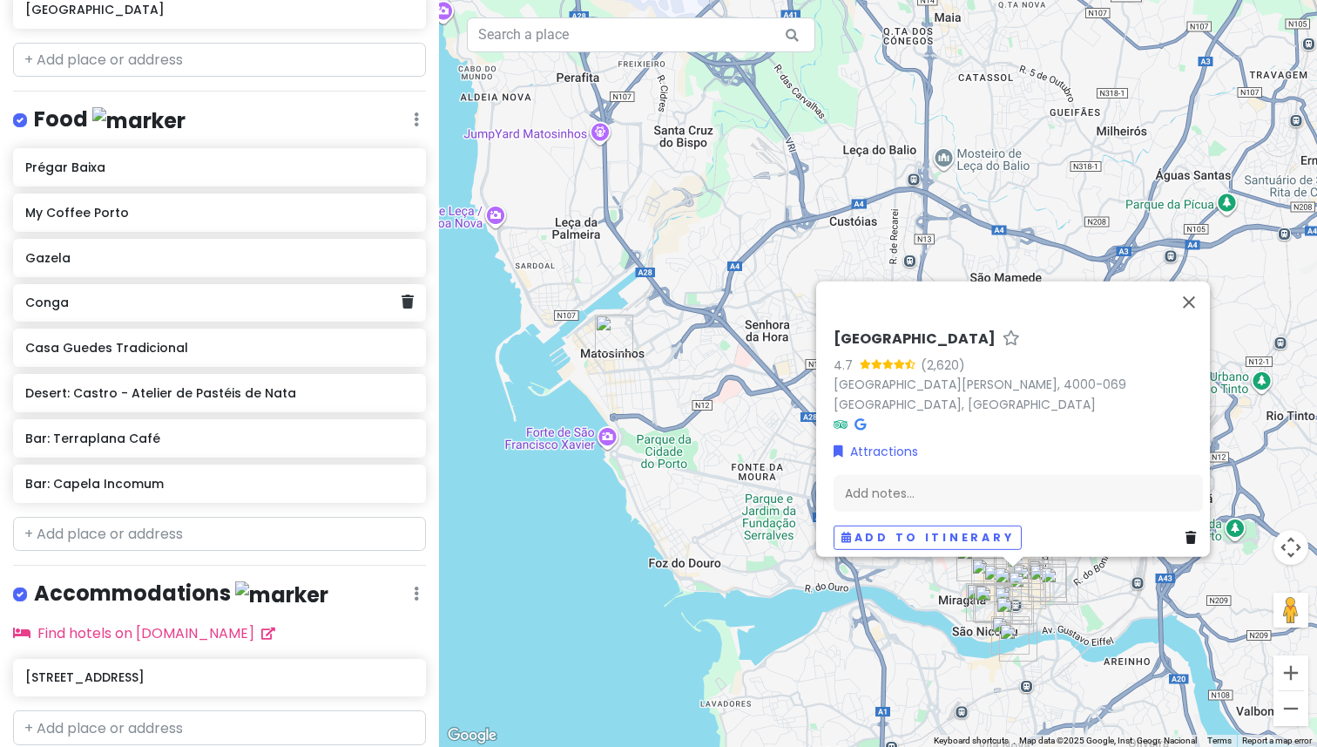
scroll to position [868, 0]
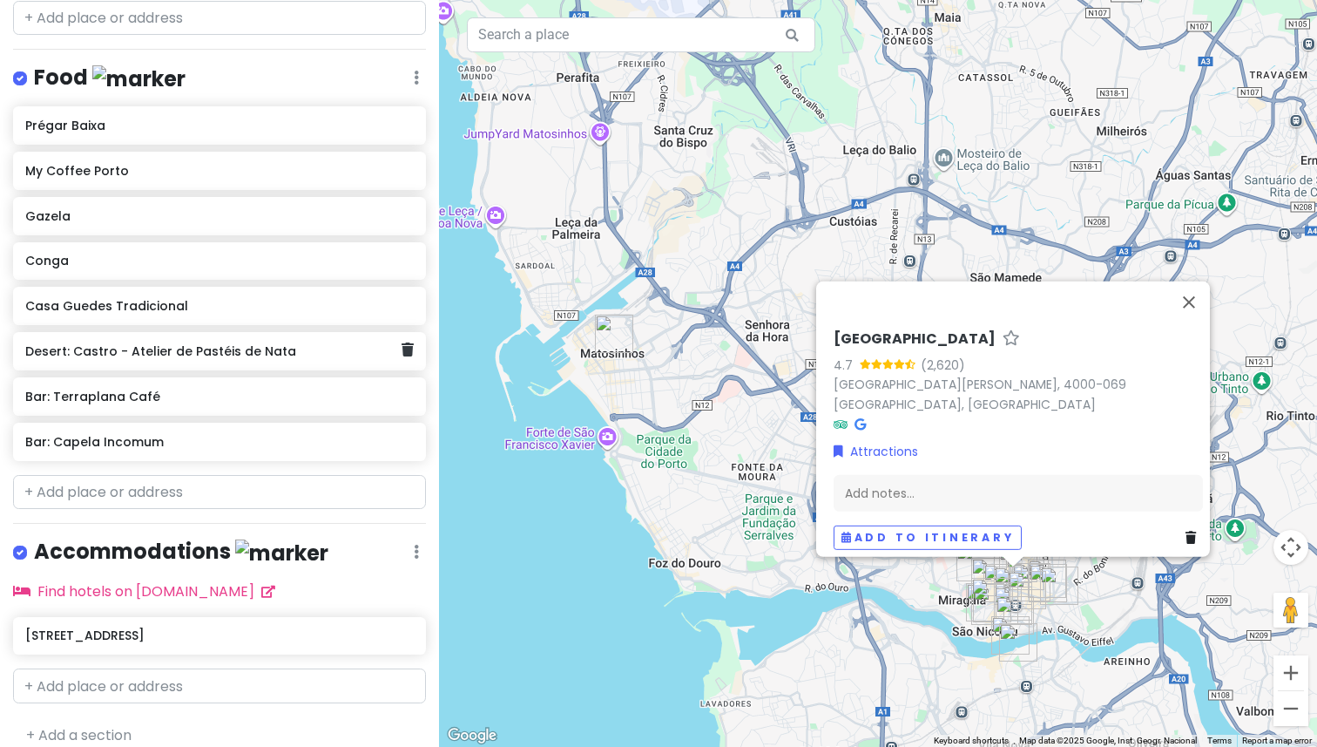
click at [97, 340] on div "Desert: Castro - Atelier de Pastéis de Nata" at bounding box center [212, 351] width 375 height 24
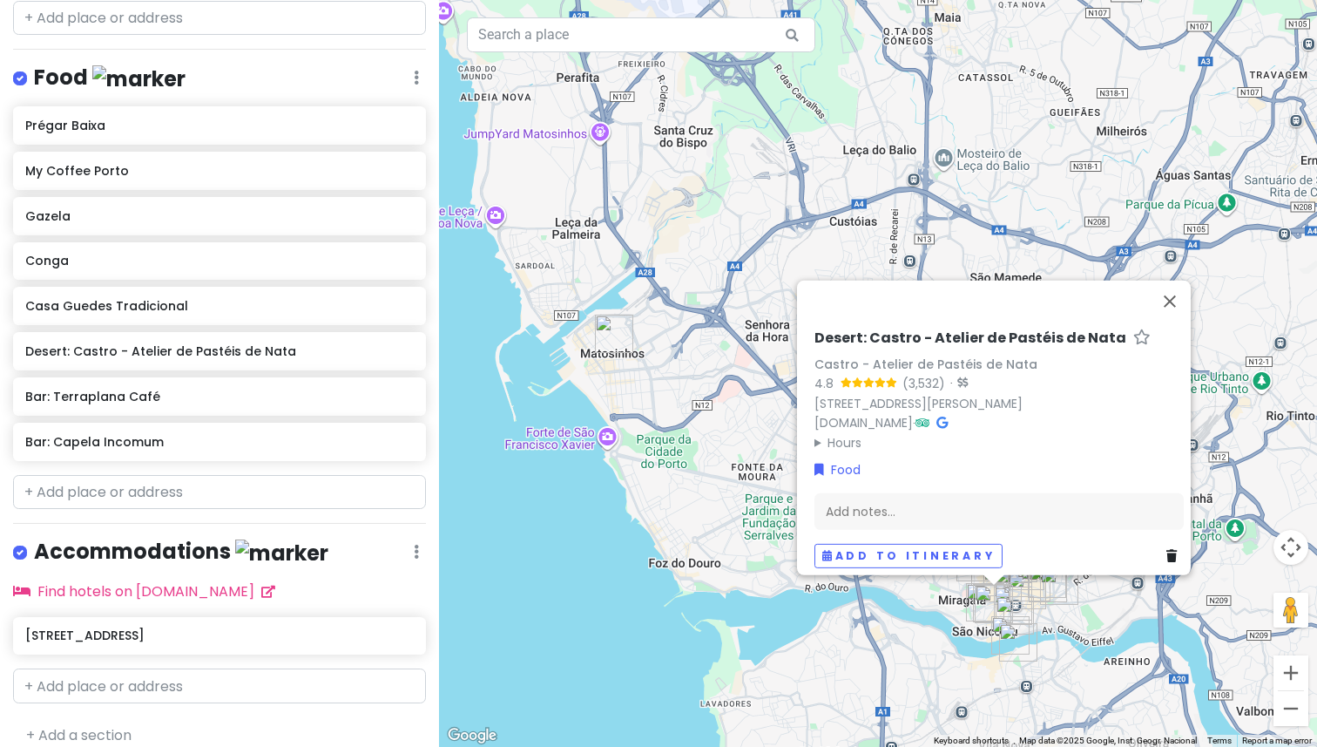
click at [831, 328] on h6 "Desert: Castro - Atelier de Pastéis de Nata" at bounding box center [971, 337] width 312 height 18
click at [831, 328] on input "Desert: Castro - Atelier de Pastéis de Nata" at bounding box center [999, 333] width 369 height 27
type input "Dessert: Castro - Atelier de Pastéis de Nata"
click at [171, 253] on h6 "Conga" at bounding box center [212, 261] width 375 height 16
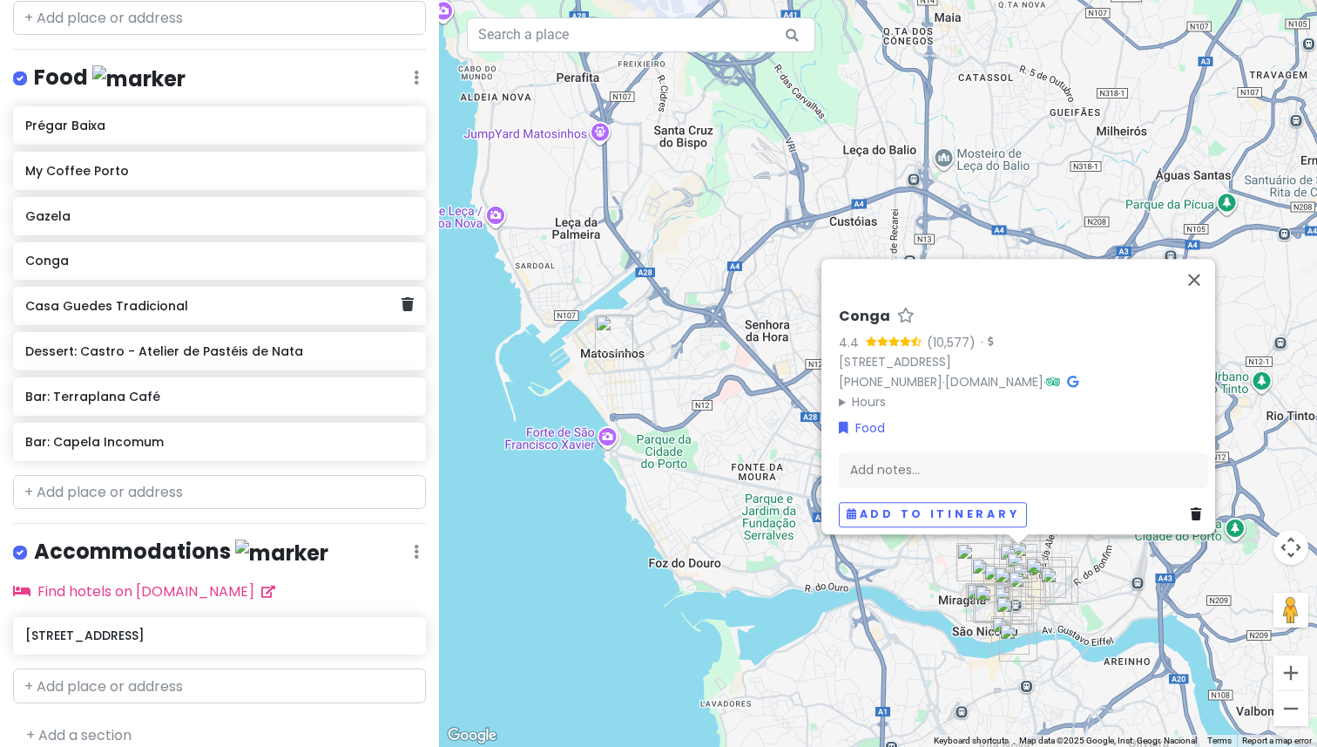
click at [158, 298] on h6 "Casa Guedes Tradicional" at bounding box center [212, 306] width 375 height 16
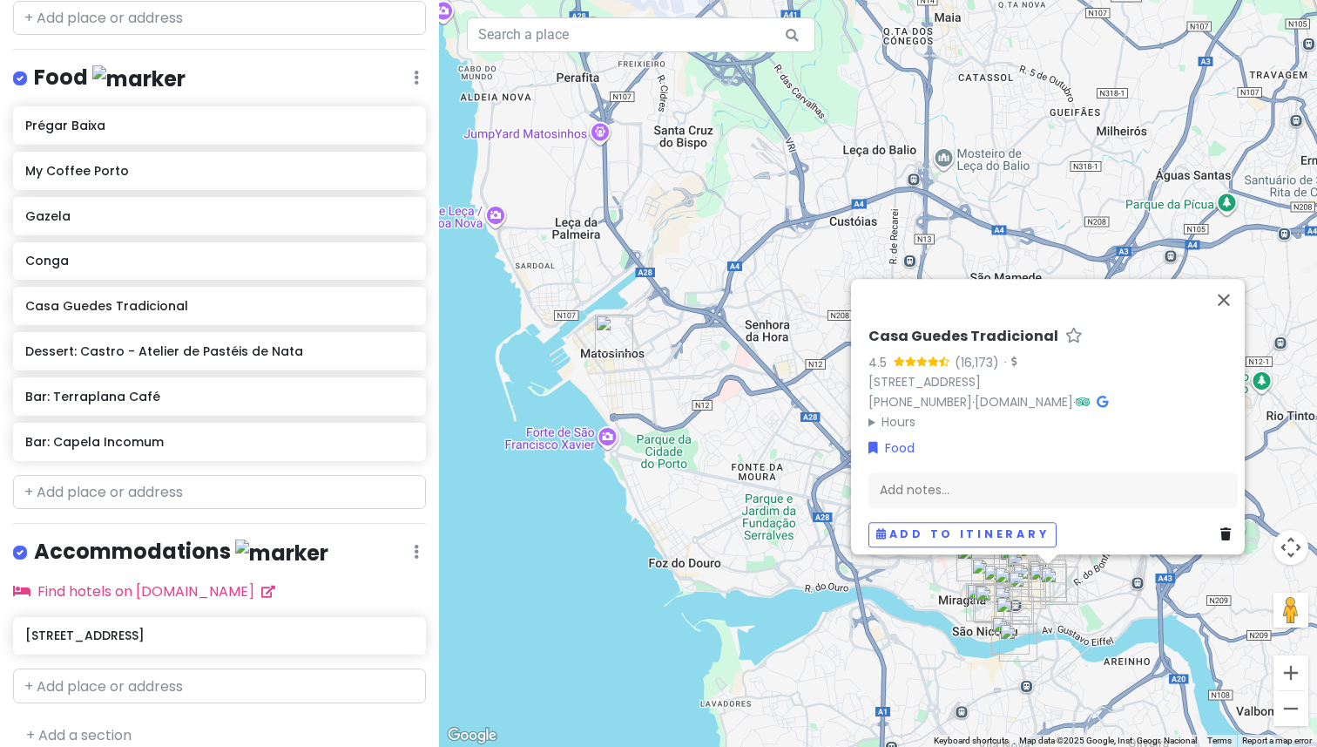
click at [917, 328] on h6 "Casa Guedes Tradicional" at bounding box center [964, 337] width 190 height 18
click at [917, 323] on input "Casa Guedes Tradicional" at bounding box center [1053, 332] width 369 height 27
click at [891, 328] on h6 "Casa Guedes Tradicional" at bounding box center [964, 337] width 190 height 18
type input "Lunch, dinner: Casa Guedes Tradicional"
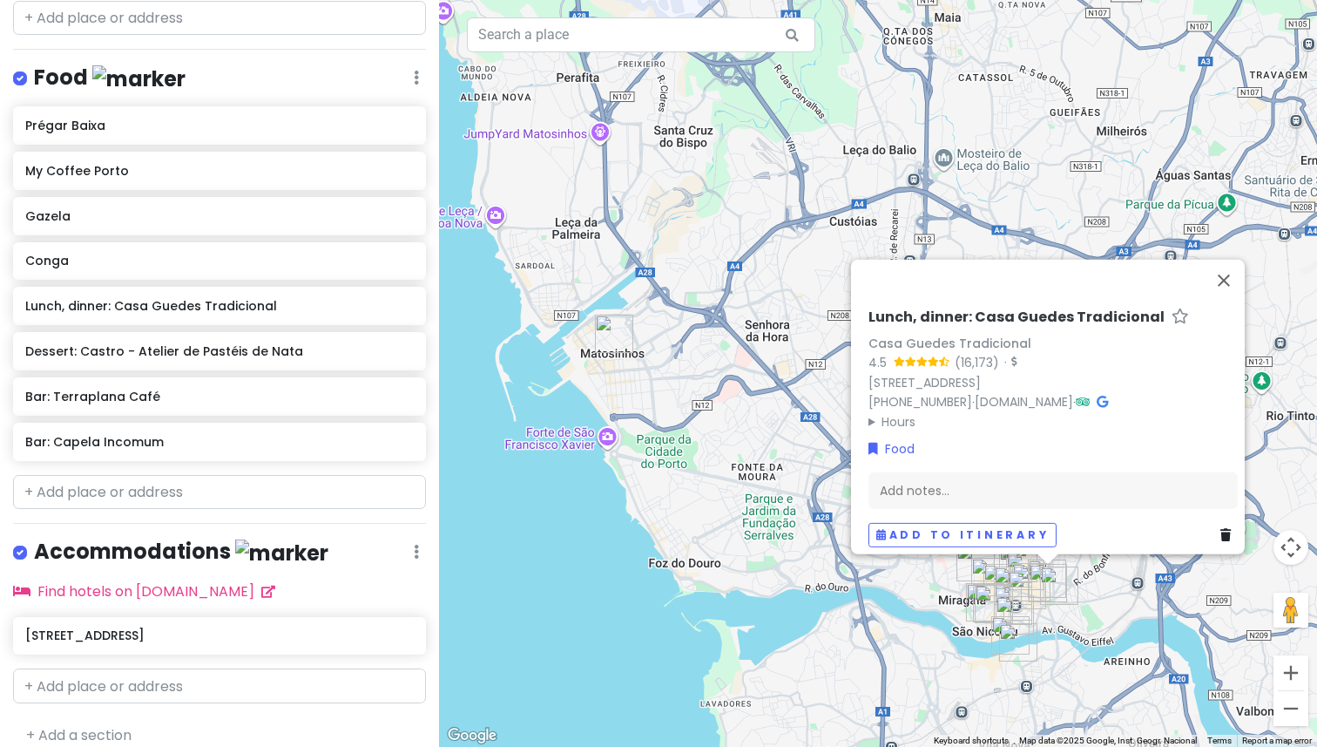
click at [119, 250] on div "Conga" at bounding box center [219, 261] width 388 height 24
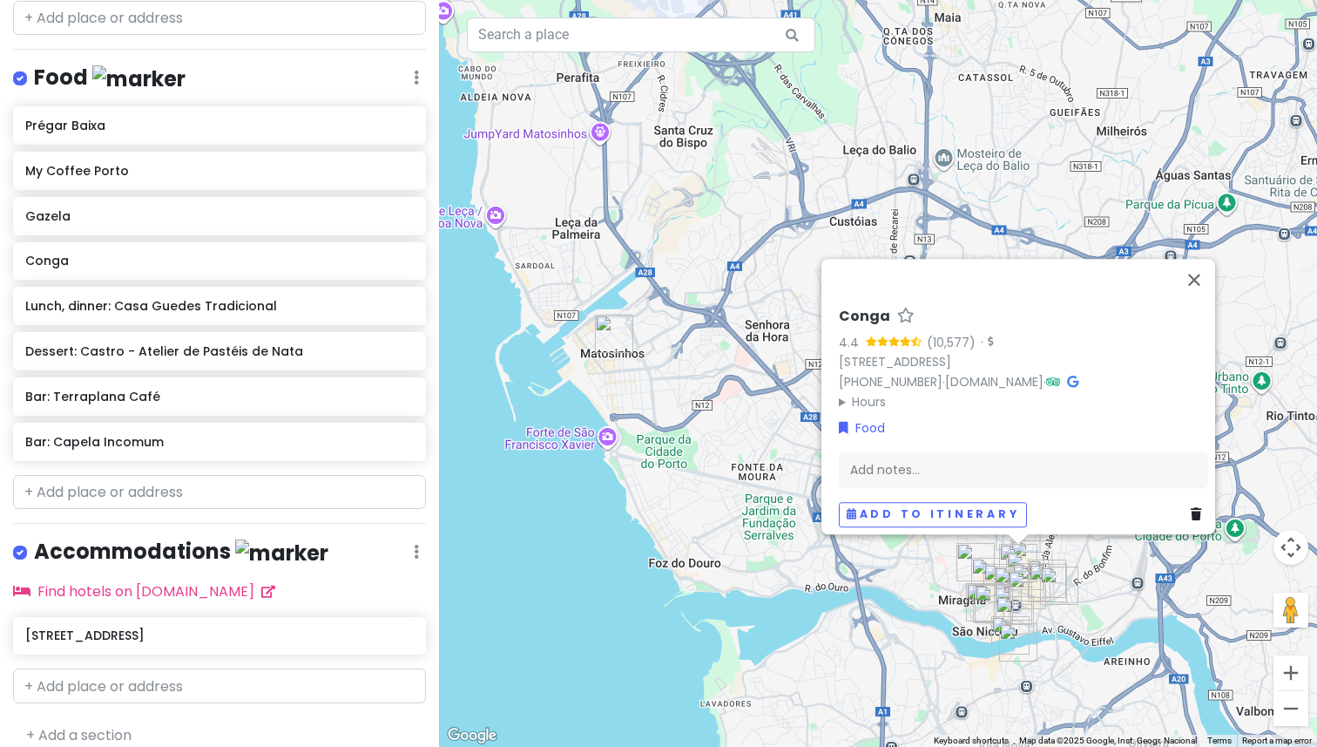
click at [867, 308] on h6 "Conga" at bounding box center [864, 317] width 51 height 18
click at [867, 303] on input "Conga" at bounding box center [1023, 312] width 369 height 27
click at [847, 308] on h6 "Conga" at bounding box center [864, 317] width 51 height 18
type input "Lunch, dinner: Conga"
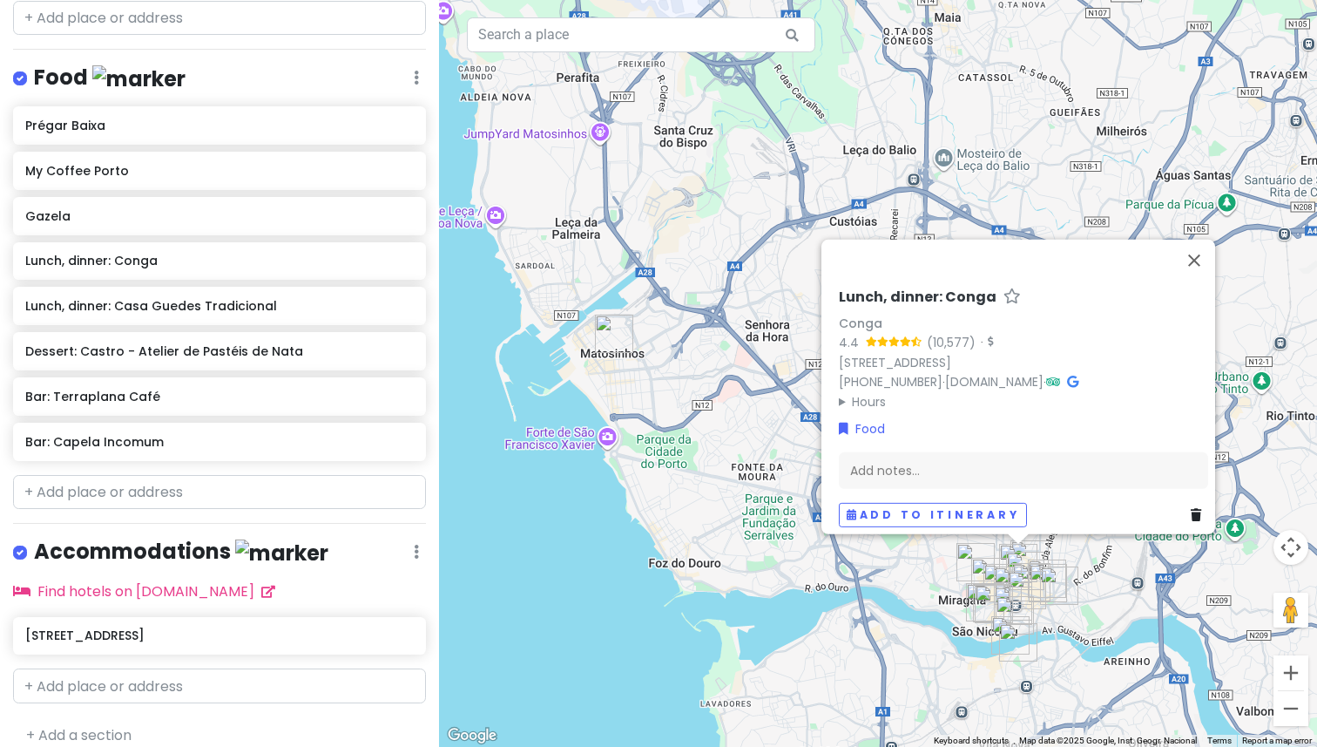
click at [194, 208] on h6 "Gazela" at bounding box center [219, 216] width 388 height 16
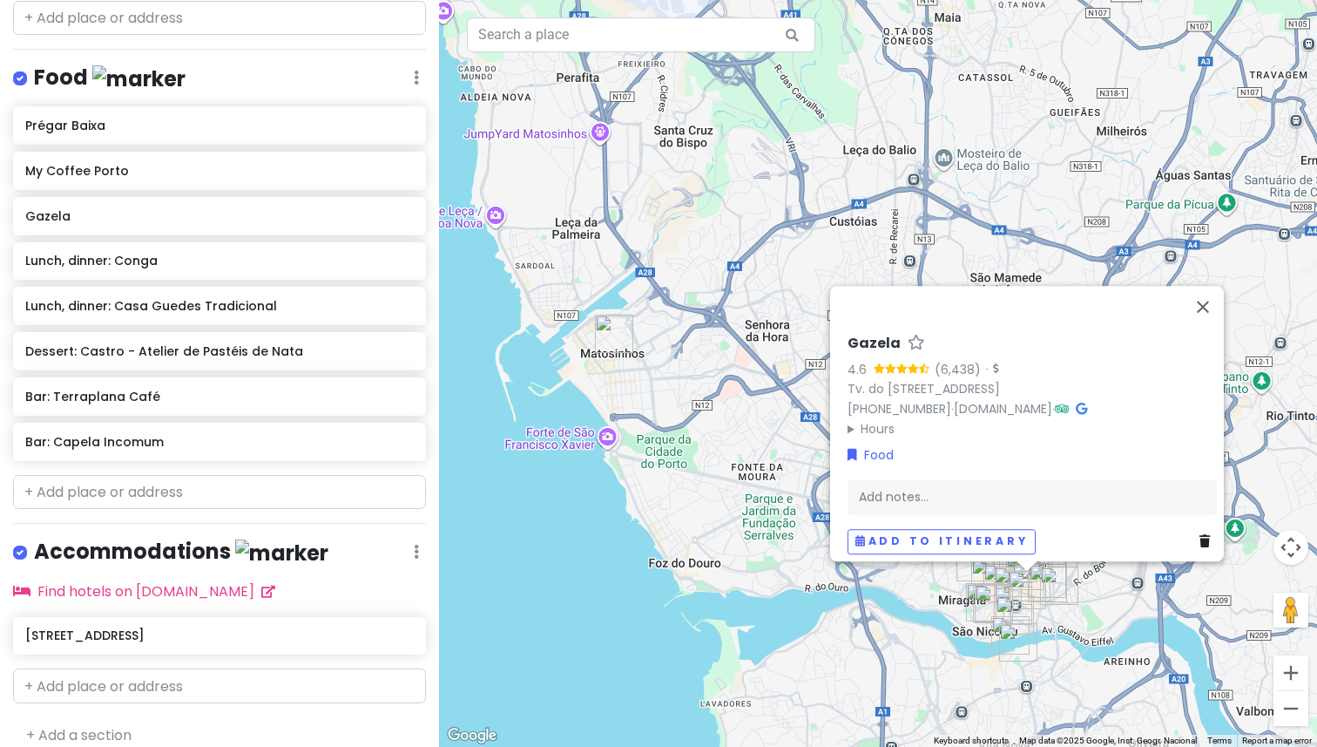
click at [862, 338] on h6 "Gazela" at bounding box center [874, 344] width 53 height 18
click at [862, 338] on input "Gazela" at bounding box center [1032, 339] width 369 height 27
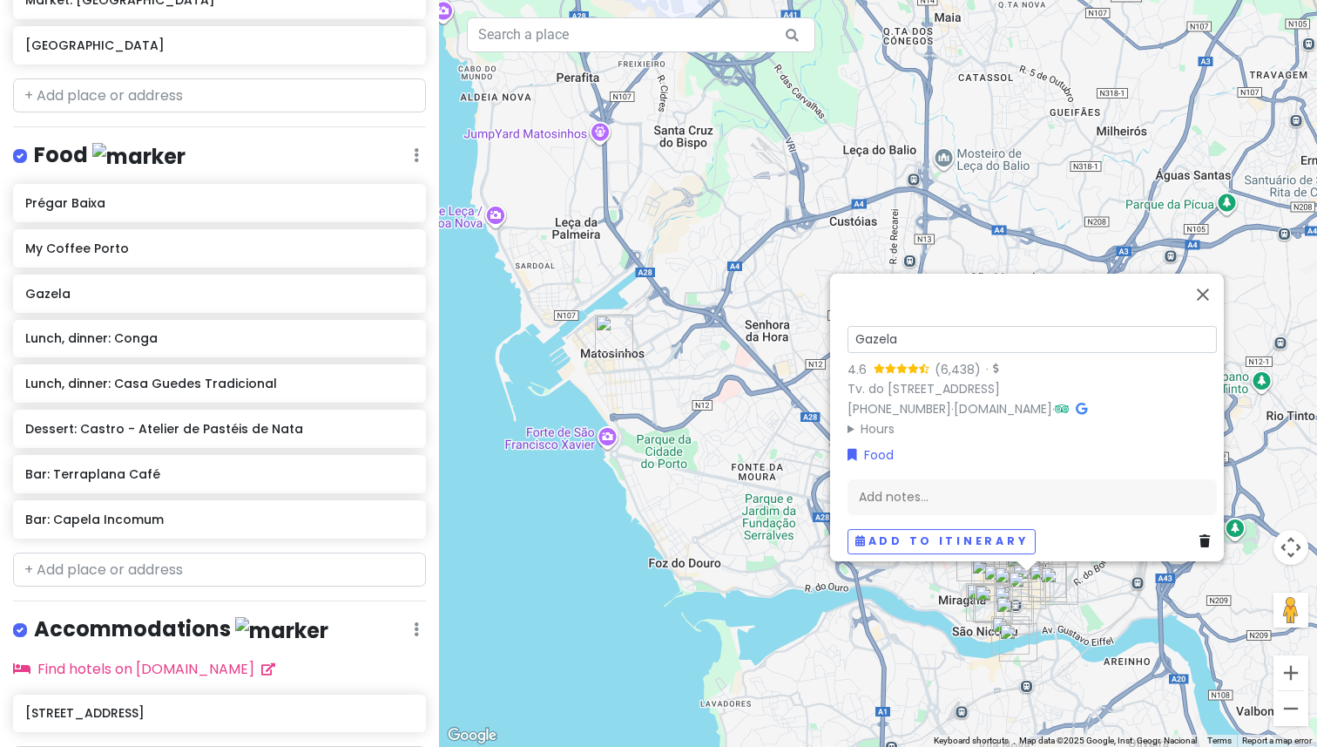
scroll to position [661, 0]
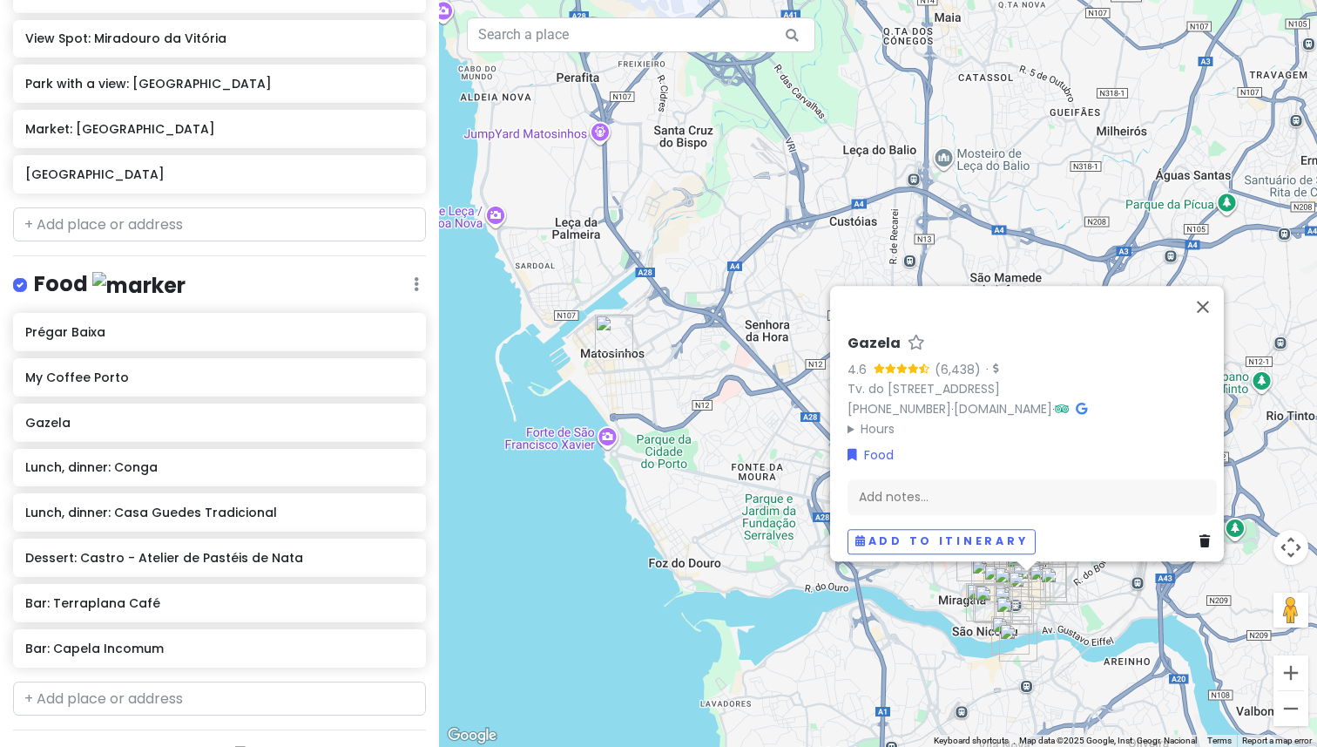
click at [855, 335] on h6 "Gazela" at bounding box center [874, 344] width 53 height 18
type input "Lunch, dinner: Gazela"
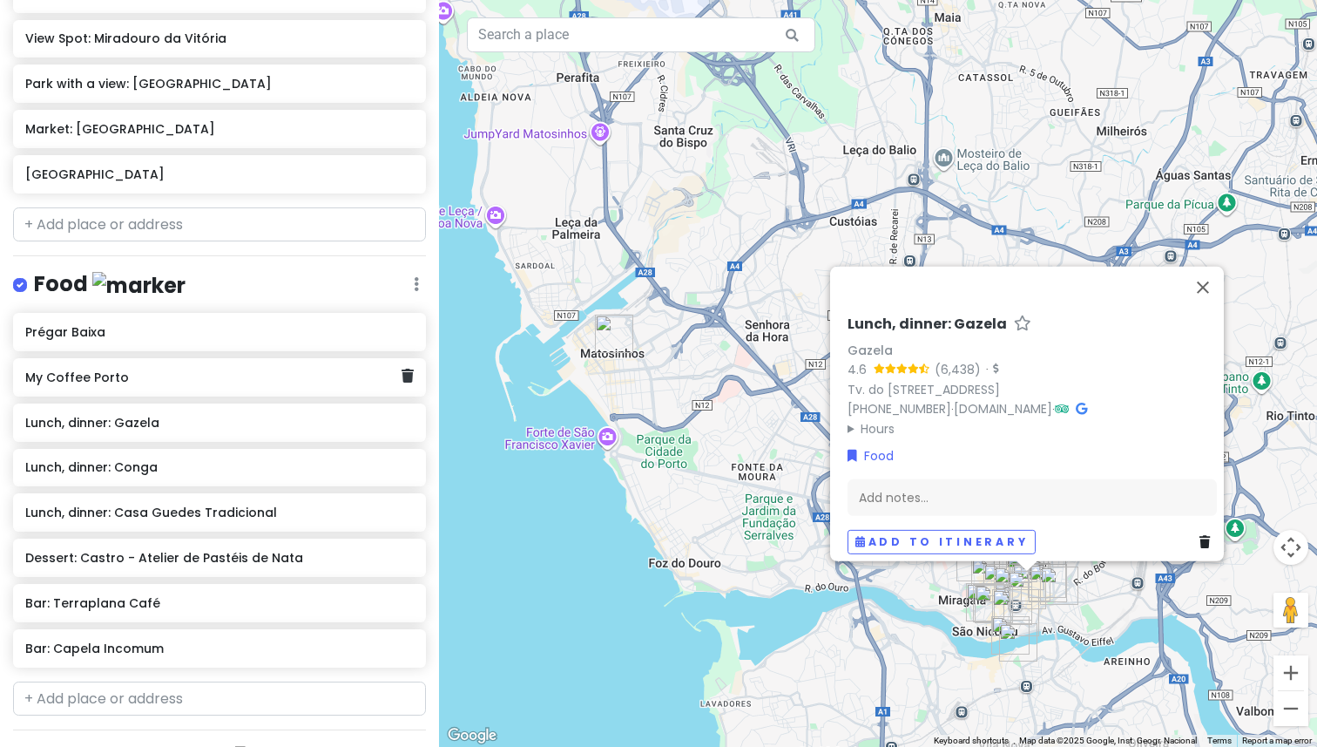
click at [154, 366] on div "My Coffee Porto" at bounding box center [212, 377] width 375 height 24
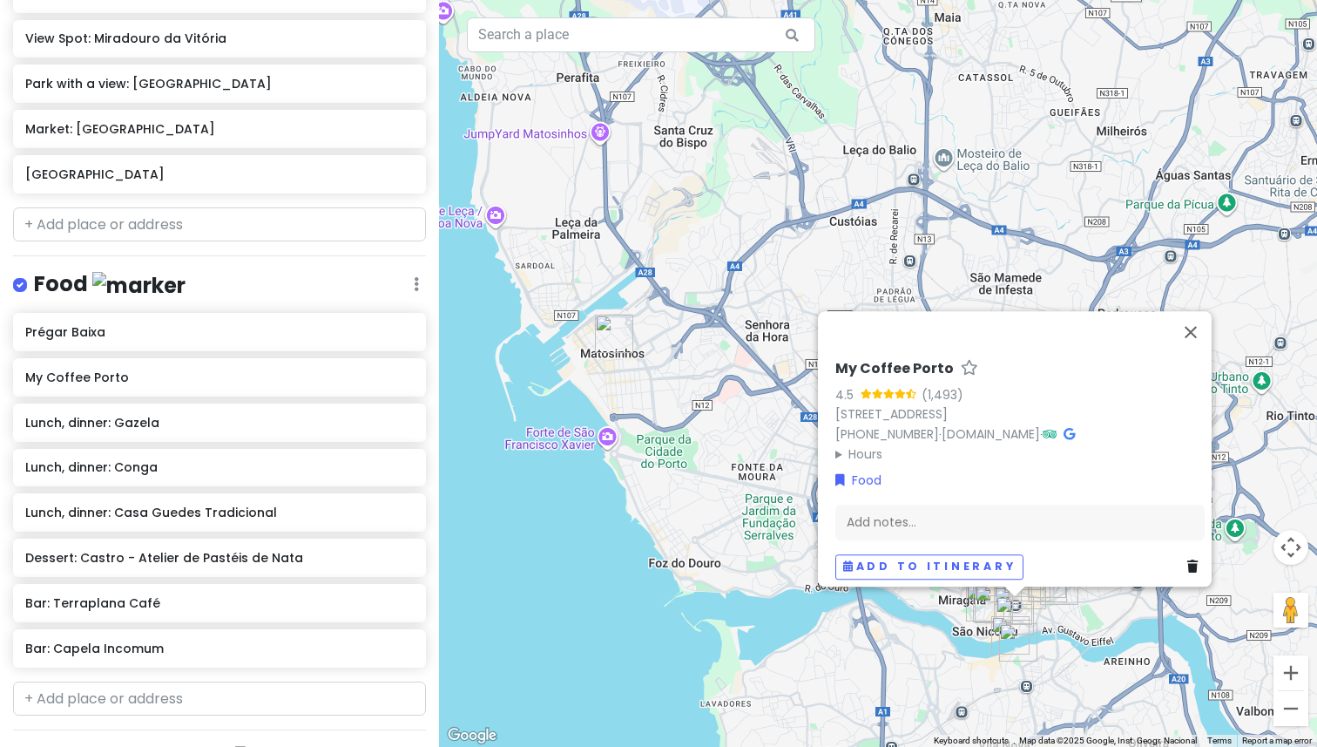
click at [850, 360] on h6 "My Coffee Porto" at bounding box center [894, 369] width 118 height 18
click at [850, 358] on input "My Coffee Porto" at bounding box center [1019, 364] width 369 height 27
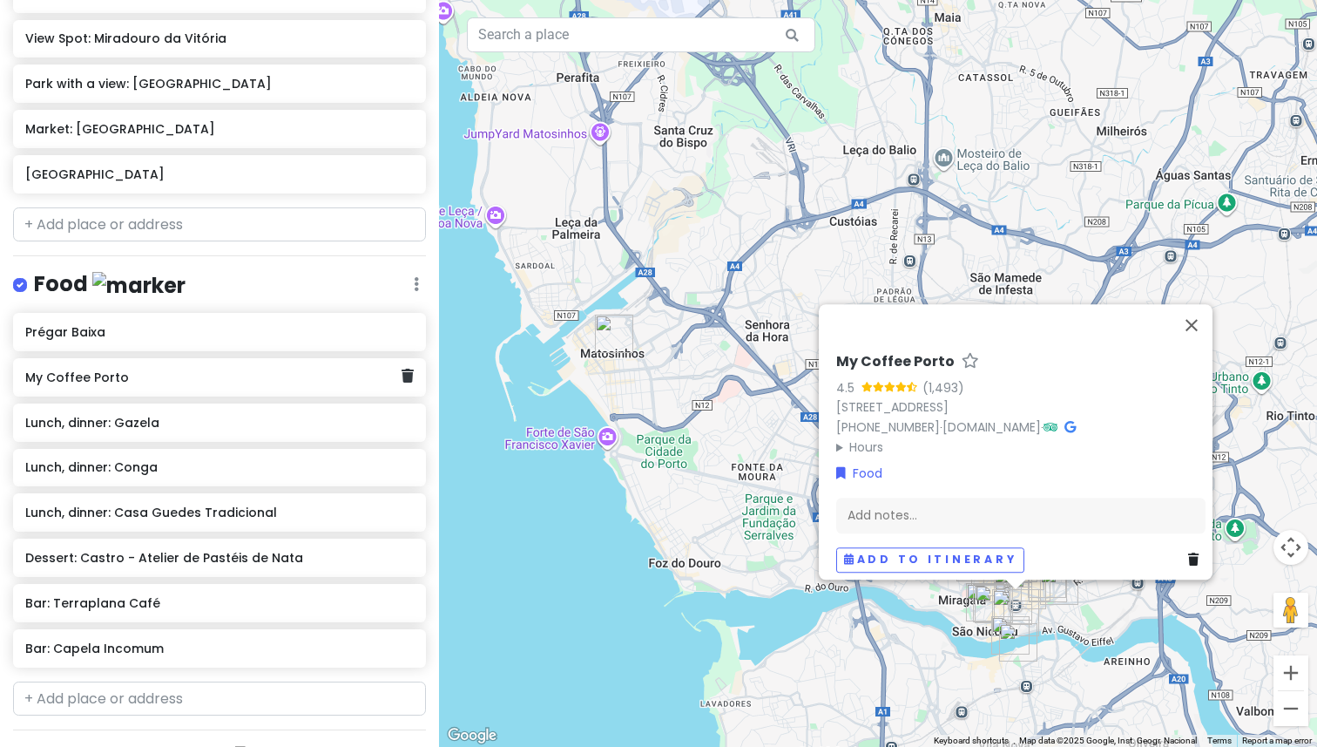
click at [177, 369] on h6 "My Coffee Porto" at bounding box center [212, 377] width 375 height 16
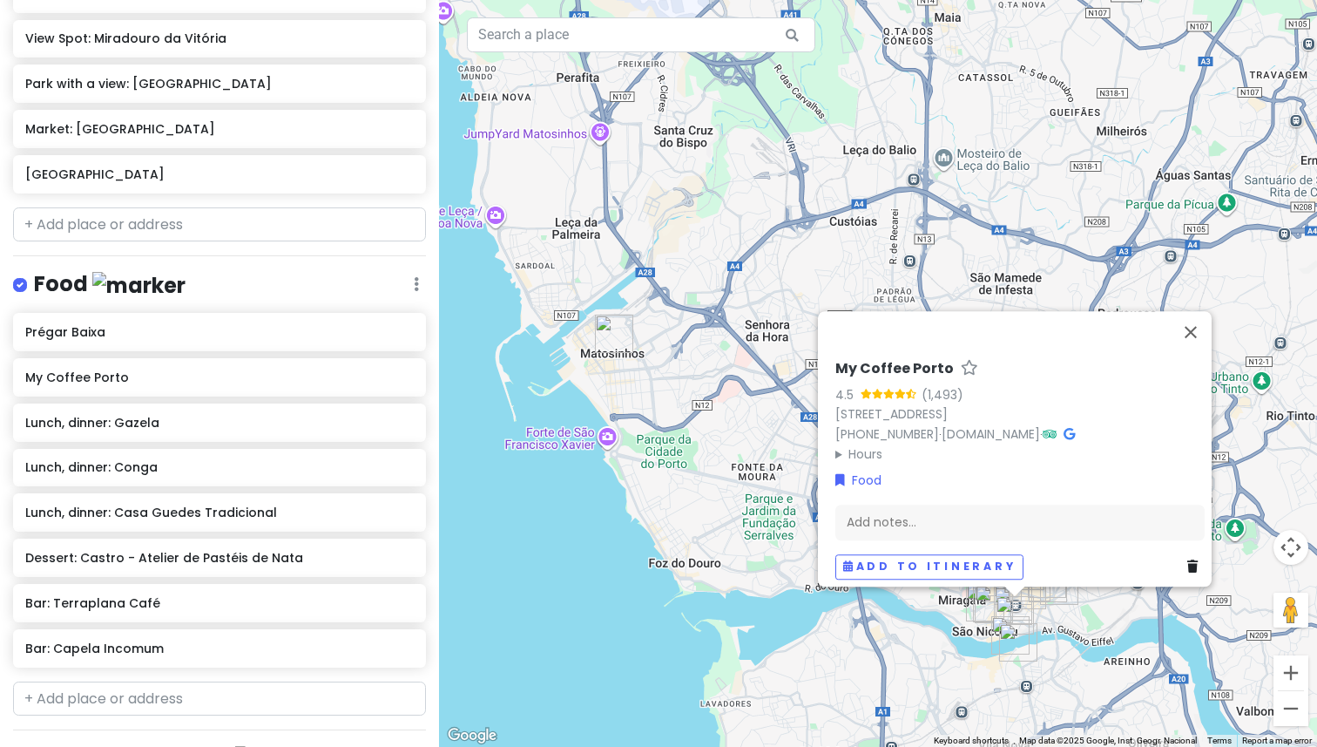
click at [889, 360] on h6 "My Coffee Porto" at bounding box center [894, 369] width 118 height 18
type input "Breakfast, coffee: My Coffee Porto"
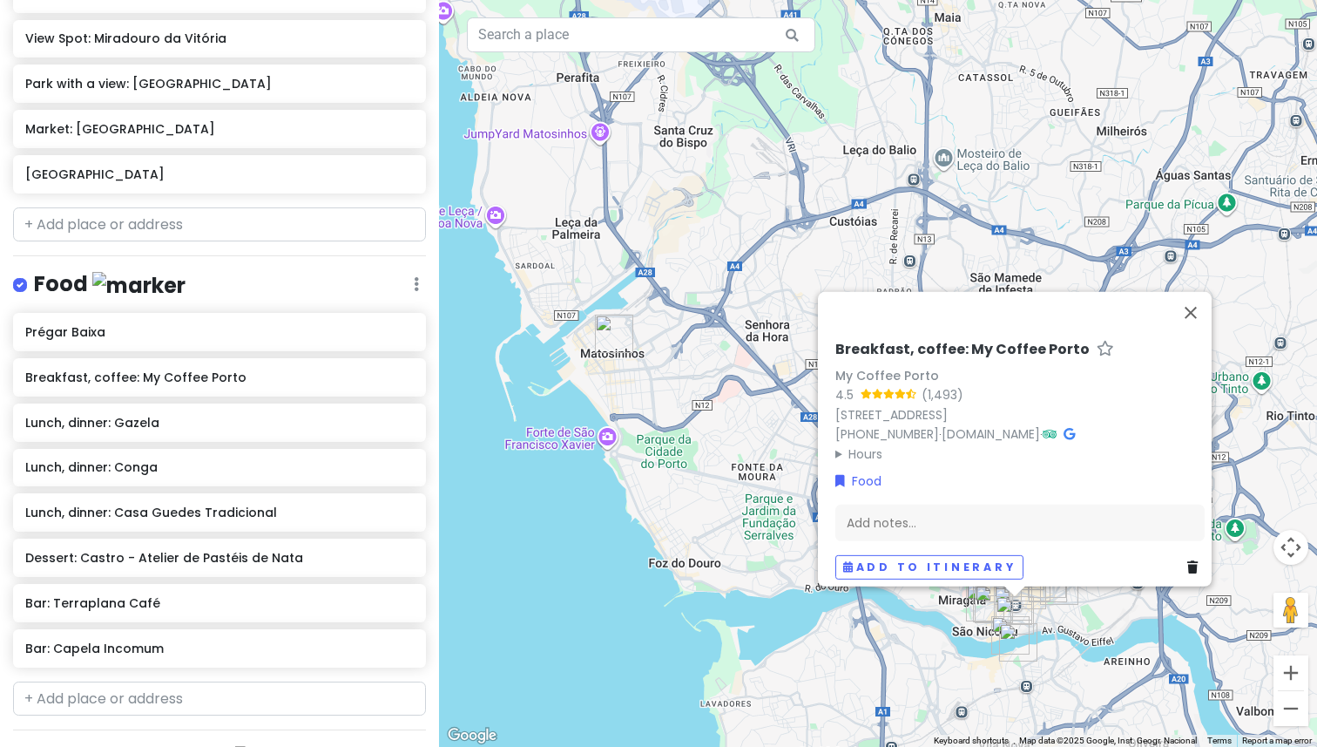
click at [900, 340] on h6 "Breakfast, coffee: My Coffee Porto" at bounding box center [962, 349] width 254 height 18
click at [907, 337] on input "Breakfast, coffee: My Coffee Porto" at bounding box center [1019, 344] width 369 height 27
type input "Breakfast, specialty coffee: My Coffee Porto"
click at [189, 331] on div "Prégar Baixa" at bounding box center [219, 332] width 413 height 38
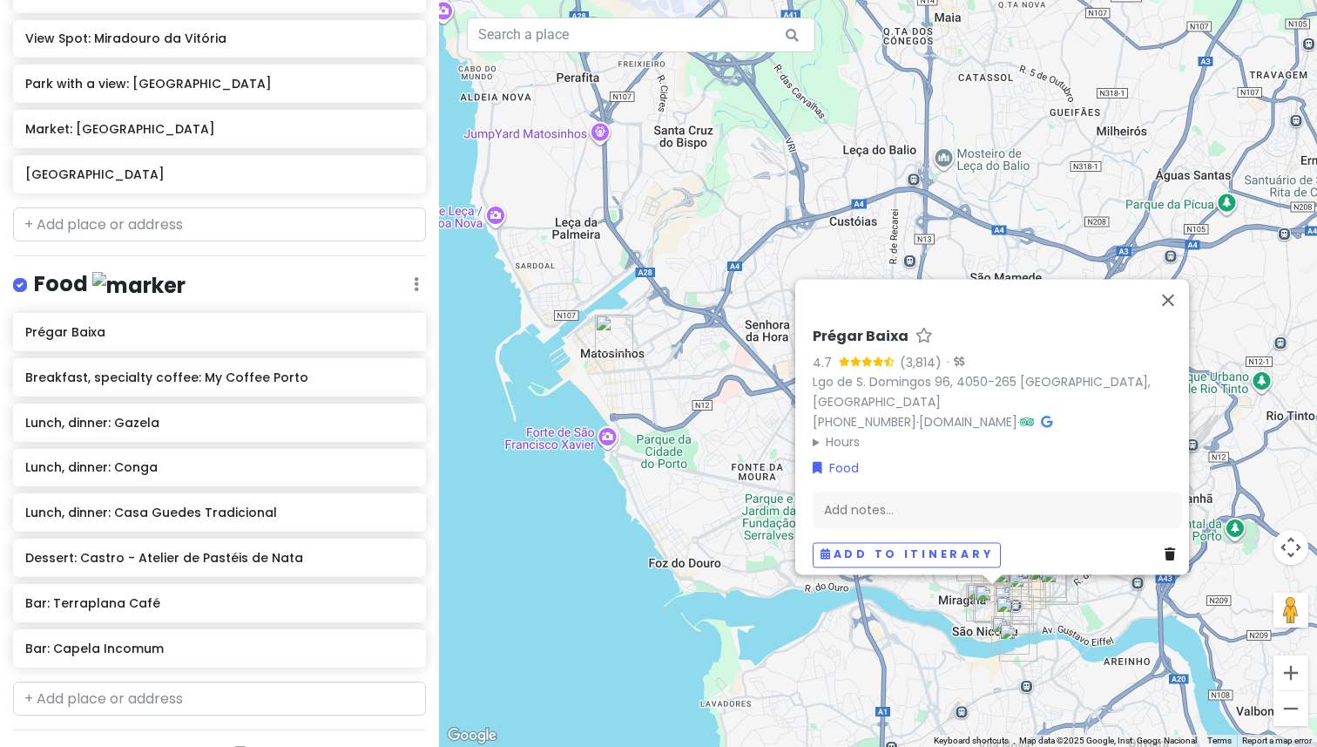
click at [845, 342] on h6 "Prégar Baixa" at bounding box center [861, 337] width 96 height 18
click at [845, 342] on input "Prégar Baixa" at bounding box center [997, 332] width 369 height 27
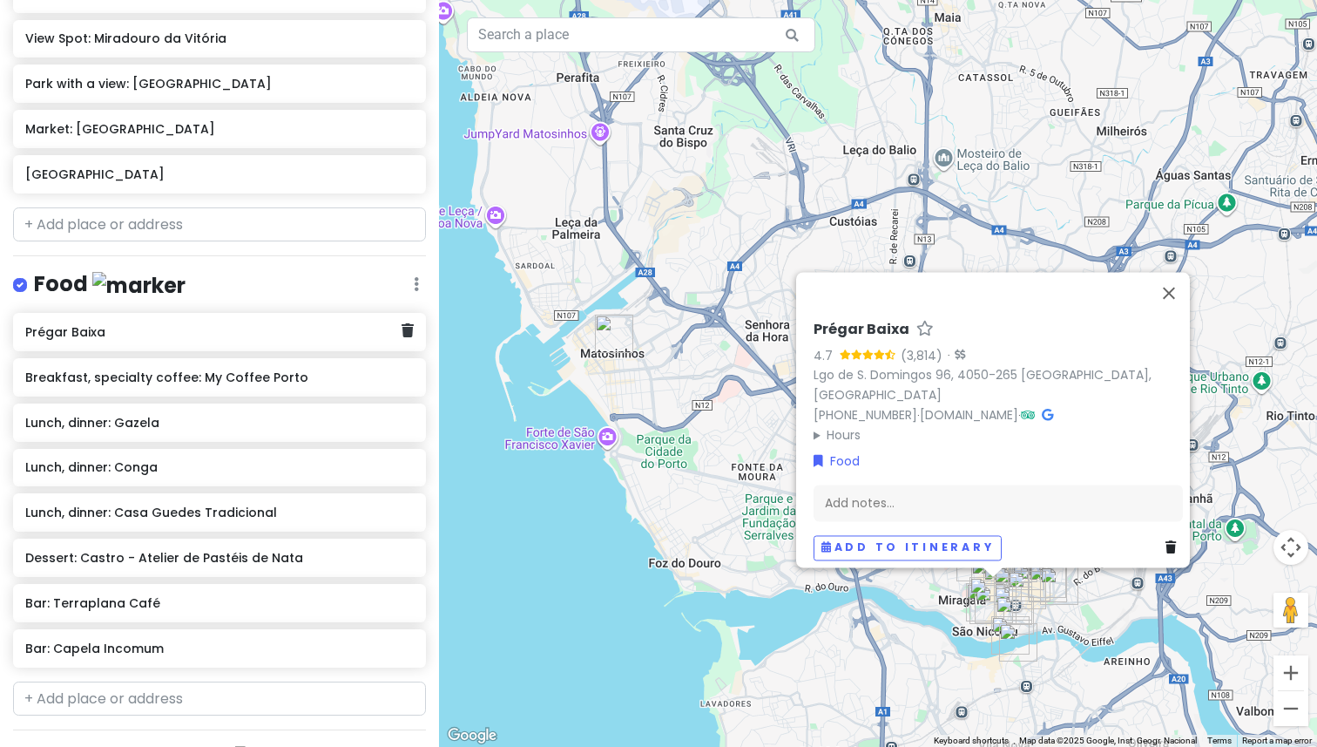
click at [220, 328] on div "Prégar Baixa" at bounding box center [219, 332] width 413 height 38
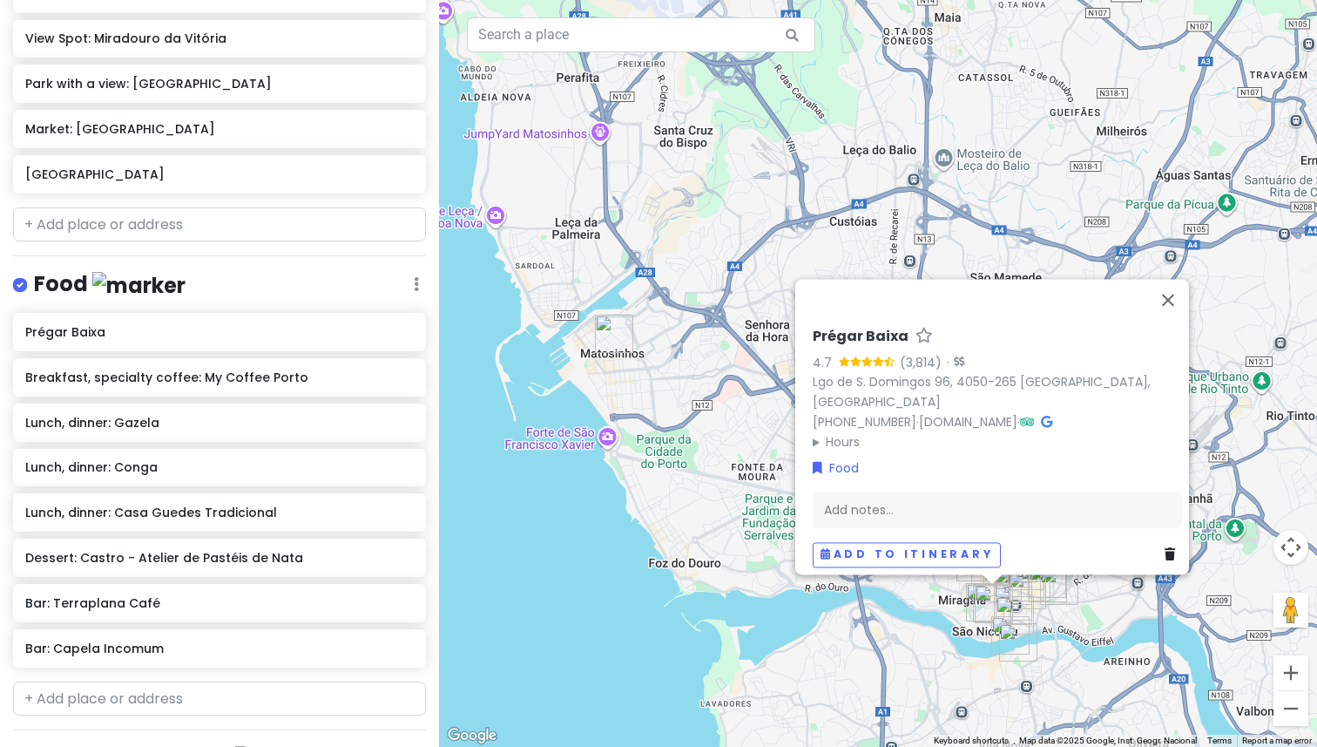
click at [852, 341] on h6 "Prégar Baixa" at bounding box center [861, 337] width 96 height 18
type input "Lunch, dinner: Prégar Baixa"
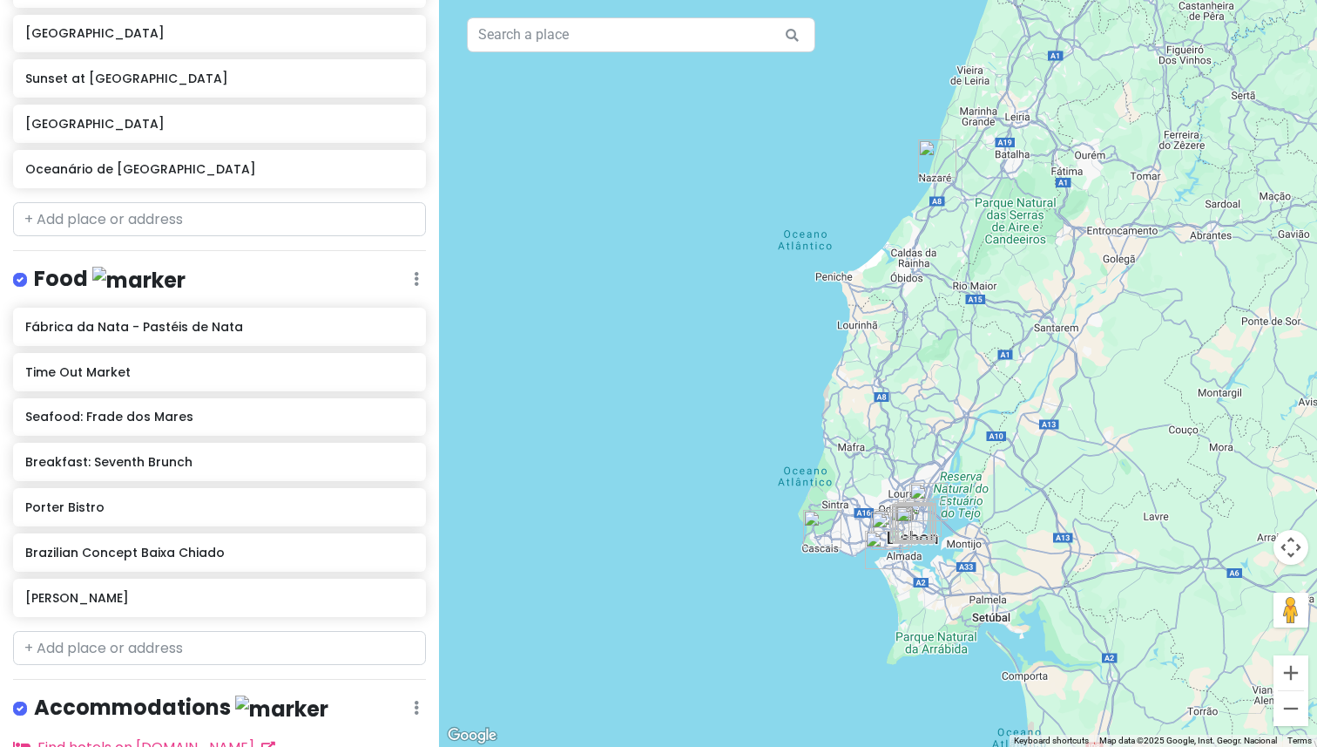
scroll to position [646, 0]
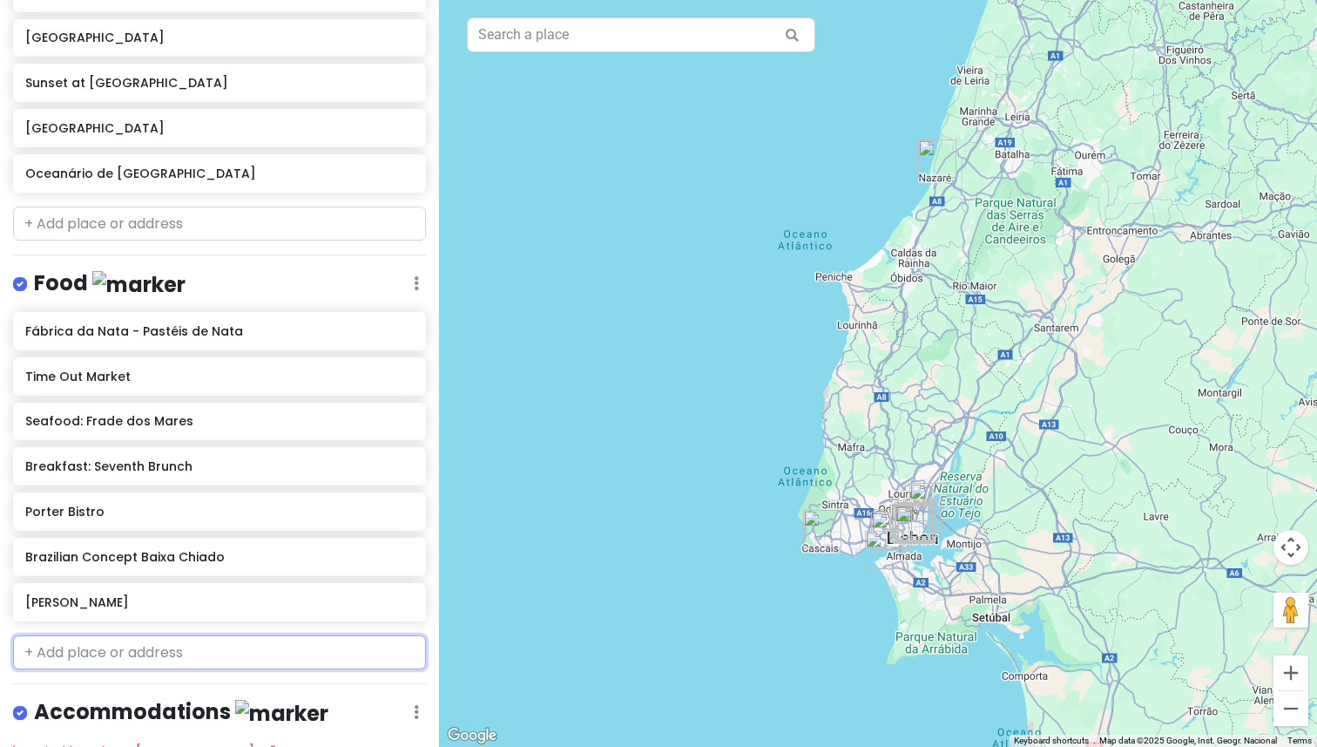
click at [136, 651] on input "text" at bounding box center [219, 652] width 413 height 35
paste input "Fora - Artisan Pastry & Bakery"
type input "Fora - Artisan Pastry & Bakery"
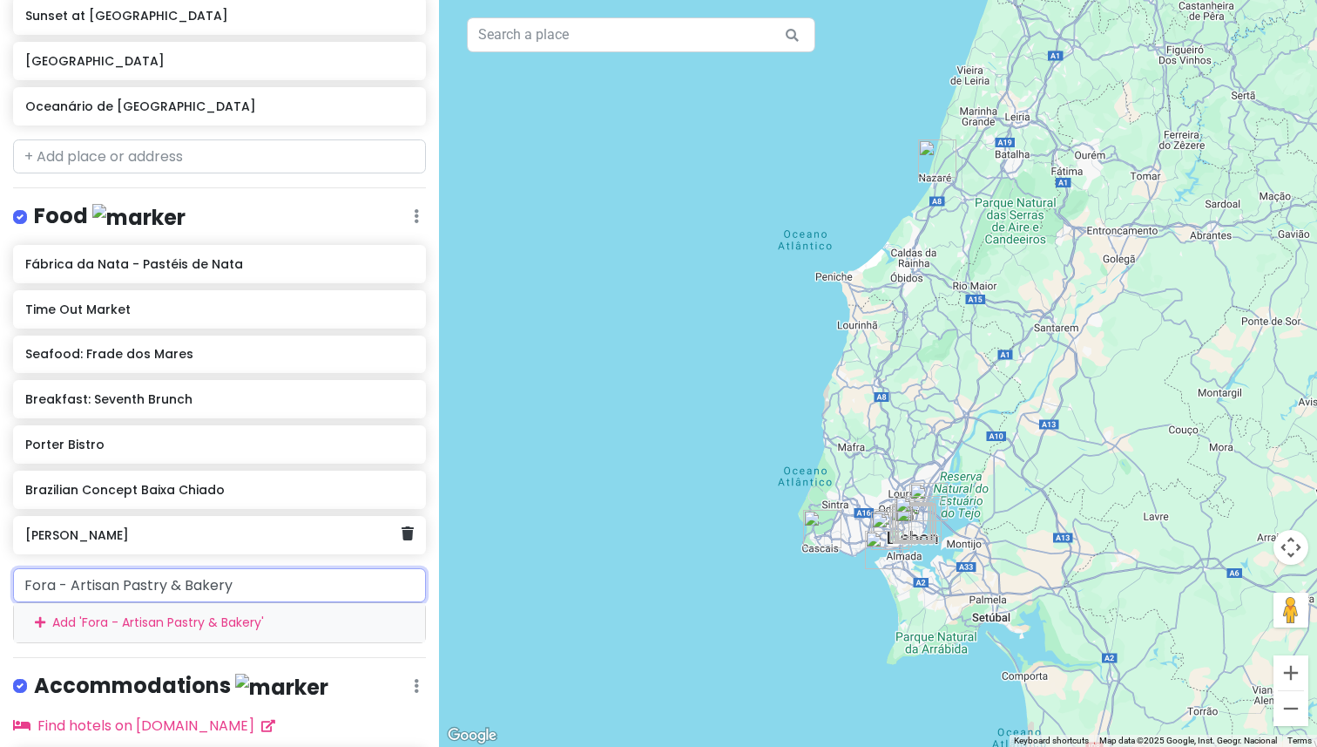
scroll to position [720, 0]
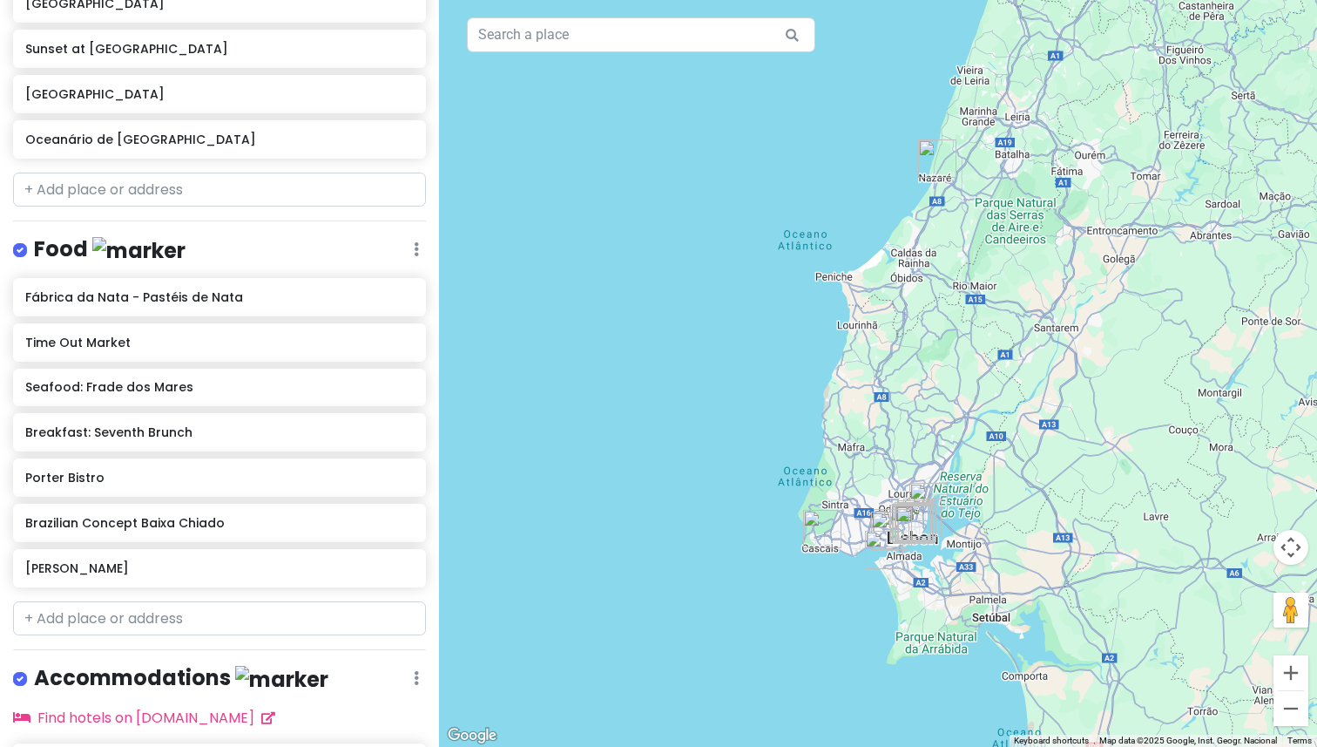
scroll to position [693, 0]
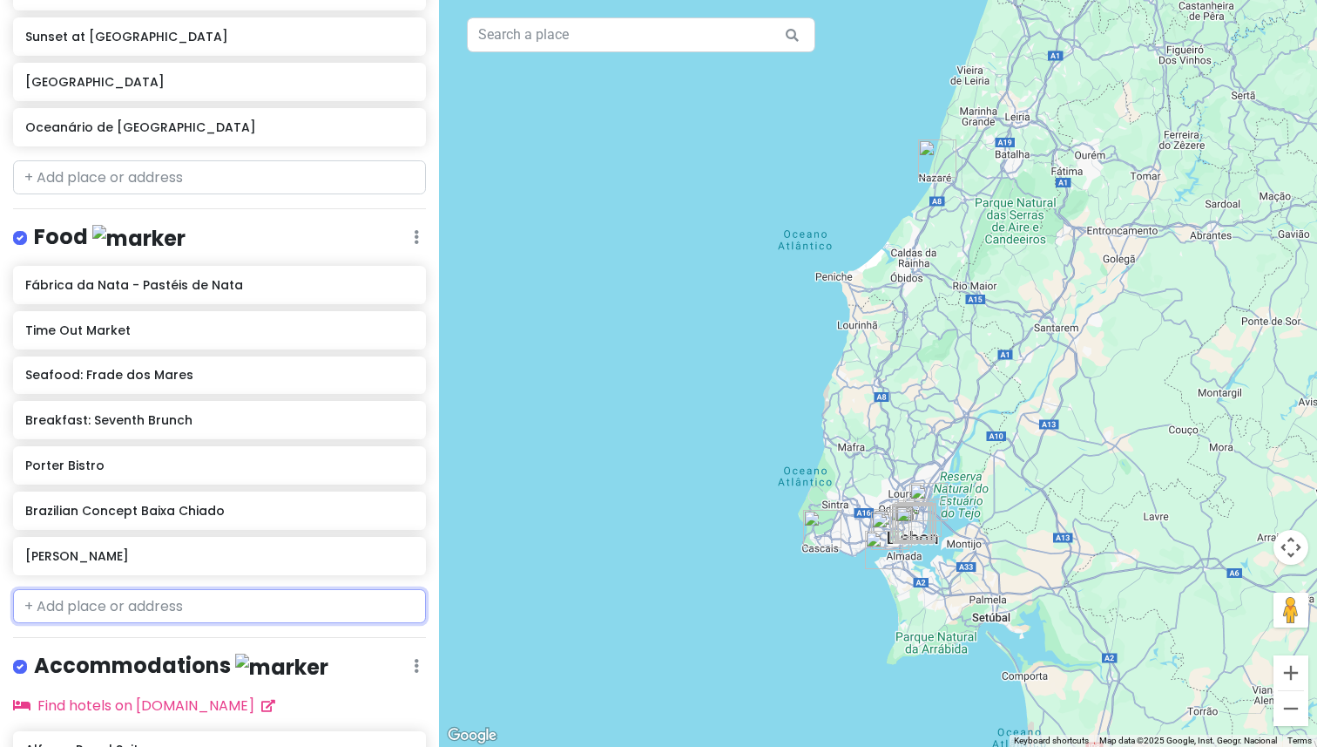
click at [133, 591] on input "text" at bounding box center [219, 606] width 413 height 35
paste input "Fora - Artisan Pastry & Bakery"
type input "Fora - Artisan Pastry & Bakery"
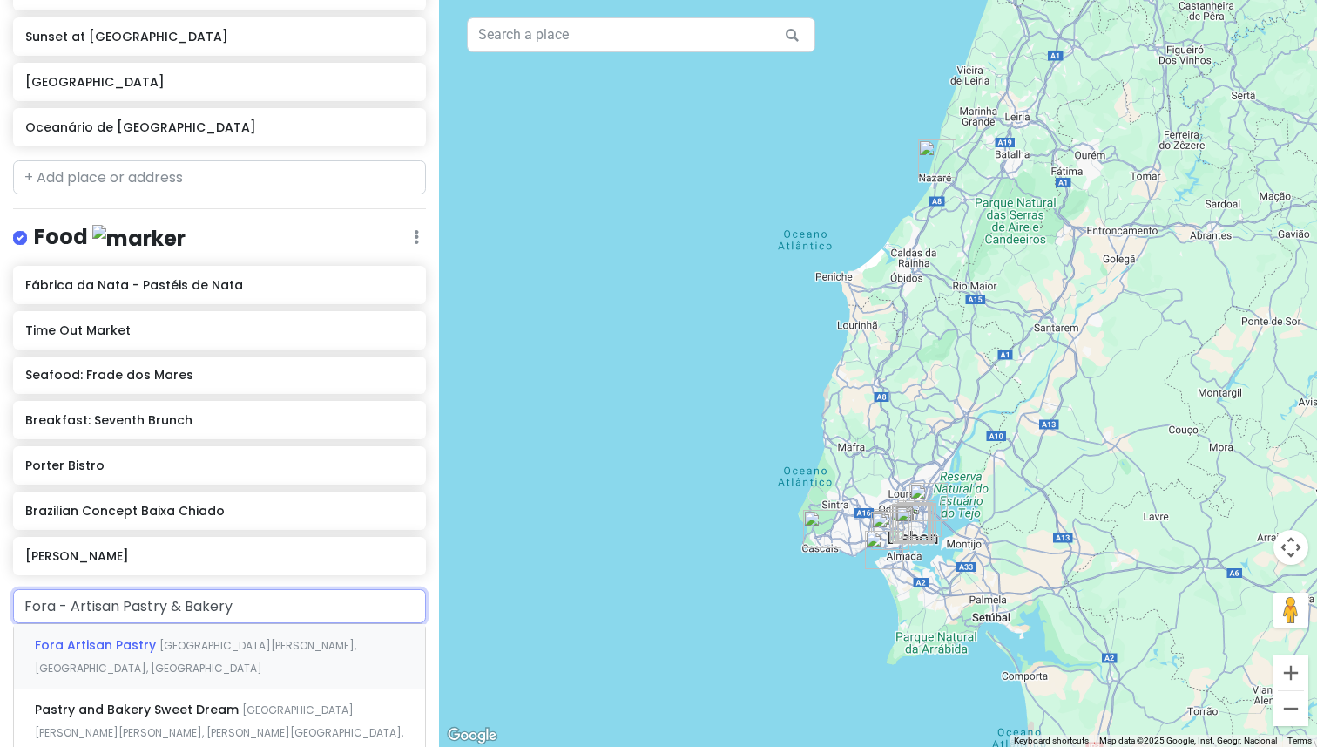
click at [239, 632] on div "Fora Artisan Pastry [GEOGRAPHIC_DATA][PERSON_NAME], [GEOGRAPHIC_DATA], [GEOGRAP…" at bounding box center [219, 656] width 411 height 64
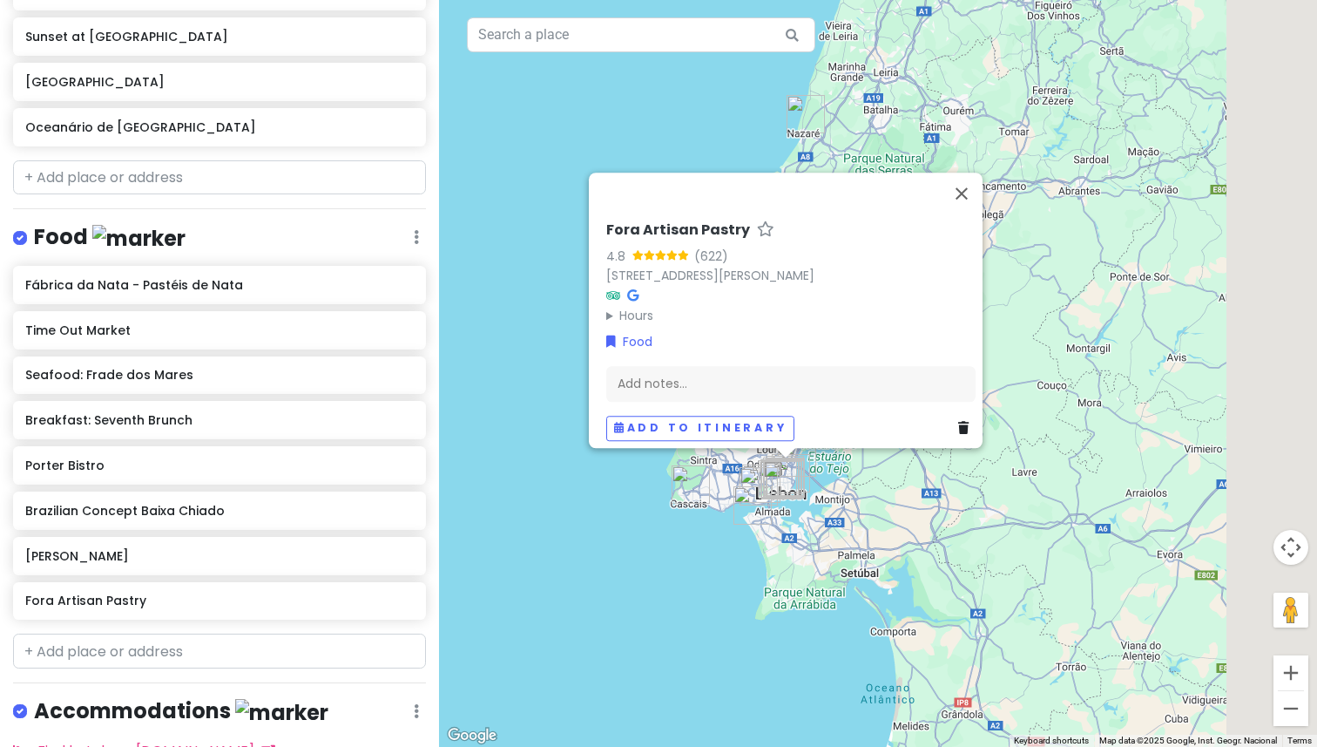
drag, startPoint x: 1214, startPoint y: 382, endPoint x: 1079, endPoint y: 336, distance: 142.4
click at [1079, 336] on div "Fora Artisan Pastry 4.8 (622) [STREET_ADDRESS][PERSON_NAME] Hours [DATE] 8:00 A…" at bounding box center [878, 373] width 878 height 747
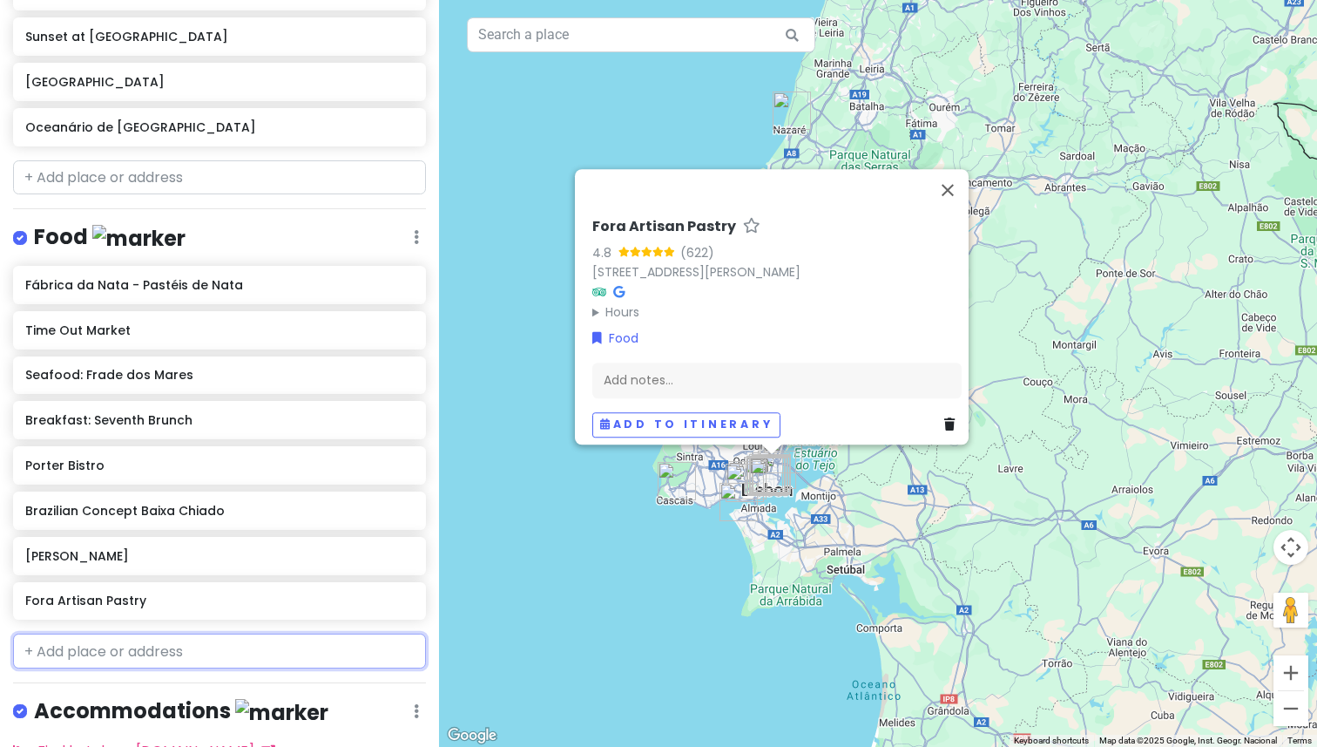
click at [98, 657] on input "text" at bounding box center [219, 650] width 413 height 35
paste input "Comoba"
type input "Comoba"
click at [264, 686] on span "[GEOGRAPHIC_DATA], [GEOGRAPHIC_DATA], [GEOGRAPHIC_DATA]" at bounding box center [179, 701] width 289 height 37
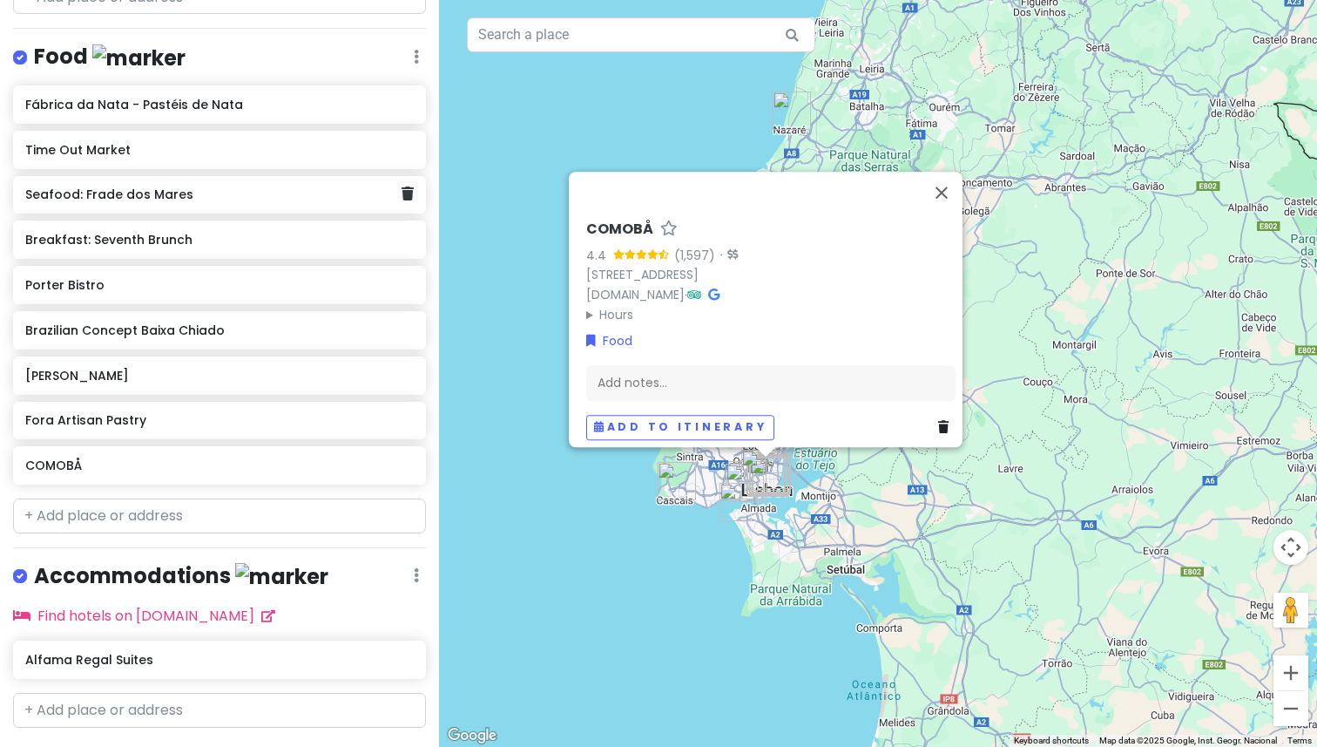
scroll to position [913, 0]
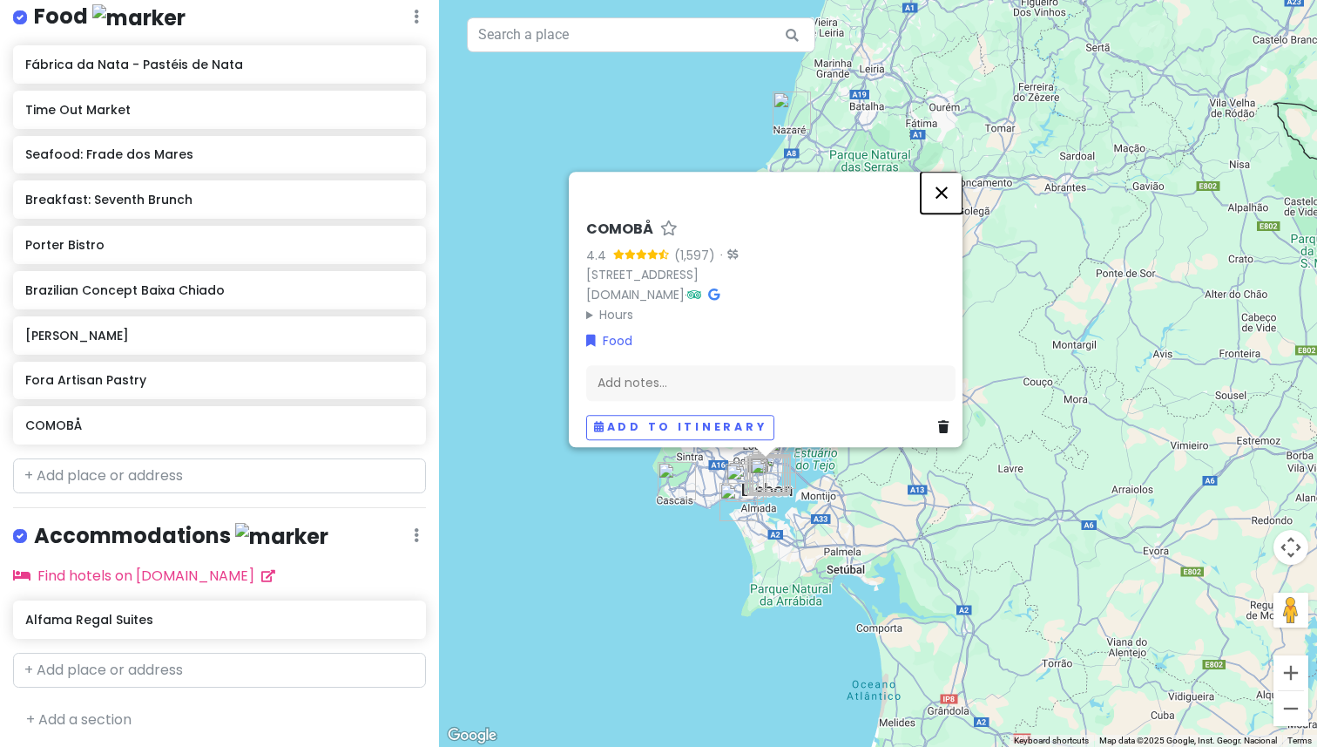
click at [950, 187] on button "Close" at bounding box center [942, 193] width 42 height 42
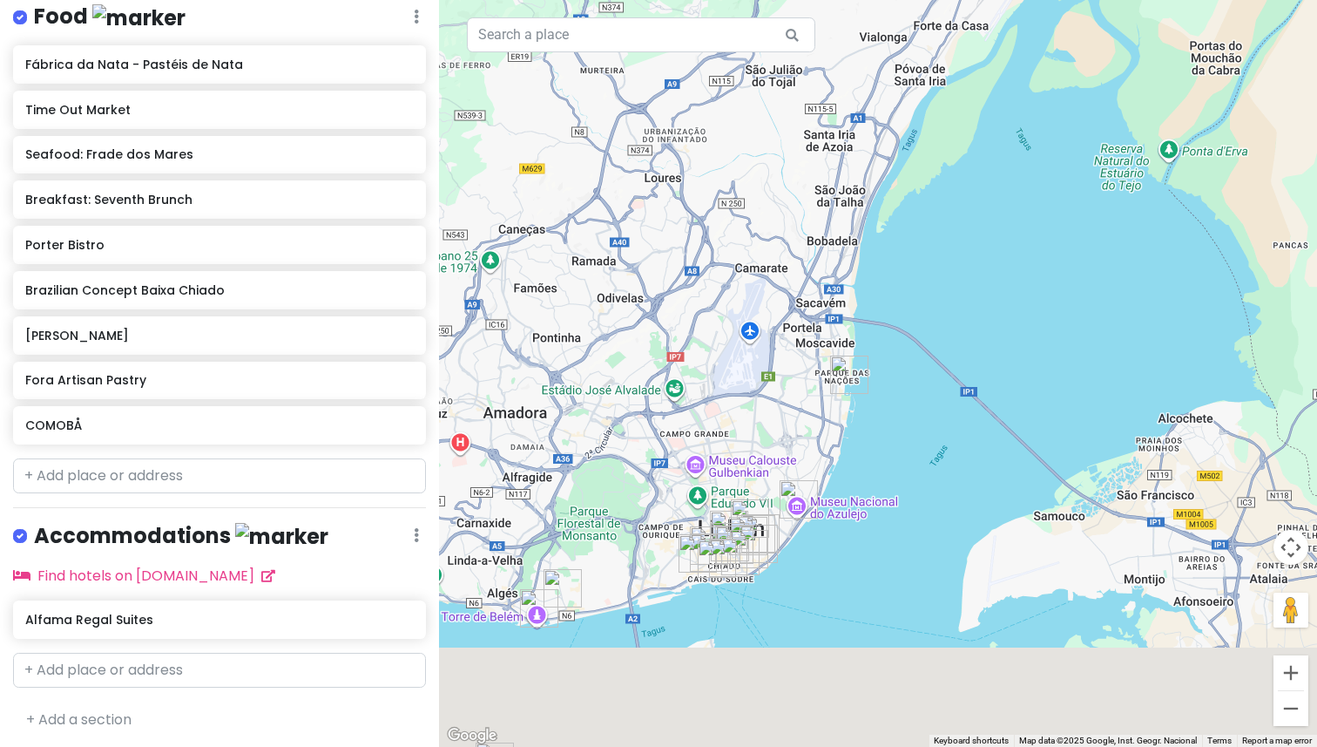
drag, startPoint x: 721, startPoint y: 483, endPoint x: 720, endPoint y: 221, distance: 262.2
click at [720, 221] on div at bounding box center [878, 373] width 878 height 747
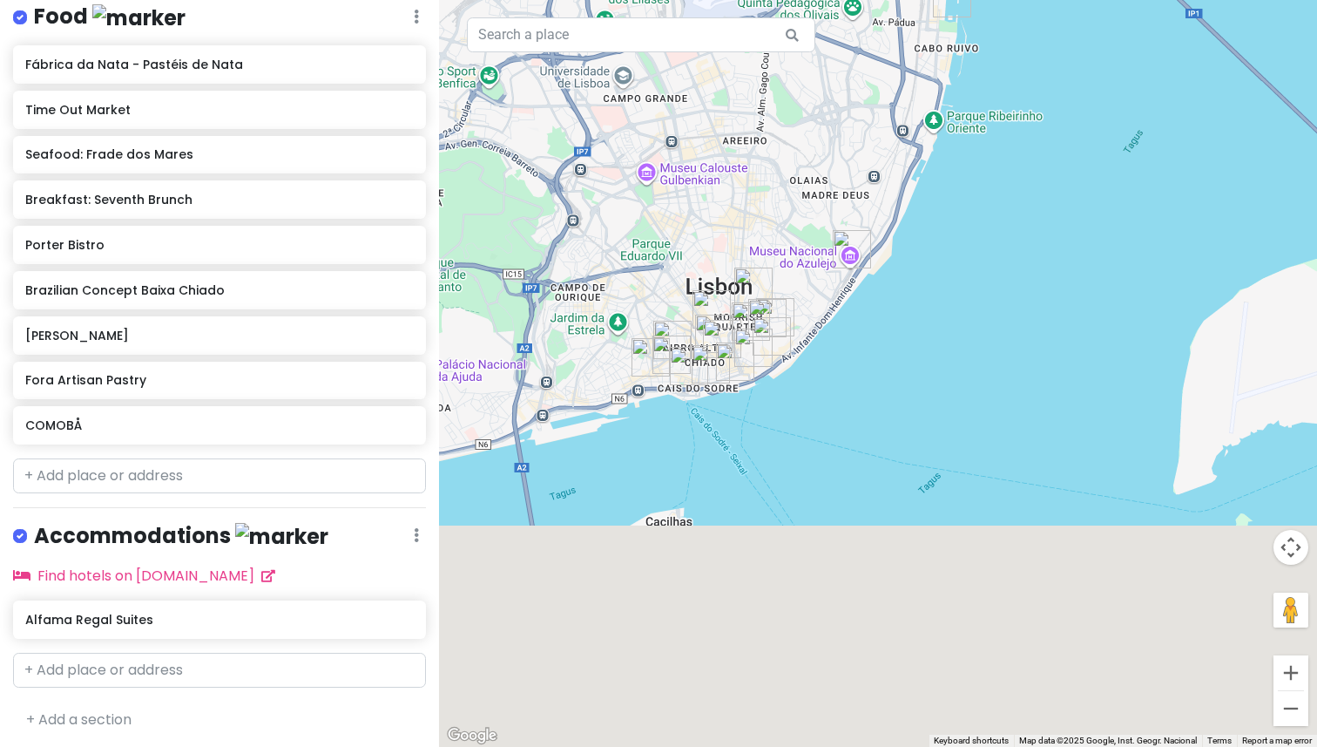
drag, startPoint x: 715, startPoint y: 369, endPoint x: 689, endPoint y: 27, distance: 343.4
click at [689, 27] on div "Keyboard shortcuts Map Data Map data ©2025 Google, Inst. Geogr. Nacional Map da…" at bounding box center [878, 373] width 878 height 747
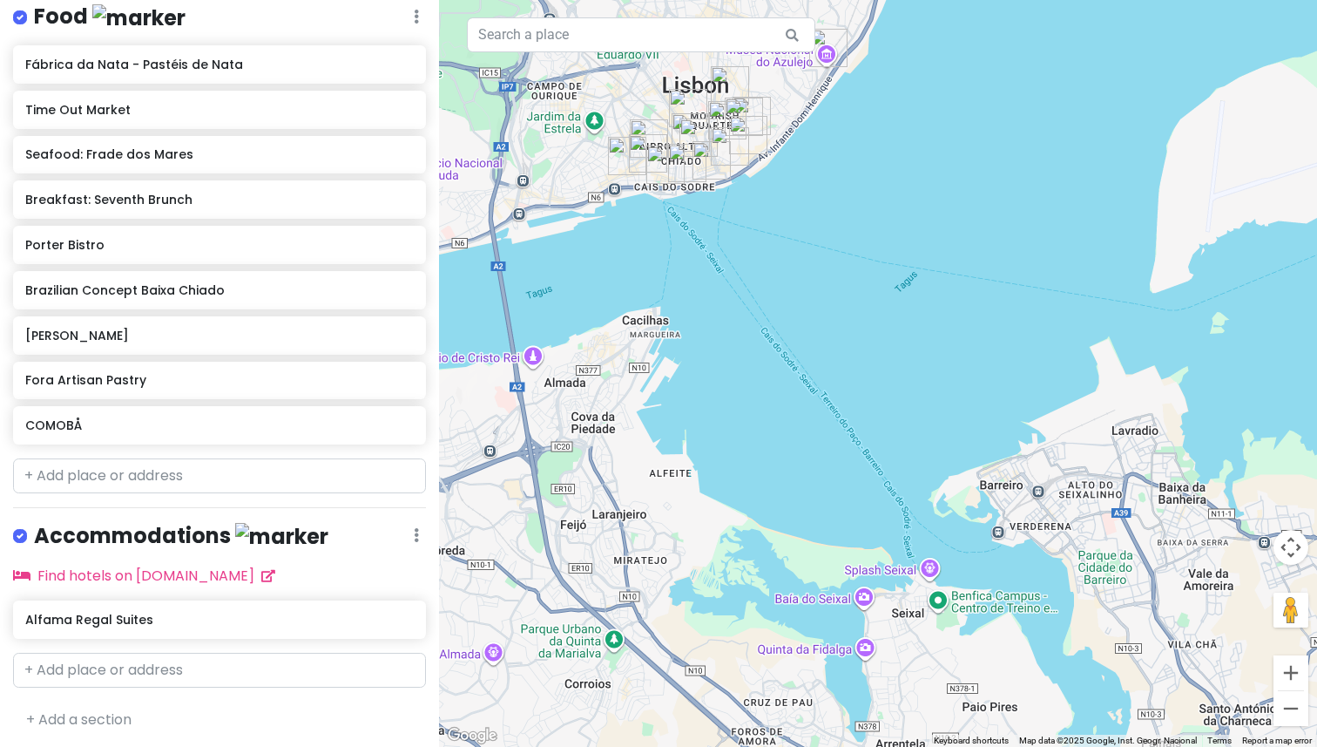
drag, startPoint x: 684, startPoint y: 159, endPoint x: 684, endPoint y: 275, distance: 116.7
click at [684, 275] on div at bounding box center [878, 373] width 878 height 747
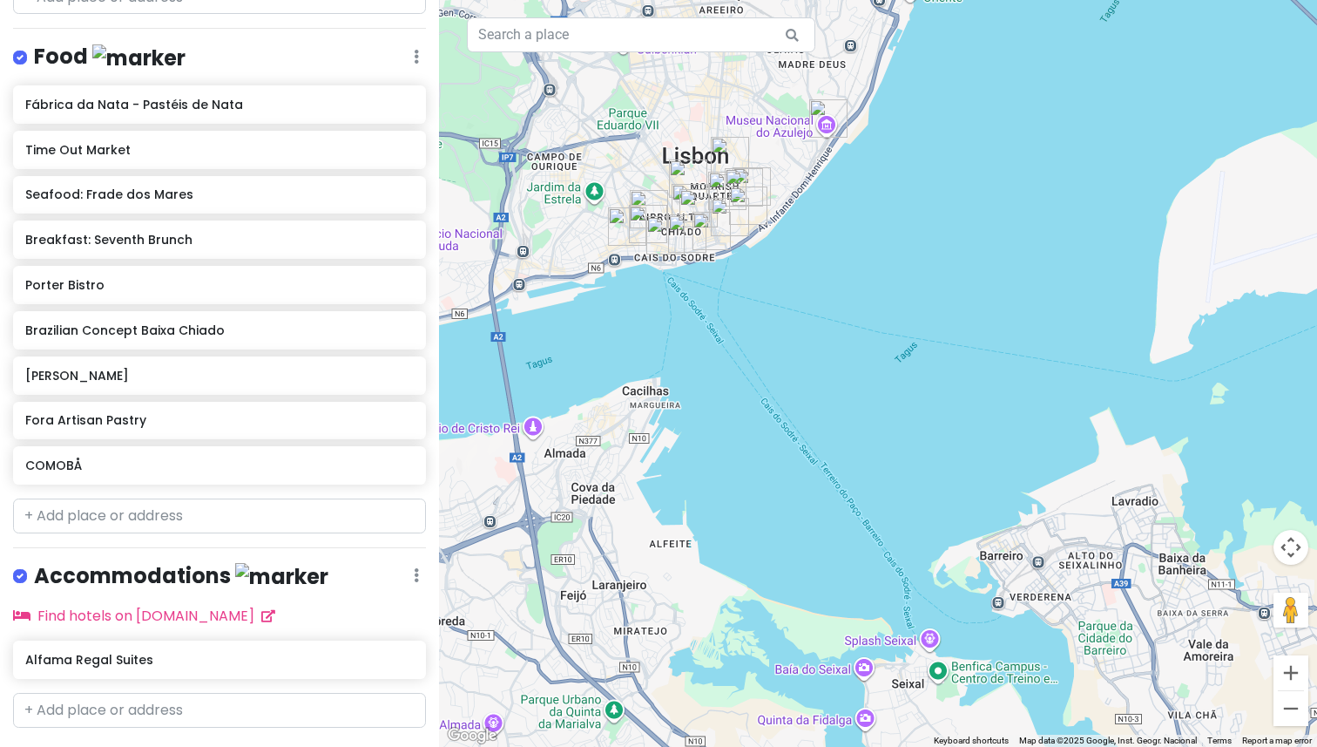
scroll to position [862, 0]
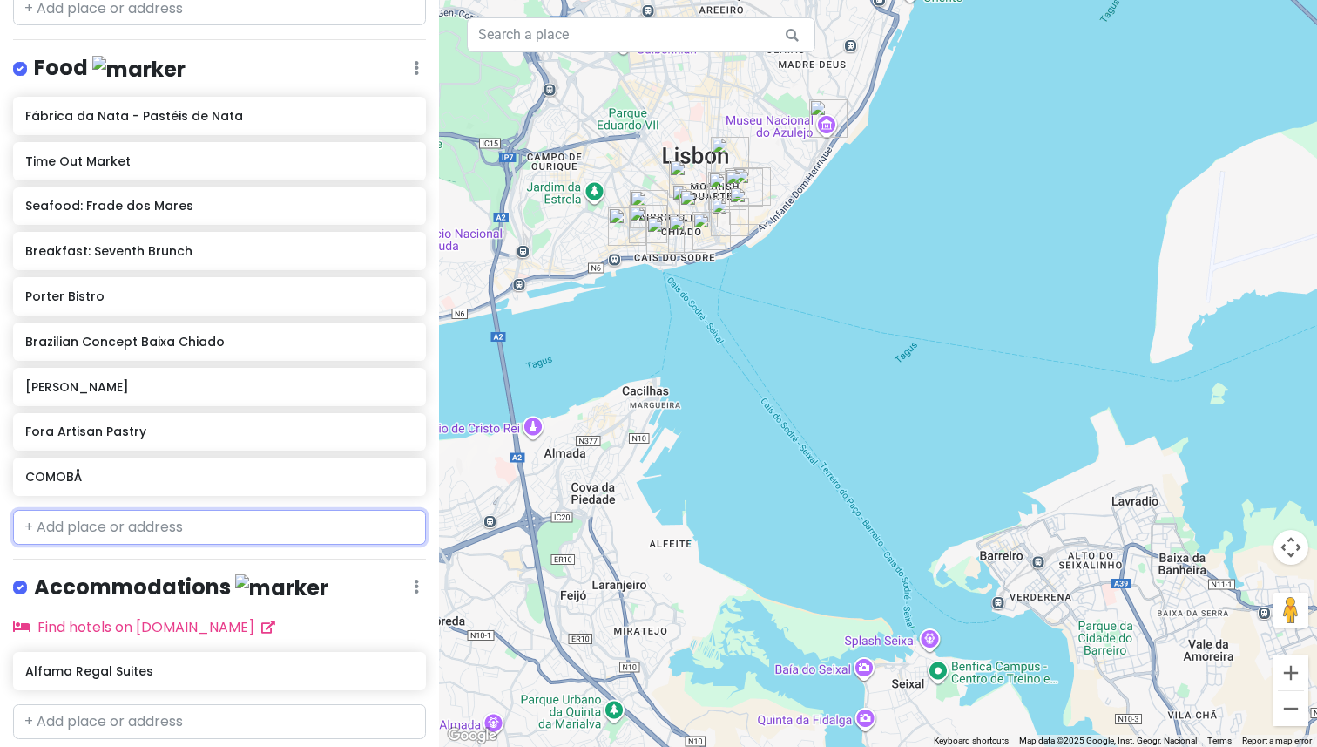
click at [117, 531] on input "text" at bounding box center [219, 527] width 413 height 35
paste input "The Bifanas of [PERSON_NAME]"
type input "The Bifanas of [PERSON_NAME]"
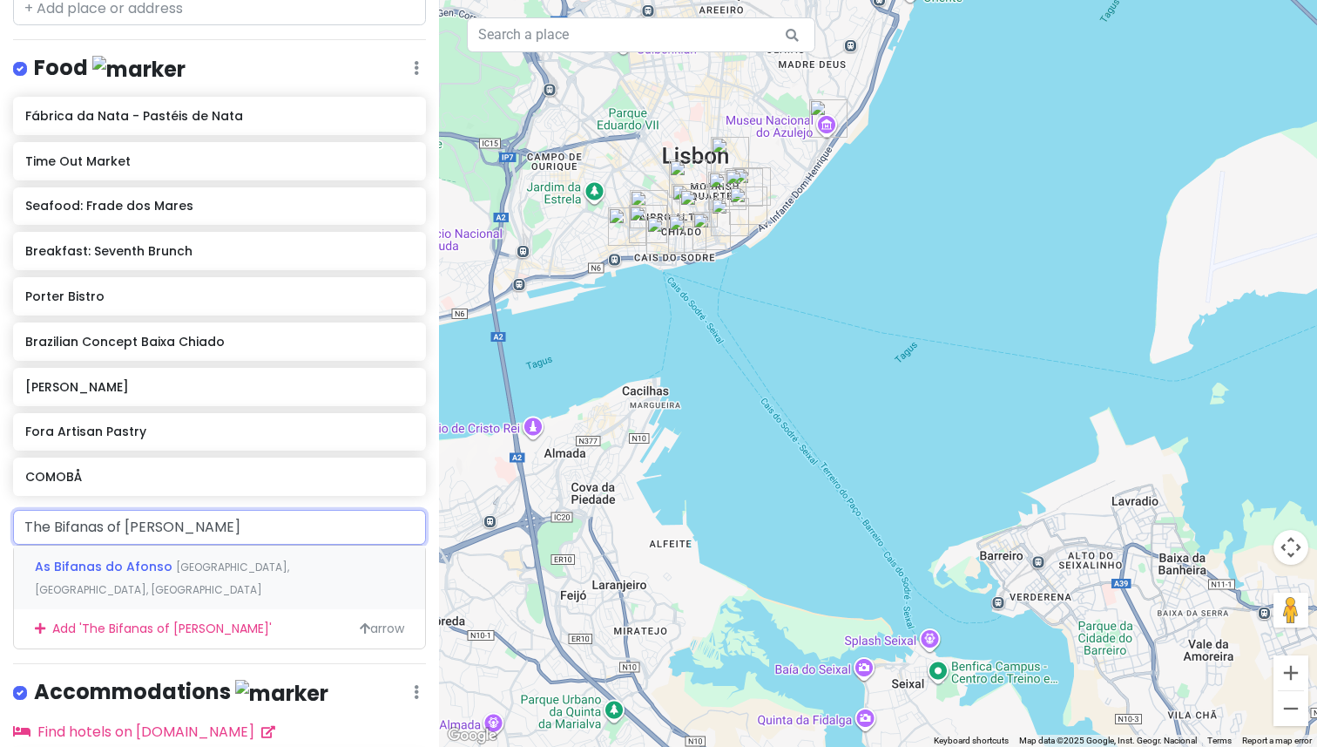
click at [153, 561] on span "As Bifanas do Afonso" at bounding box center [105, 566] width 141 height 17
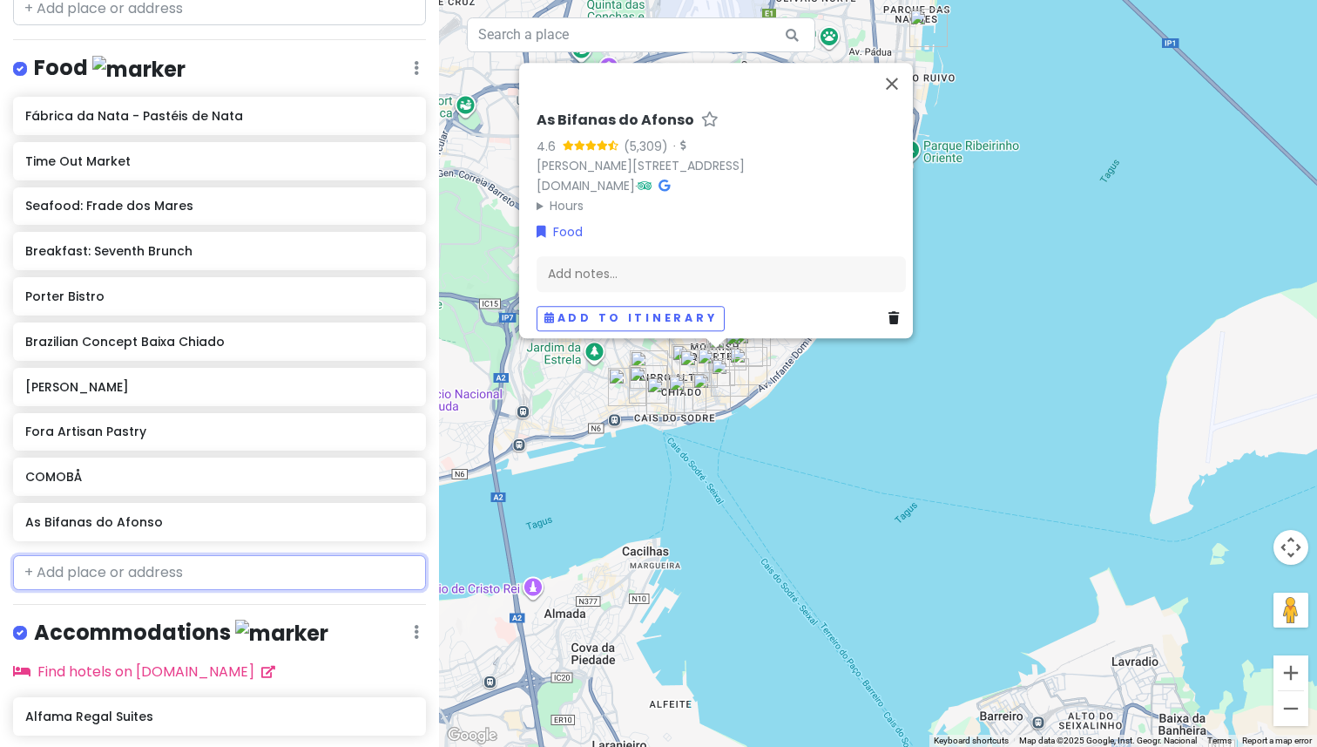
click at [141, 561] on input "text" at bounding box center [219, 572] width 413 height 35
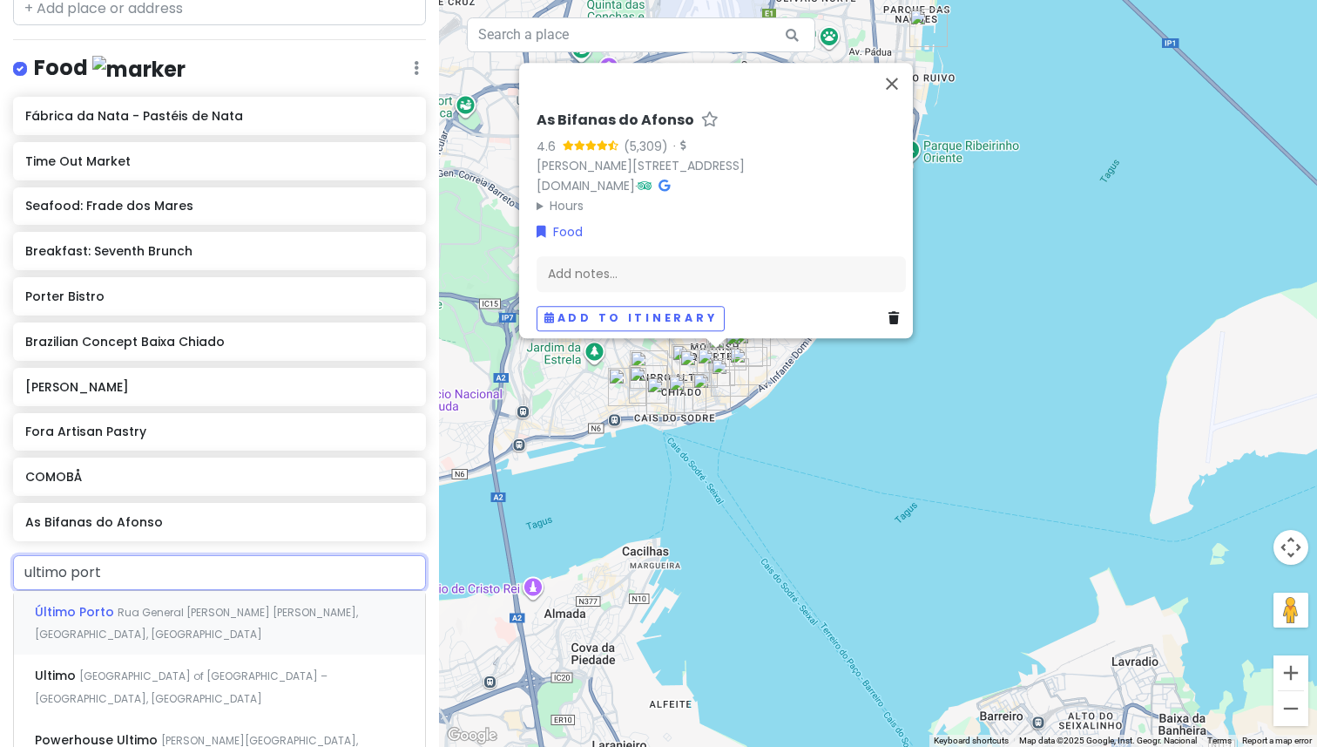
type input "ultimo porto"
click at [134, 608] on span "Rua General [PERSON_NAME] [PERSON_NAME], [GEOGRAPHIC_DATA], [GEOGRAPHIC_DATA]" at bounding box center [196, 623] width 323 height 37
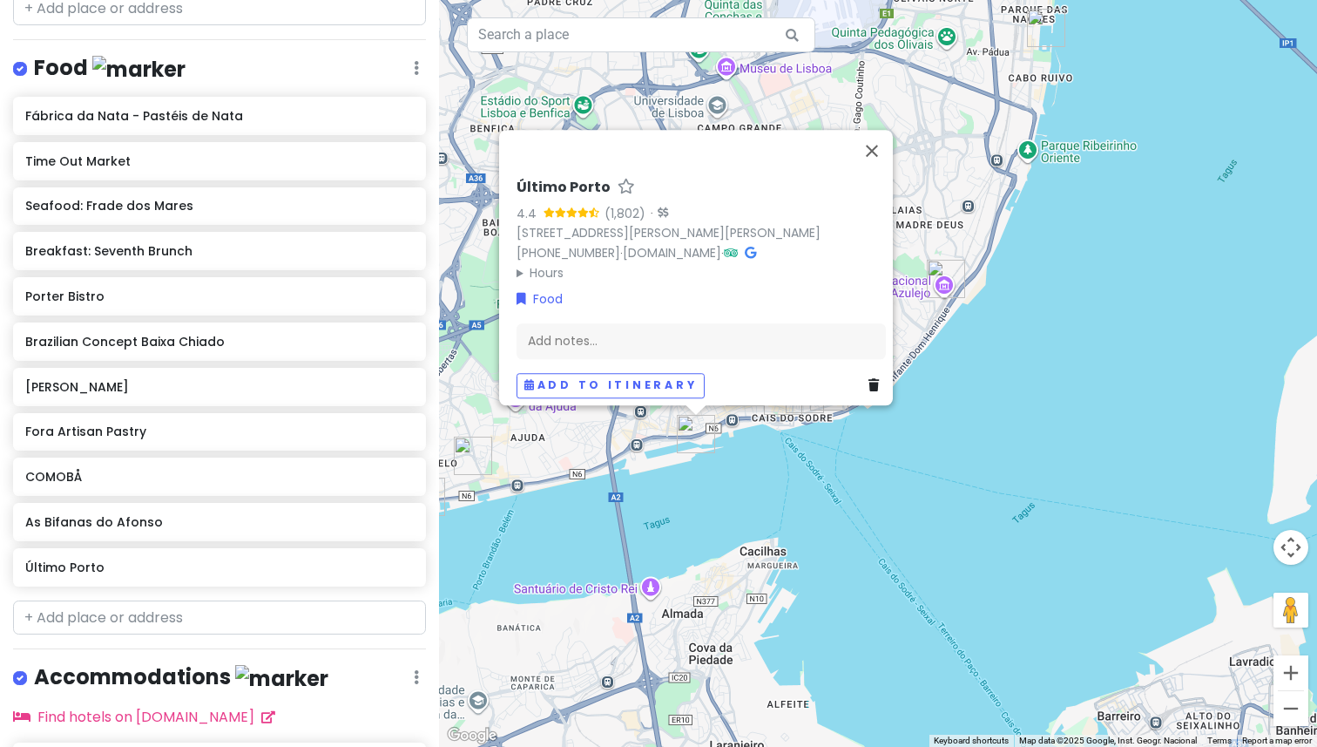
click at [535, 183] on h6 "Último Porto" at bounding box center [564, 188] width 94 height 18
click at [535, 183] on input "Último Porto" at bounding box center [701, 183] width 369 height 27
click at [542, 173] on input "Último Porto" at bounding box center [701, 183] width 369 height 27
type input "Seafood: Último Porto"
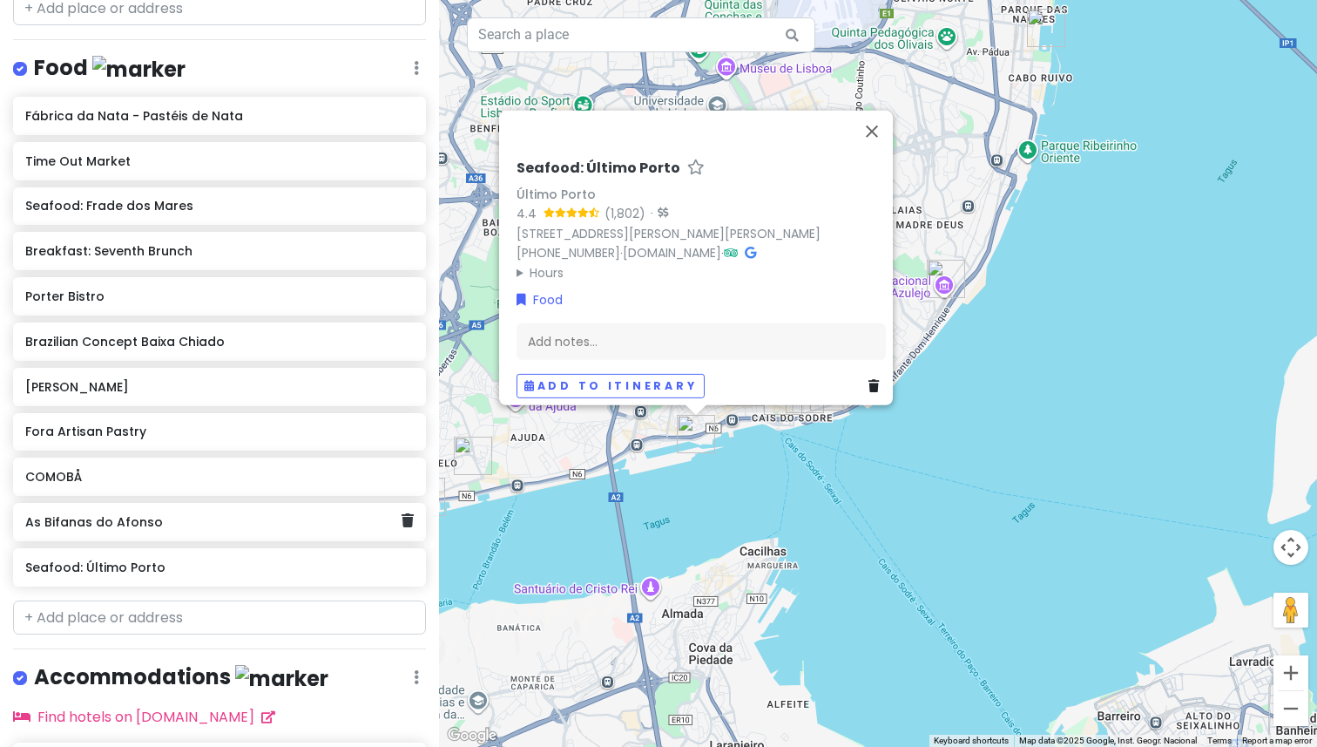
click at [126, 525] on h6 "As Bifanas do Afonso" at bounding box center [212, 522] width 375 height 16
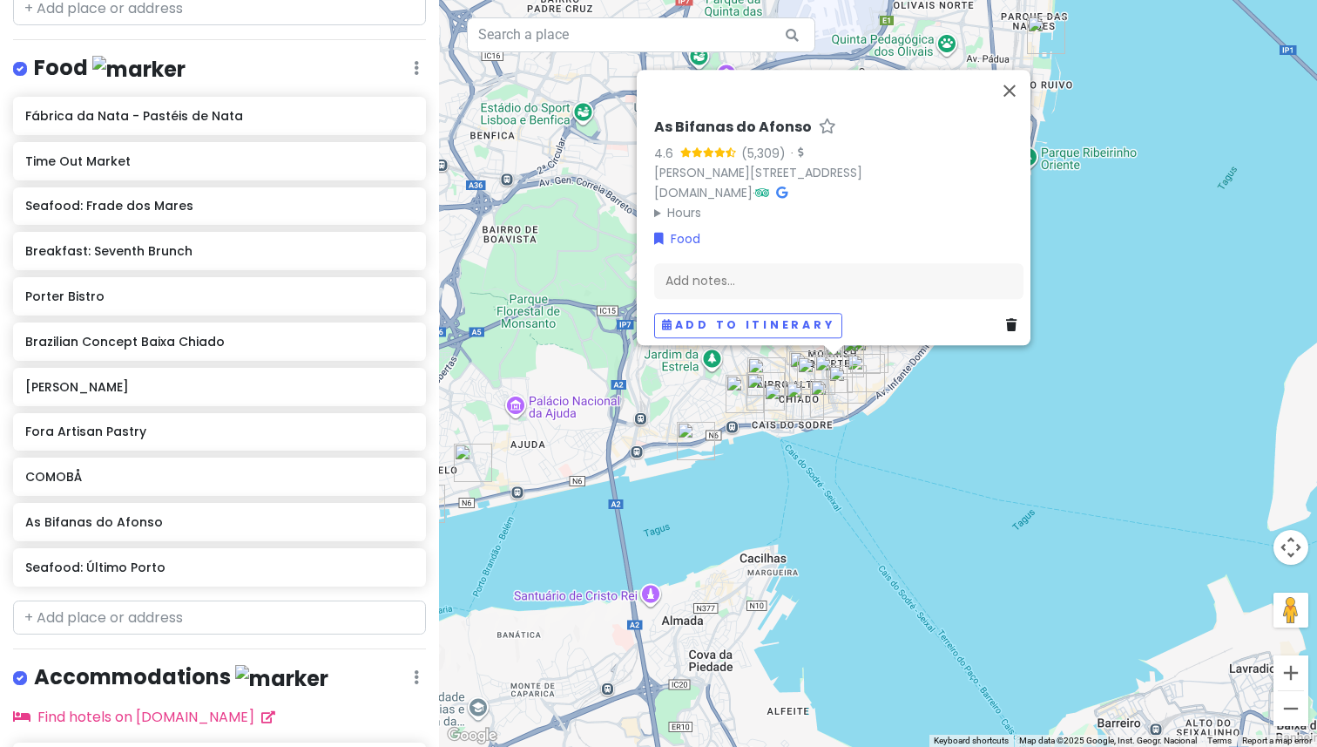
click at [659, 118] on h6 "As Bifanas do Afonso" at bounding box center [733, 127] width 158 height 18
type input "Sandwich on the go: As Bifanas do Afonso"
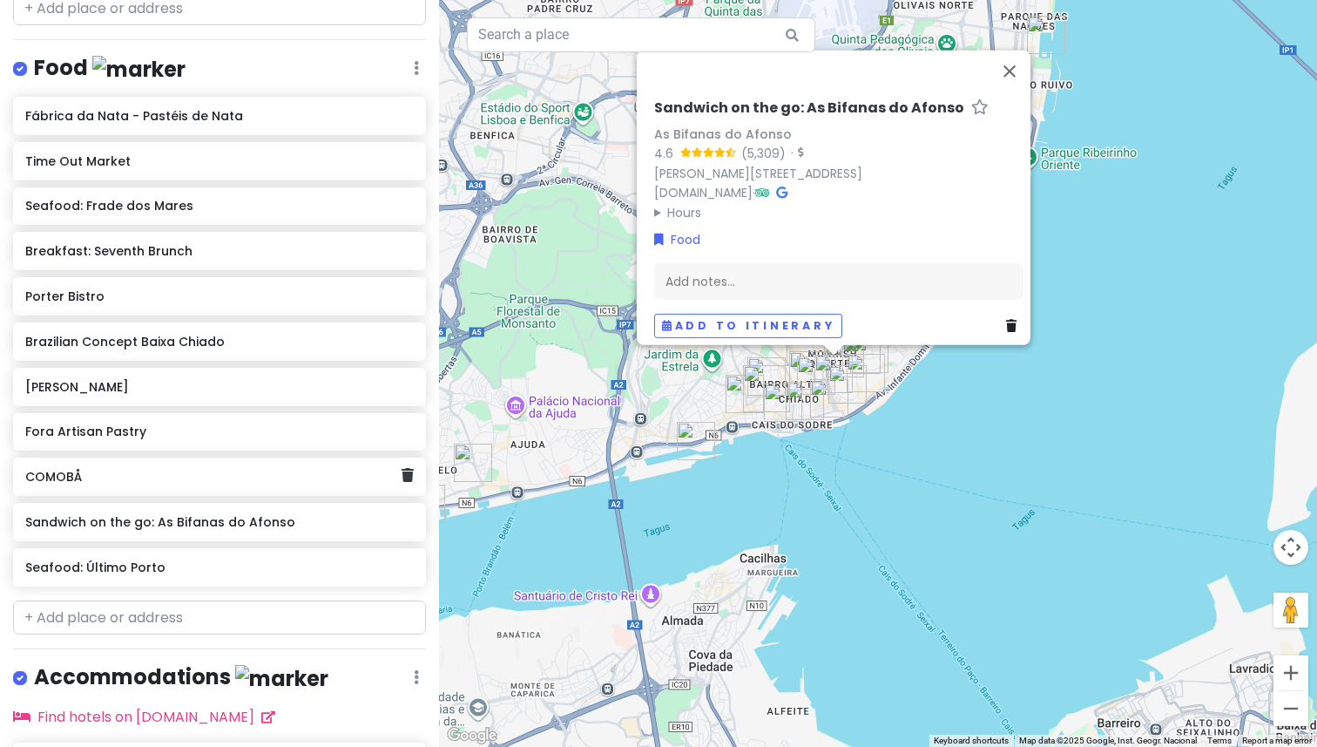
click at [139, 487] on div "COMOBÅ" at bounding box center [219, 476] width 413 height 38
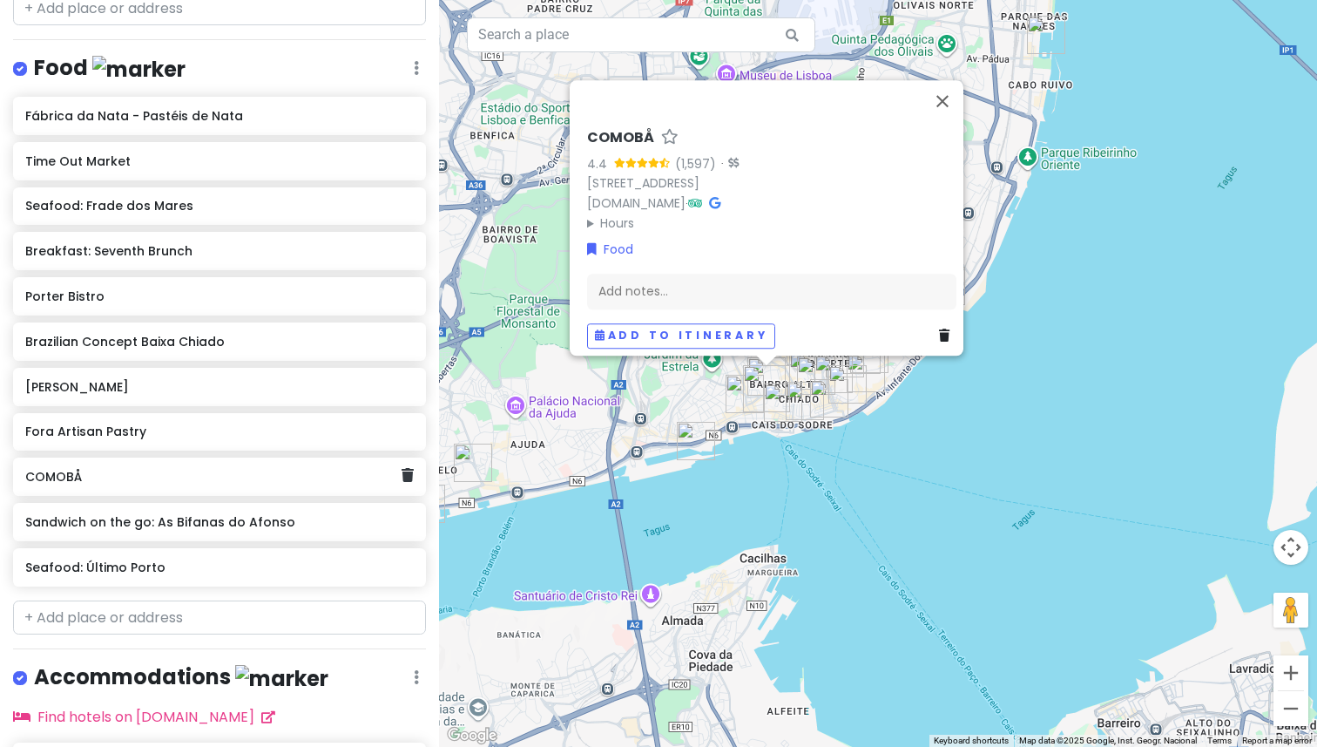
click at [92, 488] on div "COMOBÅ" at bounding box center [219, 476] width 413 height 38
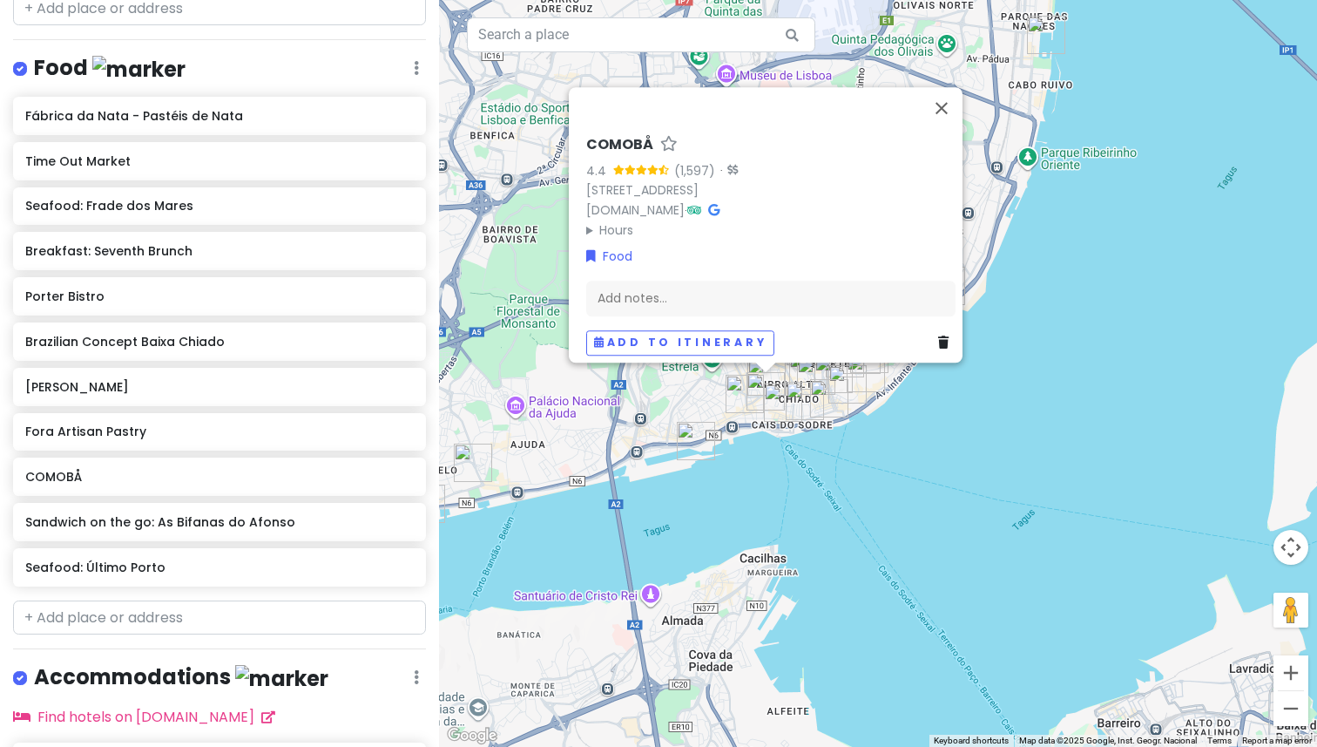
click at [626, 136] on h6 "COMOBÅ" at bounding box center [619, 145] width 67 height 18
click at [605, 132] on input "COMOBÅ" at bounding box center [770, 140] width 369 height 27
type input "Brunch: COMOBÅ"
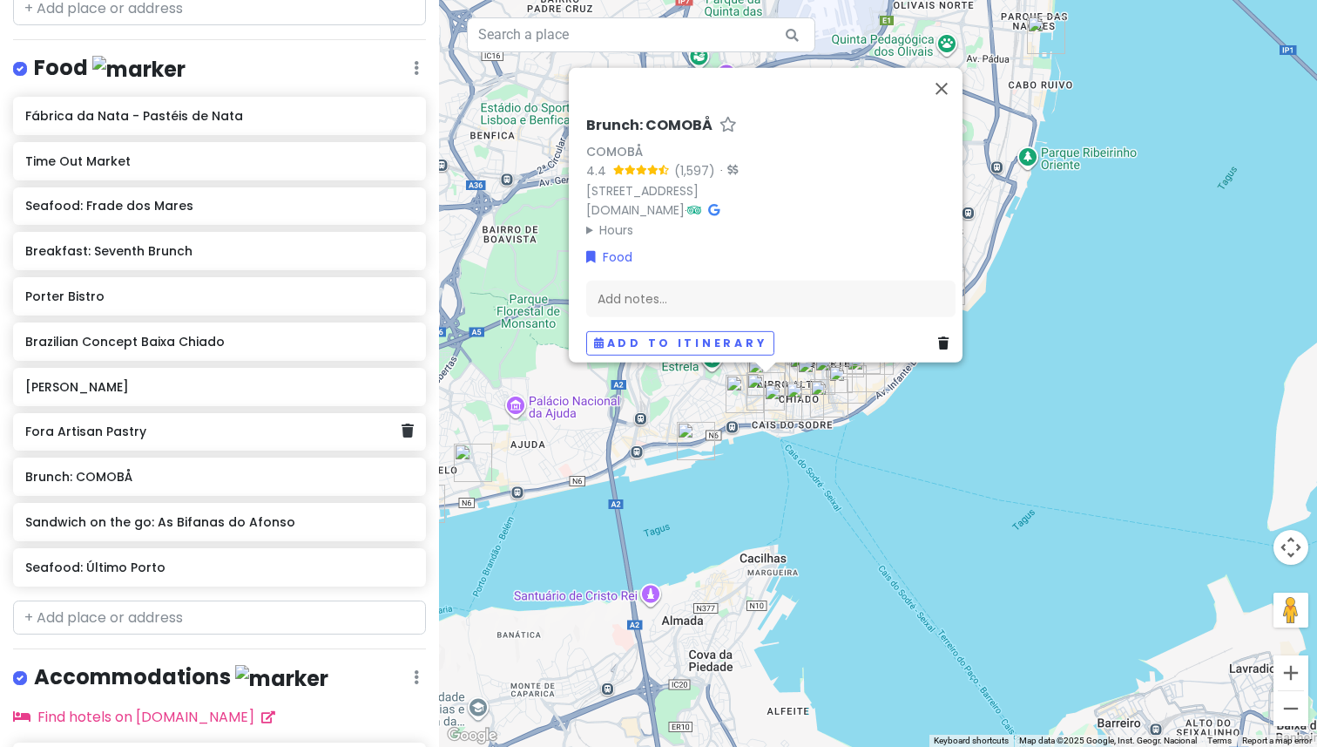
click at [146, 428] on h6 "Fora Artisan Pastry" at bounding box center [212, 431] width 375 height 16
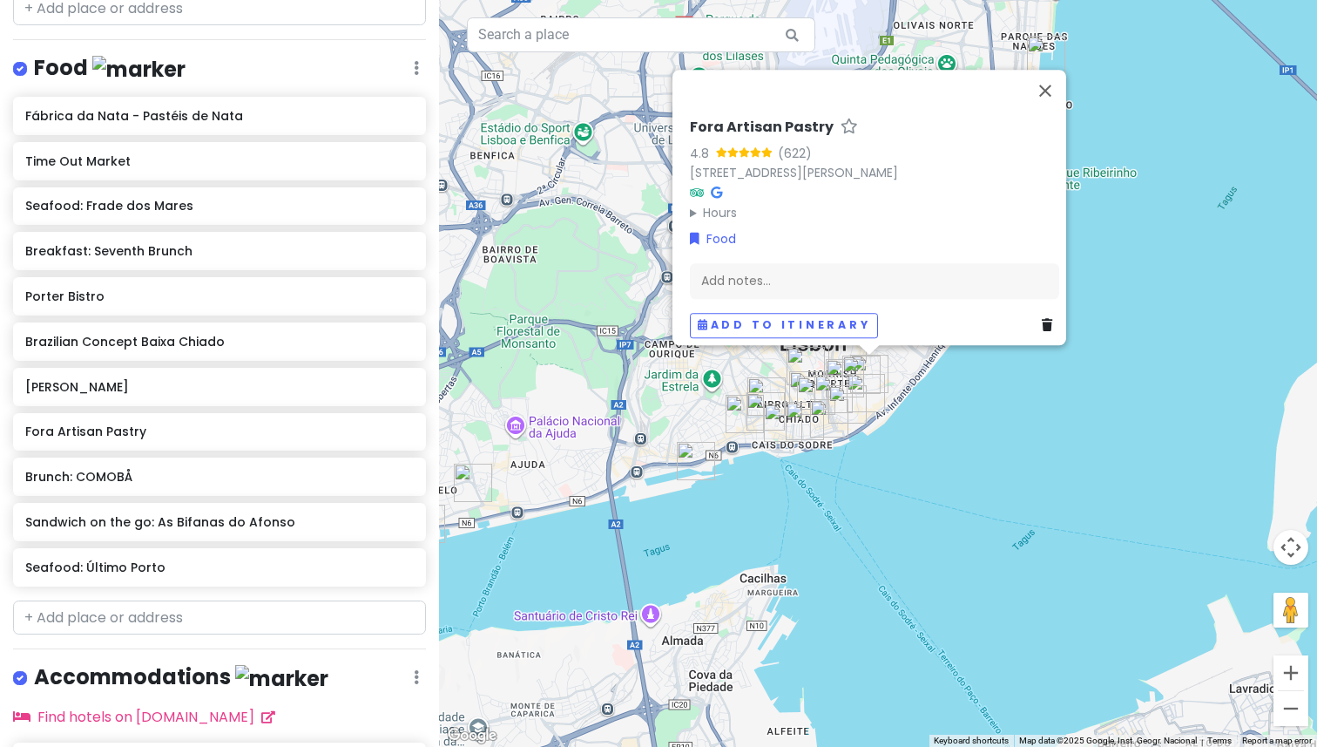
click at [708, 118] on h6 "Fora Artisan Pastry" at bounding box center [762, 127] width 144 height 18
type input "Desert: Fora Artisan Pastry"
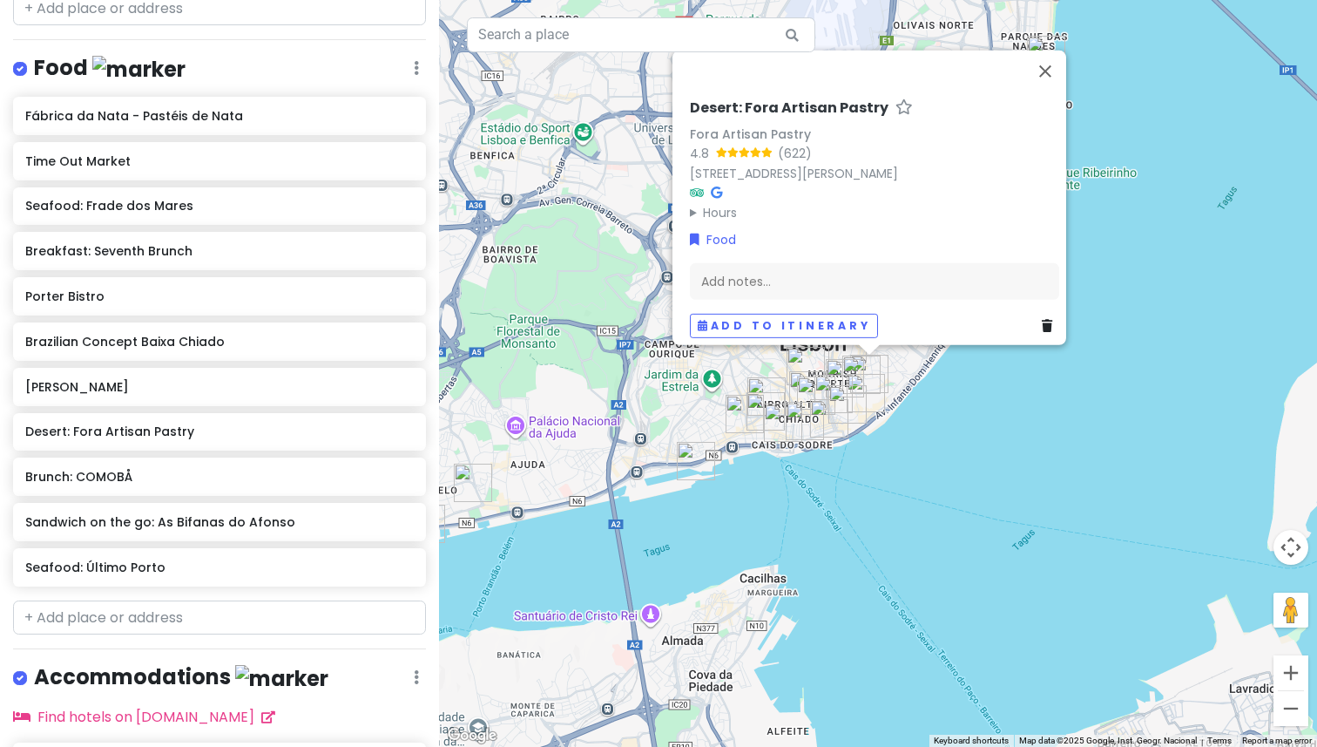
click at [696, 100] on h6 "Desert: Fora Artisan Pastry" at bounding box center [789, 107] width 199 height 18
click at [720, 98] on input "Desert: Fora Artisan Pastry" at bounding box center [874, 103] width 369 height 27
type input "Dessert: Fora Artisan Pastry"
click at [169, 384] on h6 "[PERSON_NAME]" at bounding box center [212, 387] width 375 height 16
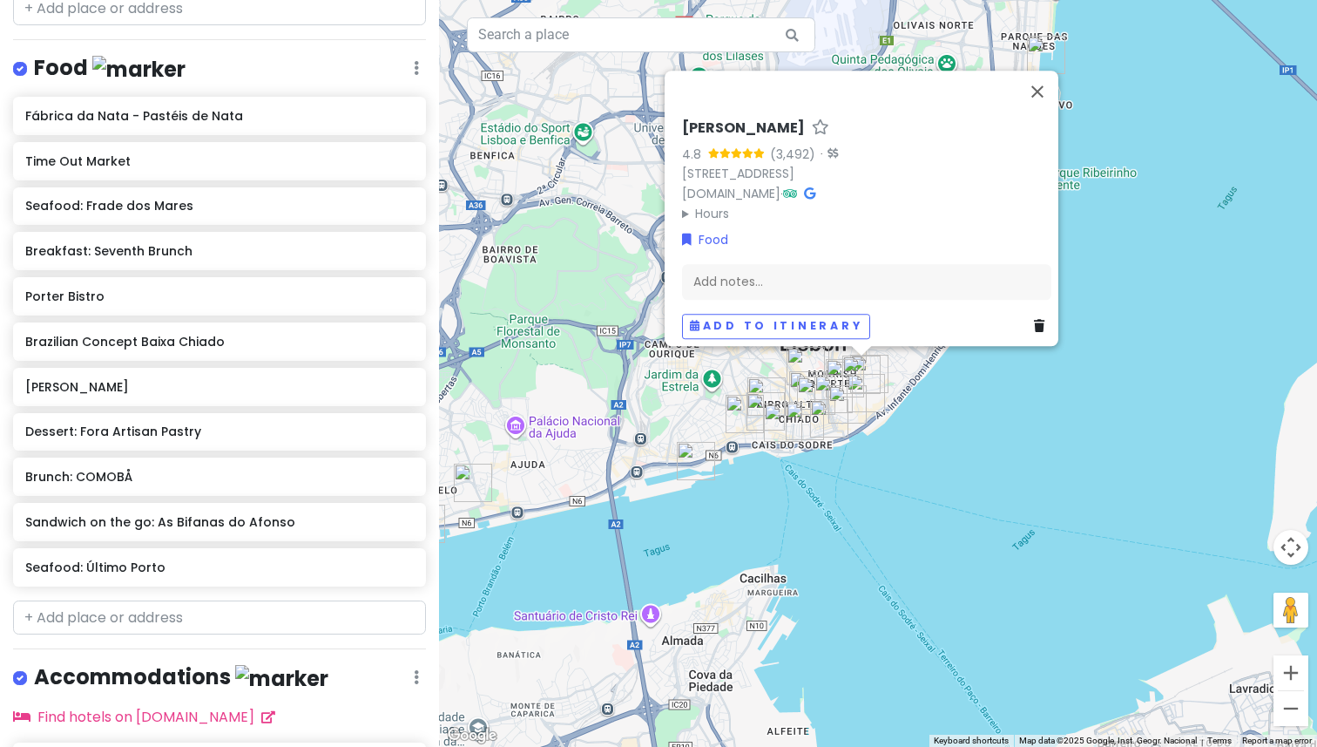
click at [702, 119] on h6 "[PERSON_NAME]" at bounding box center [743, 128] width 123 height 18
click at [702, 117] on input "[PERSON_NAME]" at bounding box center [866, 124] width 369 height 27
click at [713, 119] on h6 "[PERSON_NAME]" at bounding box center [743, 128] width 123 height 18
type input "Brunch: [PERSON_NAME]"
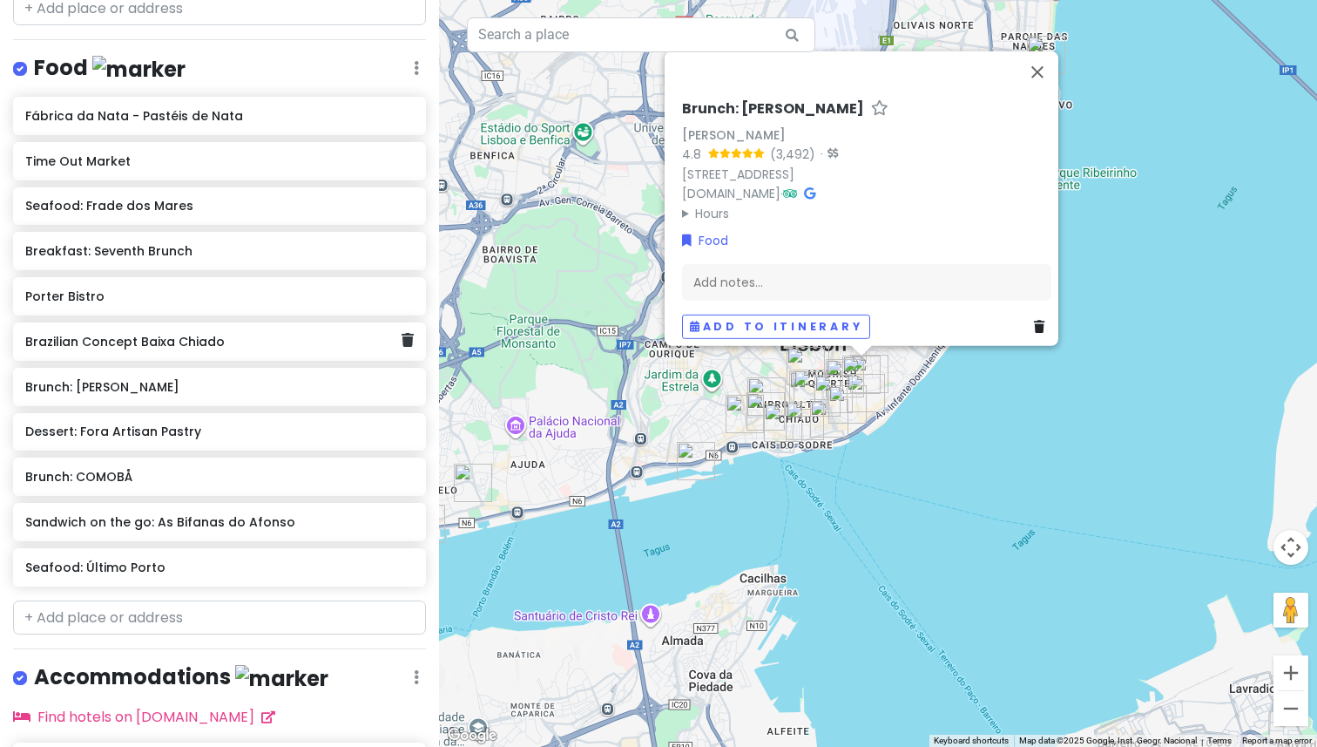
click at [166, 335] on h6 "Brazilian Concept Baixa Chiado" at bounding box center [212, 342] width 375 height 16
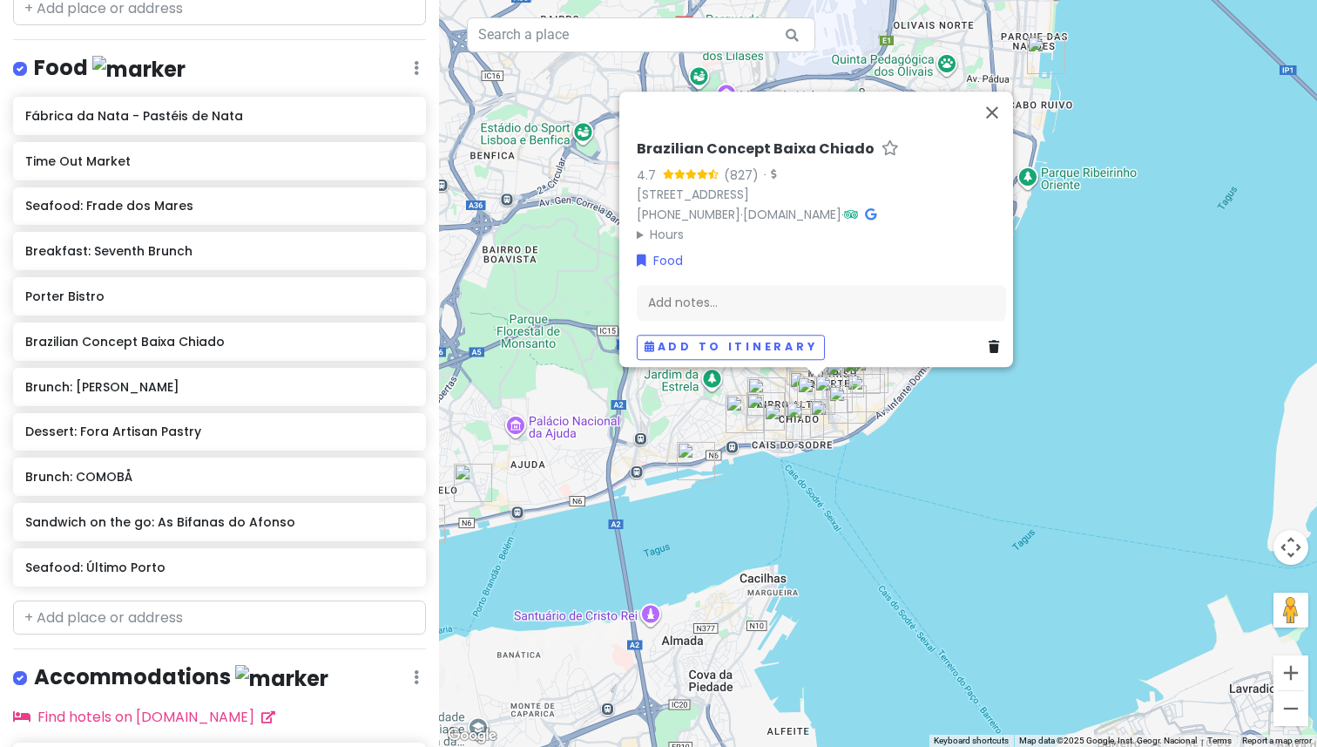
click at [641, 143] on h6 "Brazilian Concept Baixa Chiado" at bounding box center [756, 149] width 238 height 18
click at [641, 143] on input "Brazilian Concept Baixa Chiado" at bounding box center [821, 145] width 369 height 27
click at [640, 140] on h6 "Brazilian Concept Baixa Chiado" at bounding box center [756, 149] width 238 height 18
click at [637, 138] on input "Brazilian Concept Baixa Chiado" at bounding box center [821, 145] width 369 height 27
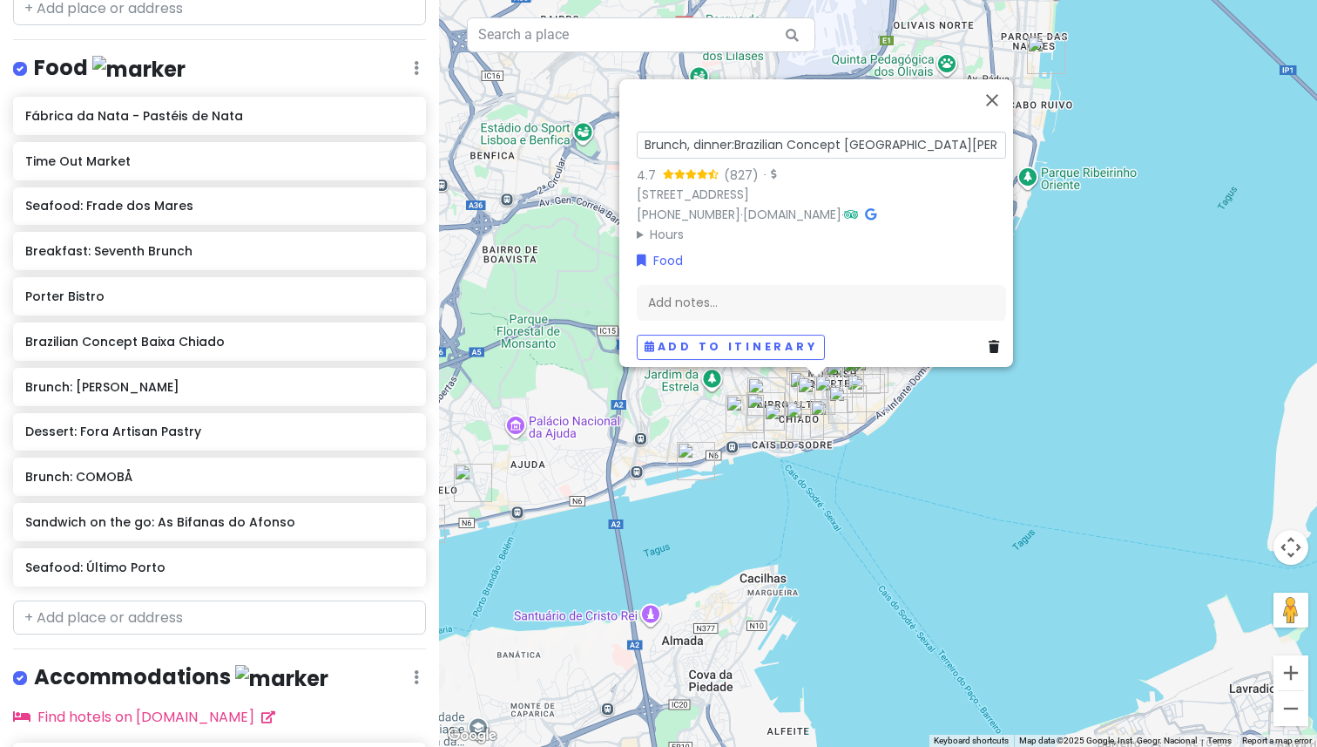
type input "Brunch, dinner: Brazilian Concept [GEOGRAPHIC_DATA][PERSON_NAME]"
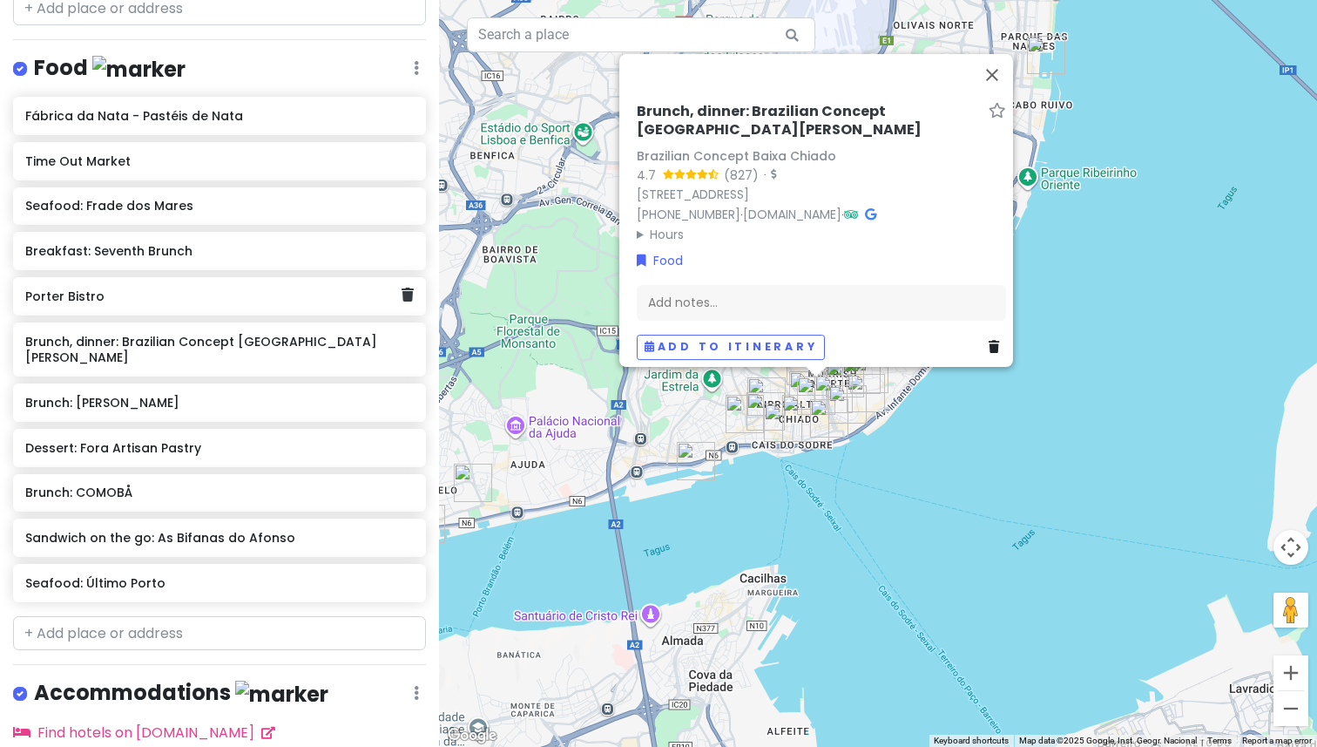
click at [103, 303] on div "Porter Bistro" at bounding box center [212, 296] width 375 height 24
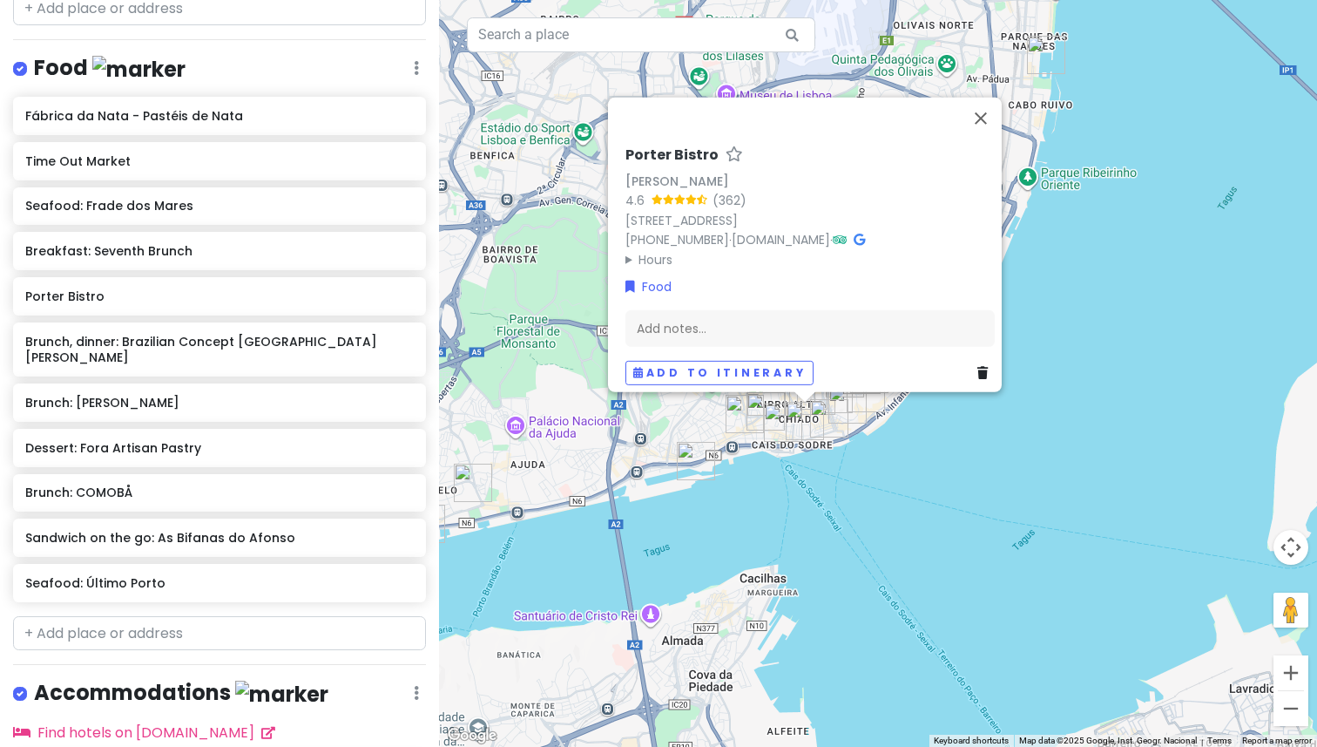
click at [651, 145] on h6 "Porter Bistro" at bounding box center [671, 154] width 93 height 18
click at [651, 143] on input "Porter Bistro" at bounding box center [809, 150] width 369 height 27
click at [655, 145] on h6 "Porter Bistro" at bounding box center [671, 154] width 93 height 18
type input "Lunch, dinner: [PERSON_NAME]"
click at [151, 260] on div "Breakfast: Seventh Brunch" at bounding box center [219, 251] width 413 height 38
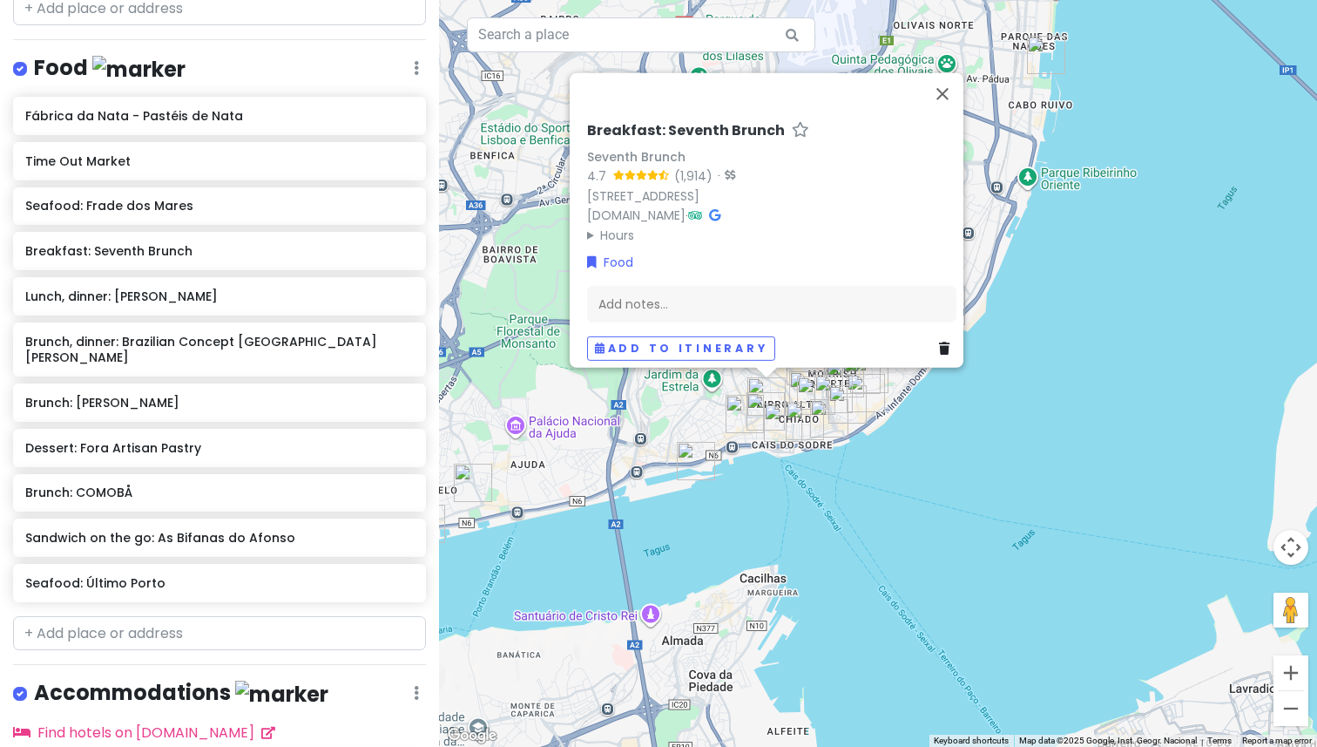
click at [612, 121] on h6 "Breakfast: Seventh Brunch" at bounding box center [686, 130] width 198 height 18
click at [205, 205] on h6 "Seafood: Frade dos Mares" at bounding box center [212, 206] width 375 height 16
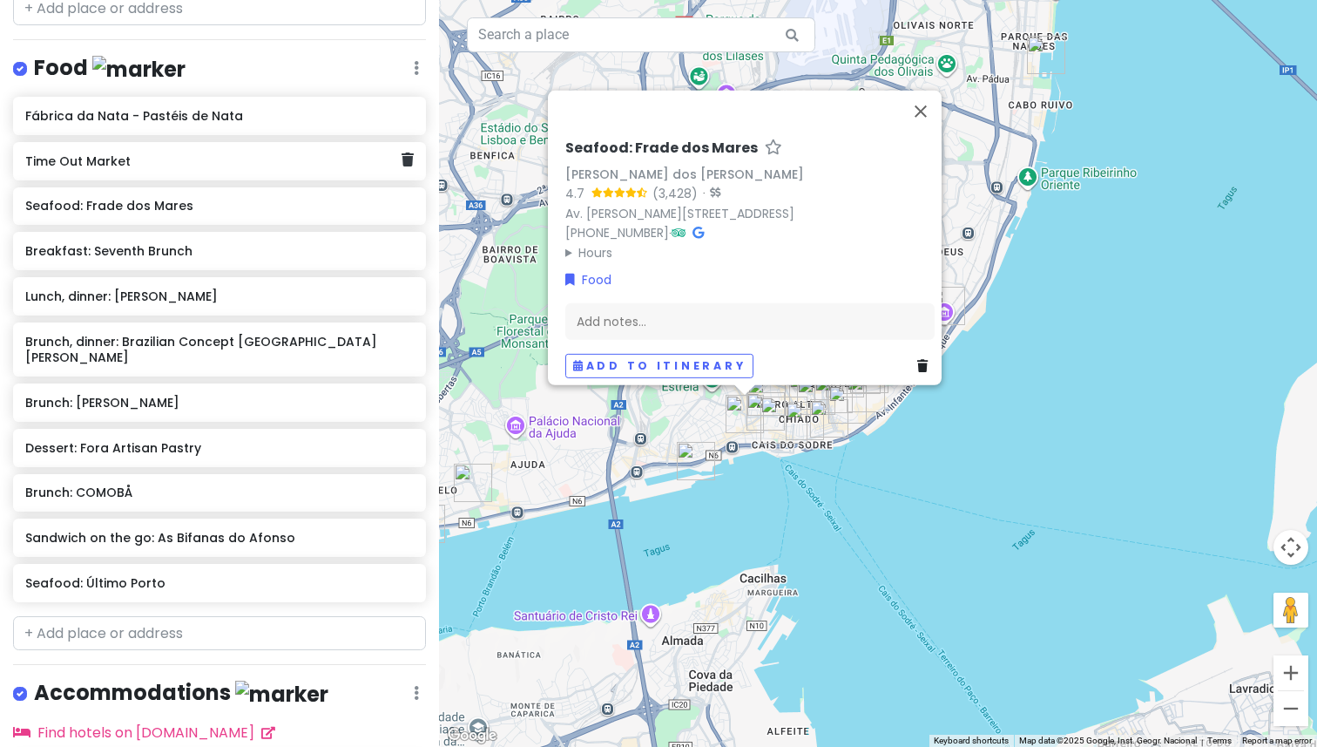
click at [172, 153] on h6 "Time Out Market" at bounding box center [212, 161] width 375 height 16
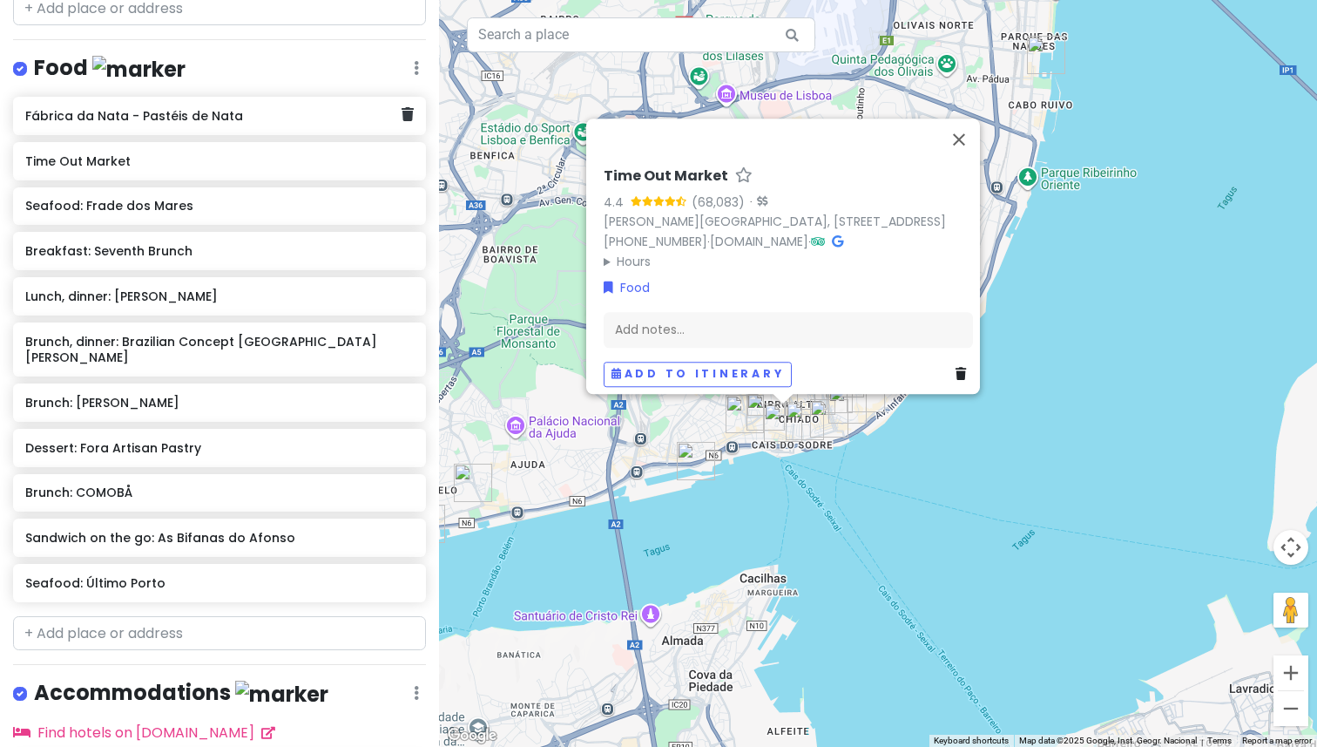
click at [171, 121] on div "Fábrica da Nata - Pastéis de Nata" at bounding box center [212, 116] width 375 height 24
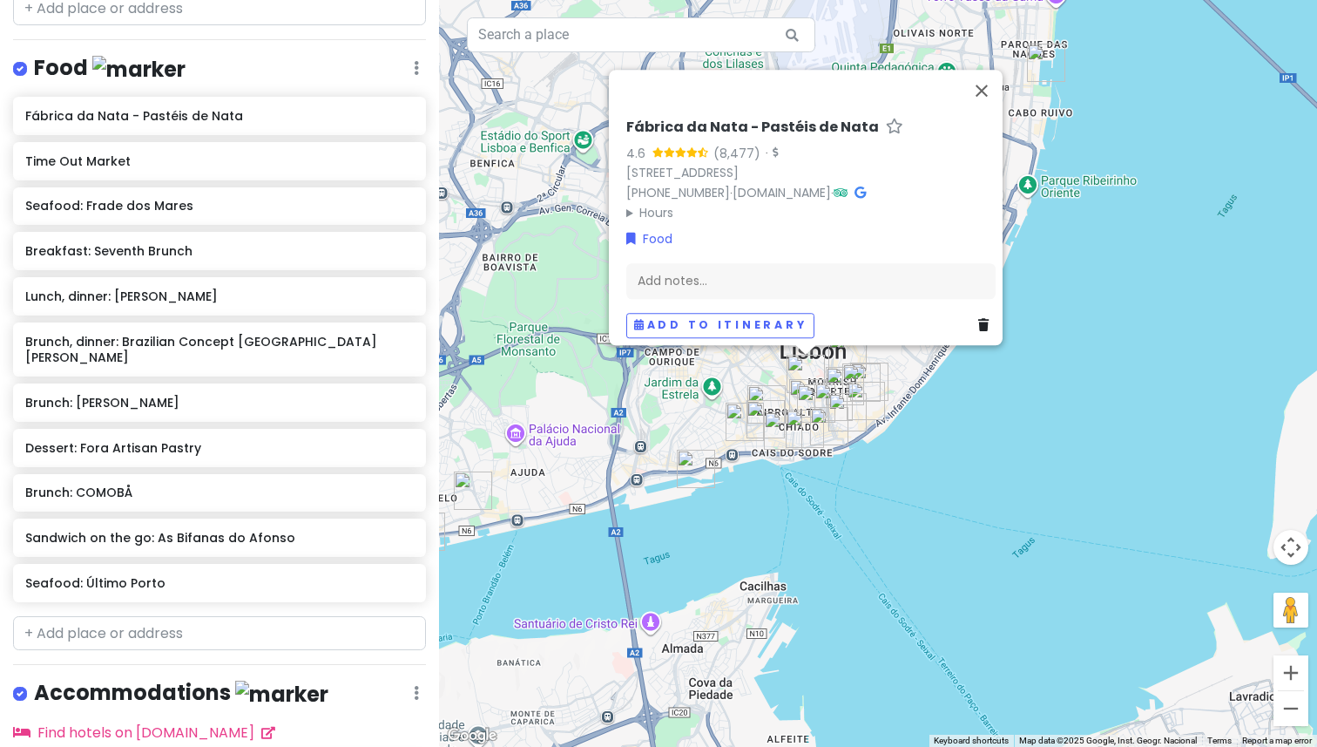
click at [718, 118] on h6 "Fábrica da Nata - Pastéis de Nata" at bounding box center [752, 127] width 253 height 18
type input "Dessert: Fábrica da Nata - Pastéis de Nata"
